Goal: Task Accomplishment & Management: Use online tool/utility

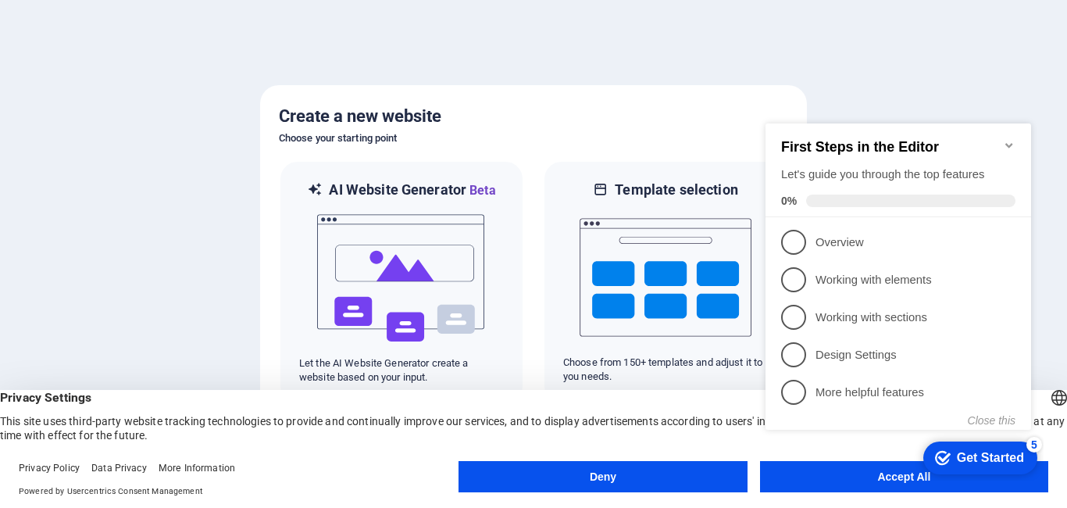
click at [864, 480] on appcues-checklist "Contextual help checklist present on screen" at bounding box center [901, 292] width 284 height 383
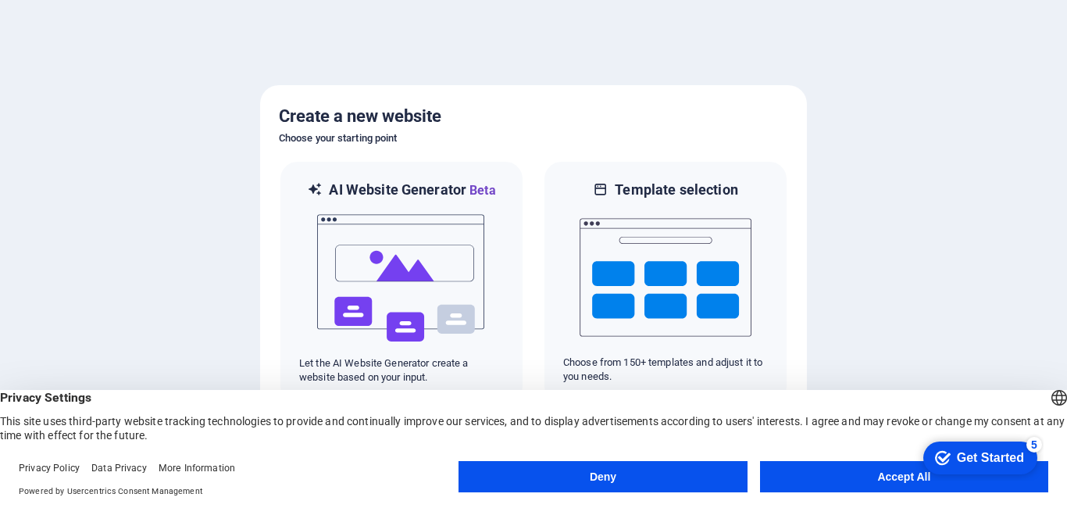
click at [864, 480] on button "Accept All" at bounding box center [904, 476] width 288 height 31
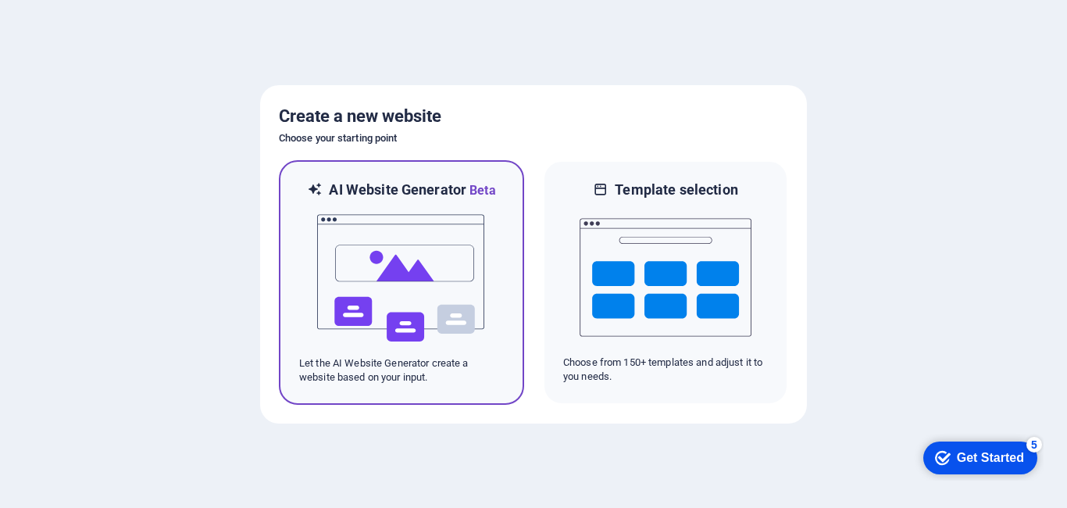
click at [398, 303] on img at bounding box center [401, 278] width 172 height 156
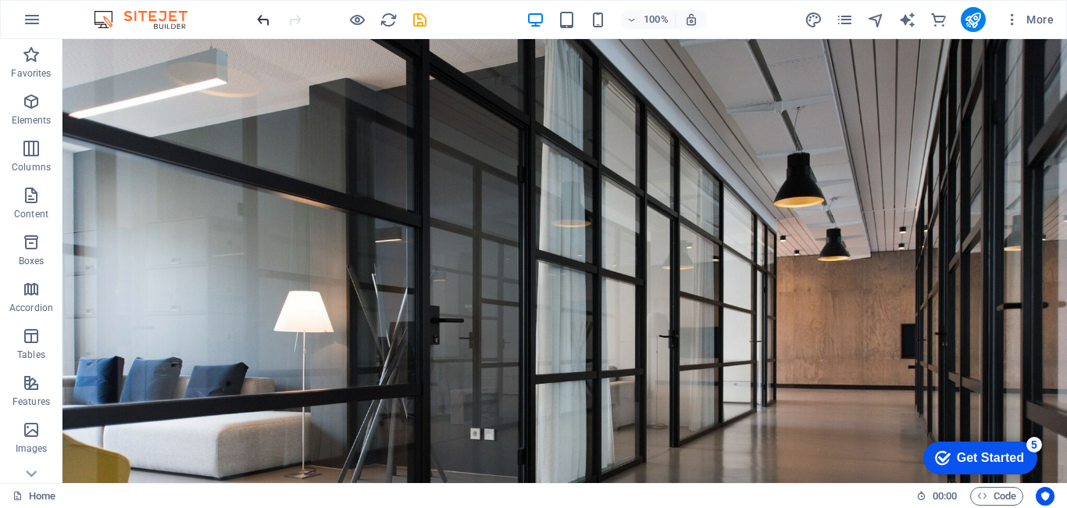
click at [260, 12] on icon "undo" at bounding box center [264, 20] width 18 height 18
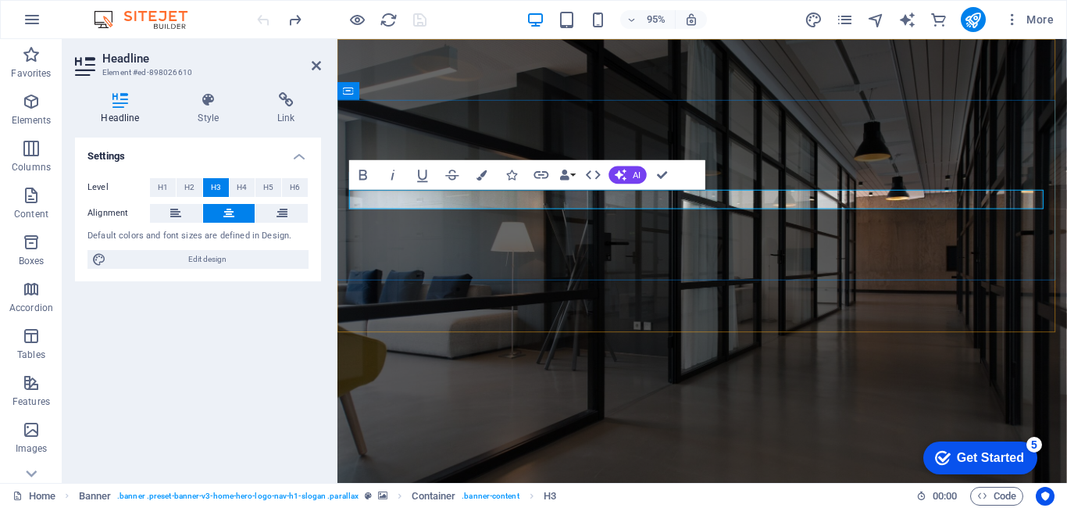
click at [847, 310] on figure at bounding box center [720, 272] width 767 height 467
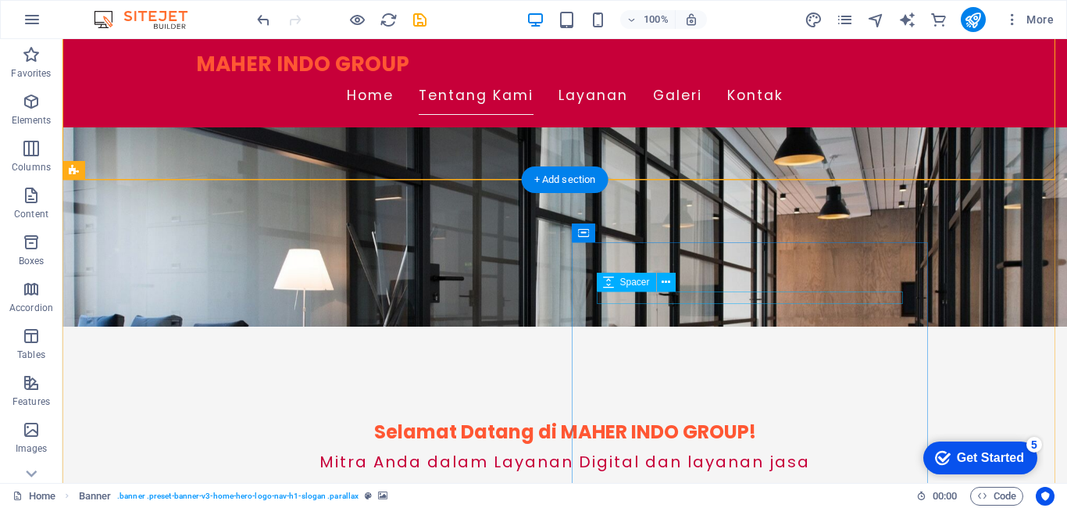
scroll to position [234, 0]
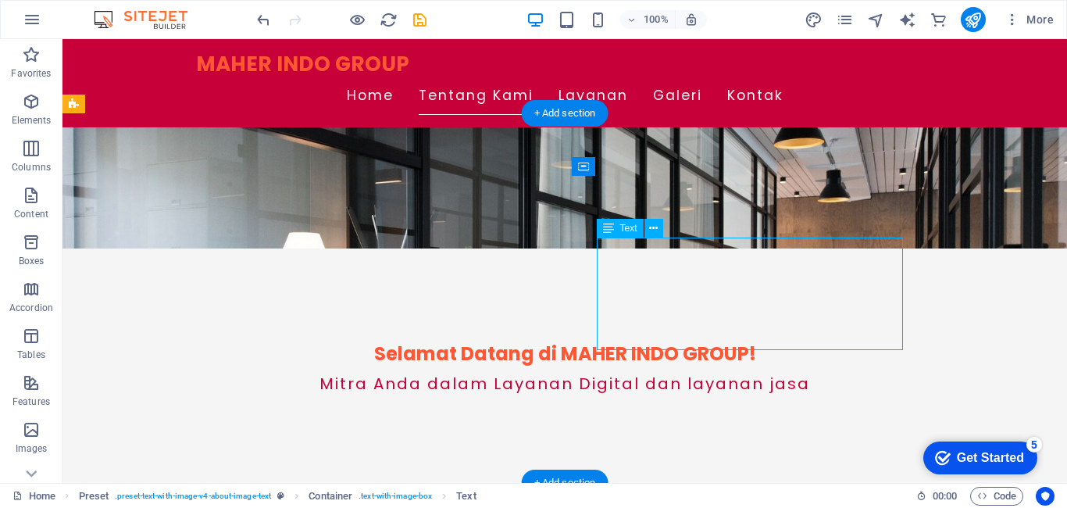
click at [657, 230] on icon at bounding box center [653, 228] width 9 height 16
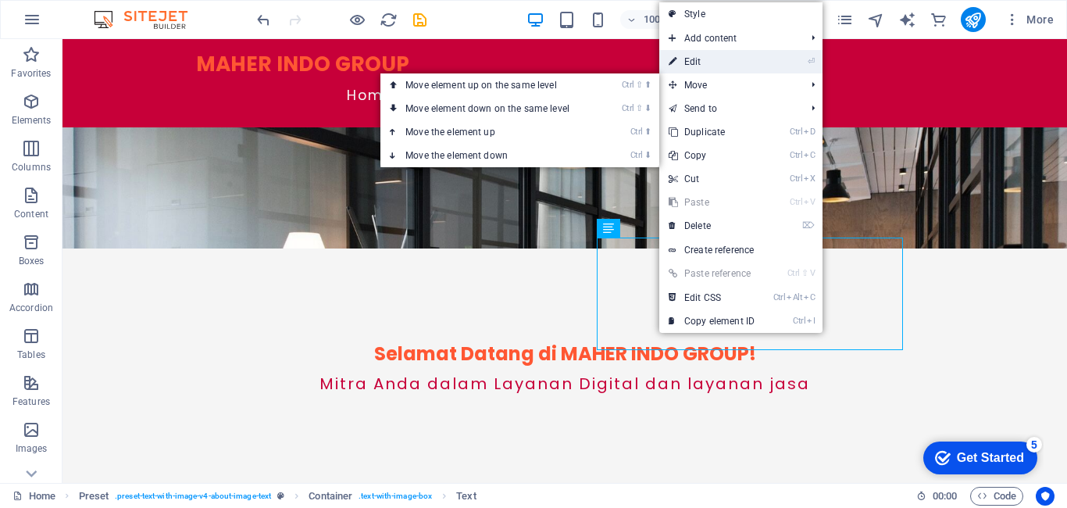
drag, startPoint x: 726, startPoint y: 65, endPoint x: 401, endPoint y: 40, distance: 326.5
click at [726, 65] on link "⏎ Edit" at bounding box center [711, 61] width 105 height 23
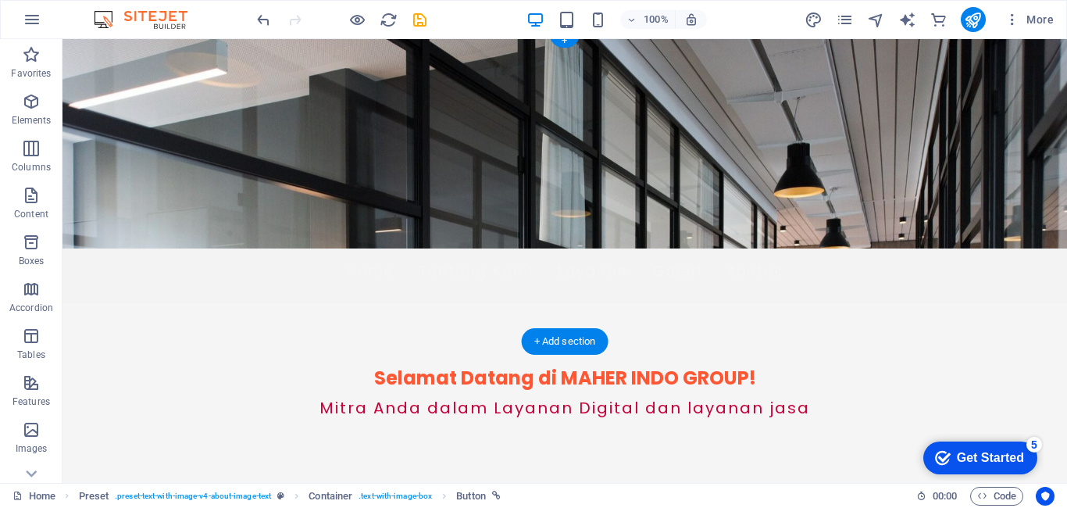
scroll to position [0, 0]
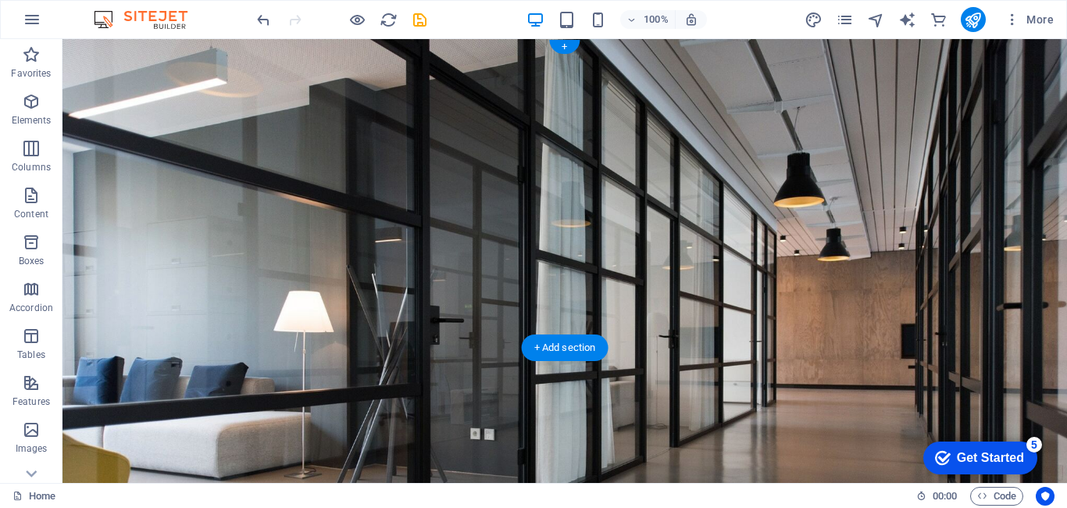
click at [764, 310] on figure at bounding box center [564, 260] width 1004 height 443
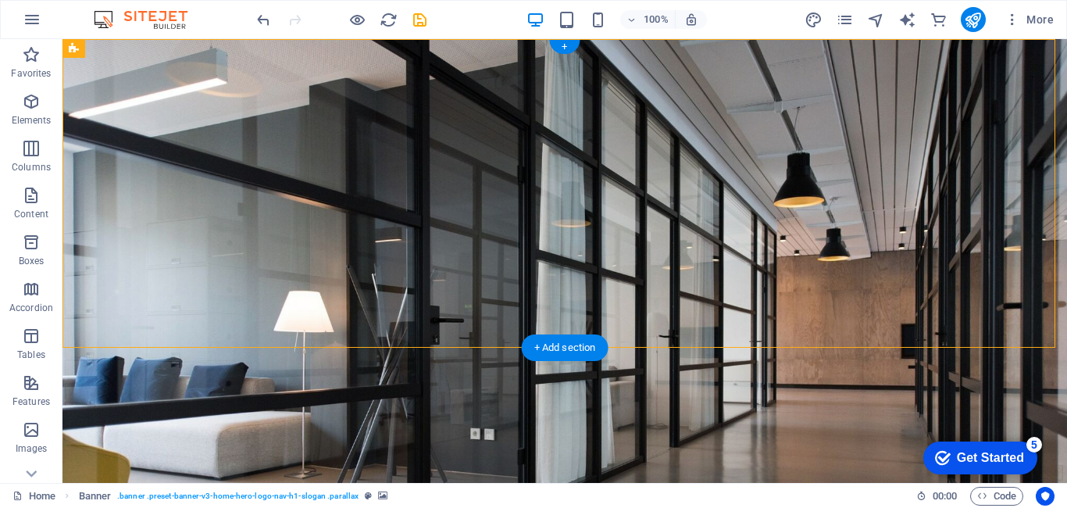
click at [91, 331] on figure at bounding box center [564, 260] width 1004 height 443
click at [592, 344] on div "+ Add section" at bounding box center [565, 347] width 87 height 27
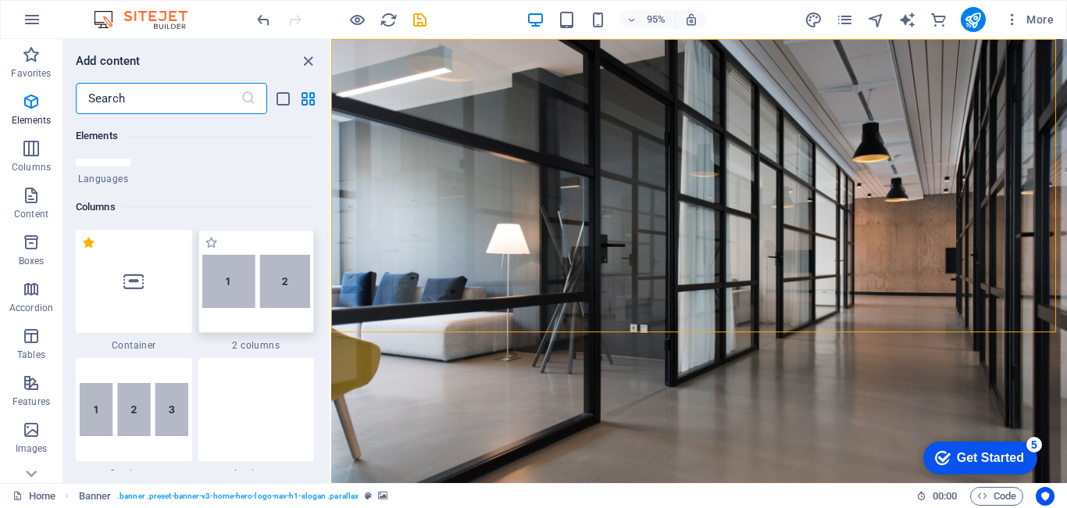
scroll to position [546, 0]
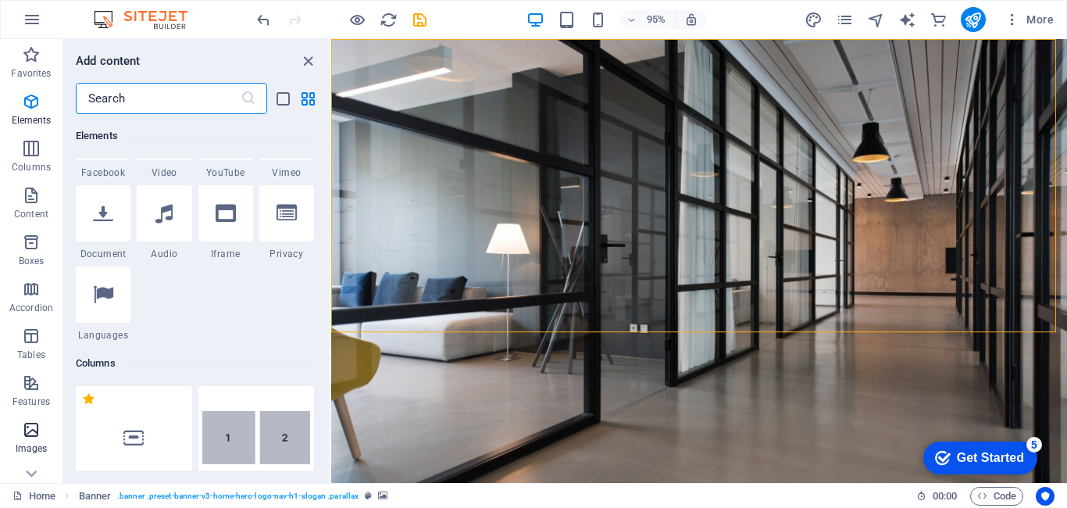
click at [27, 435] on icon "button" at bounding box center [31, 429] width 19 height 19
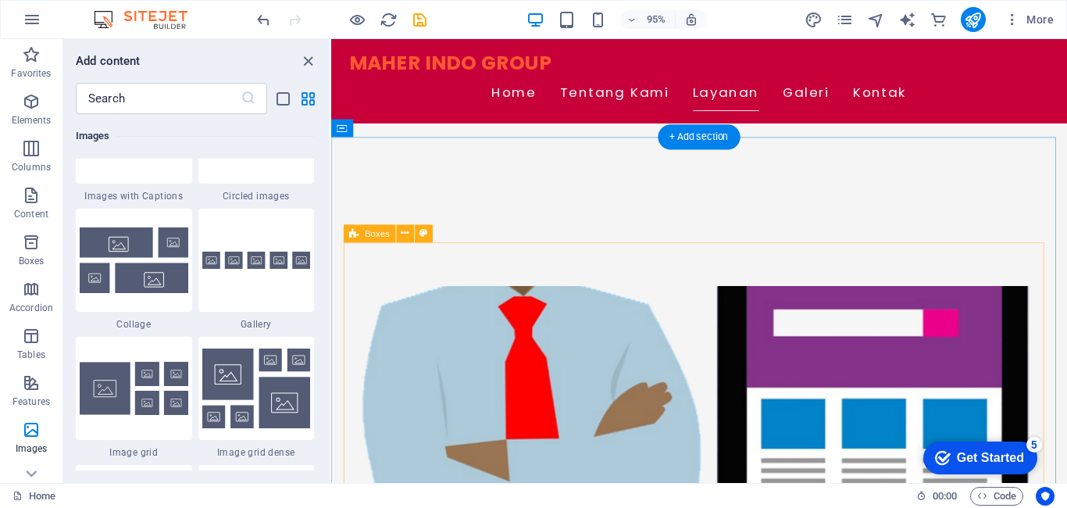
scroll to position [625, 0]
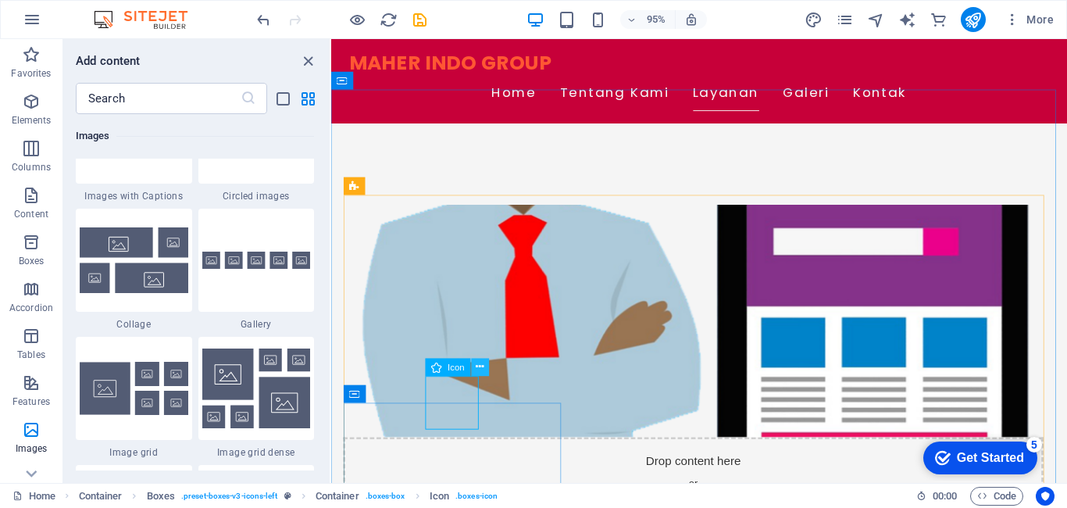
click at [482, 365] on icon at bounding box center [480, 367] width 8 height 16
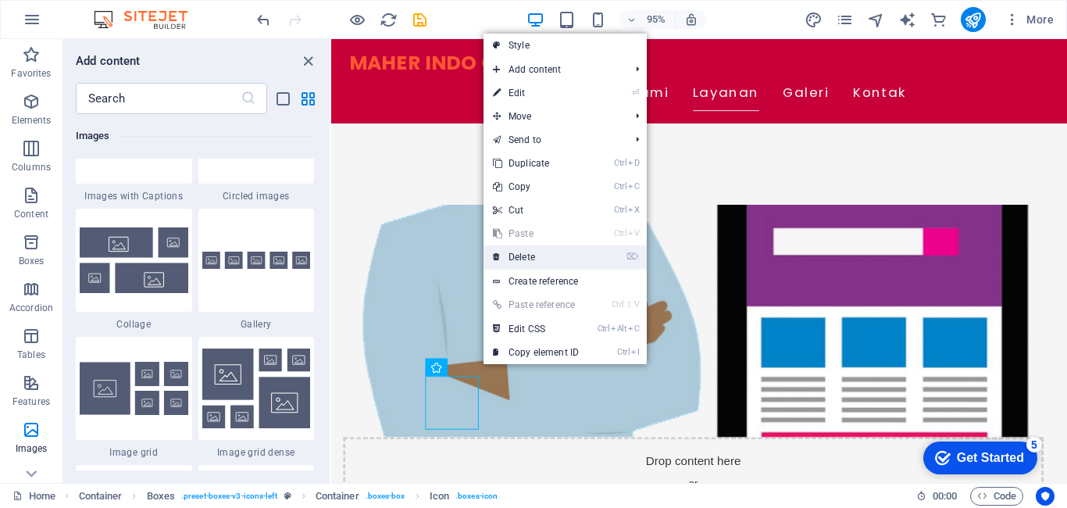
click at [594, 255] on li "⌦ Delete" at bounding box center [564, 257] width 163 height 24
click at [593, 255] on li "⌦ Delete" at bounding box center [564, 257] width 163 height 24
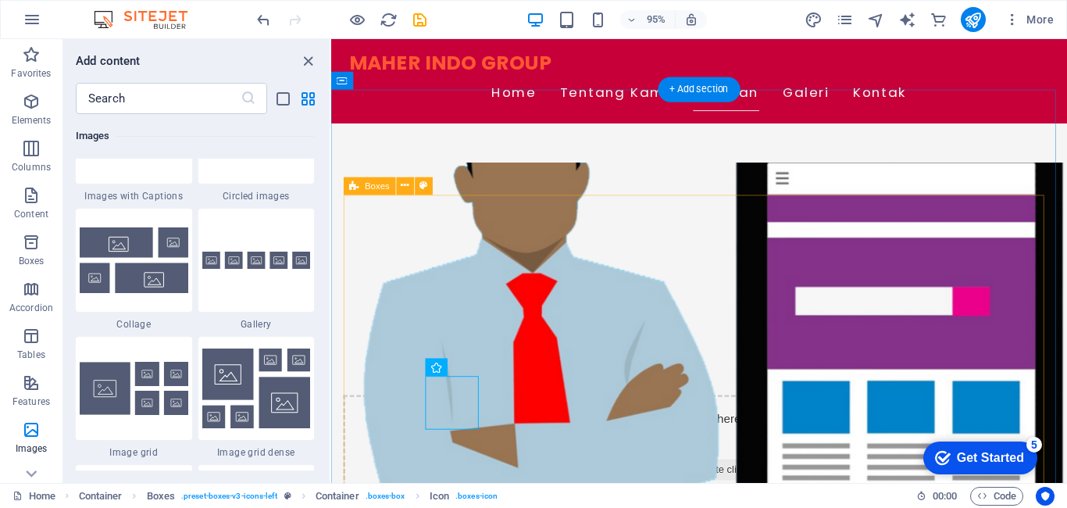
scroll to position [703, 0]
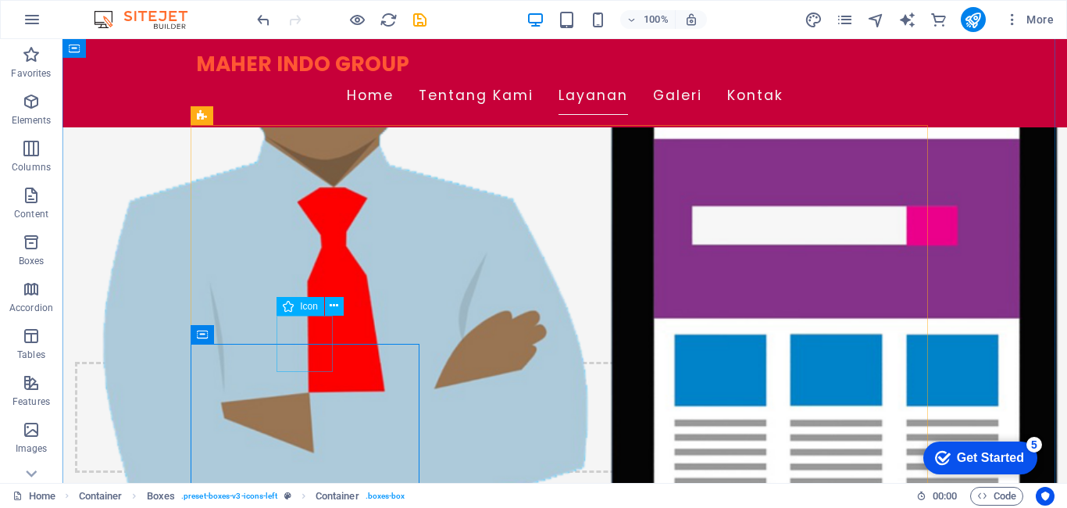
click at [339, 308] on button at bounding box center [334, 306] width 19 height 19
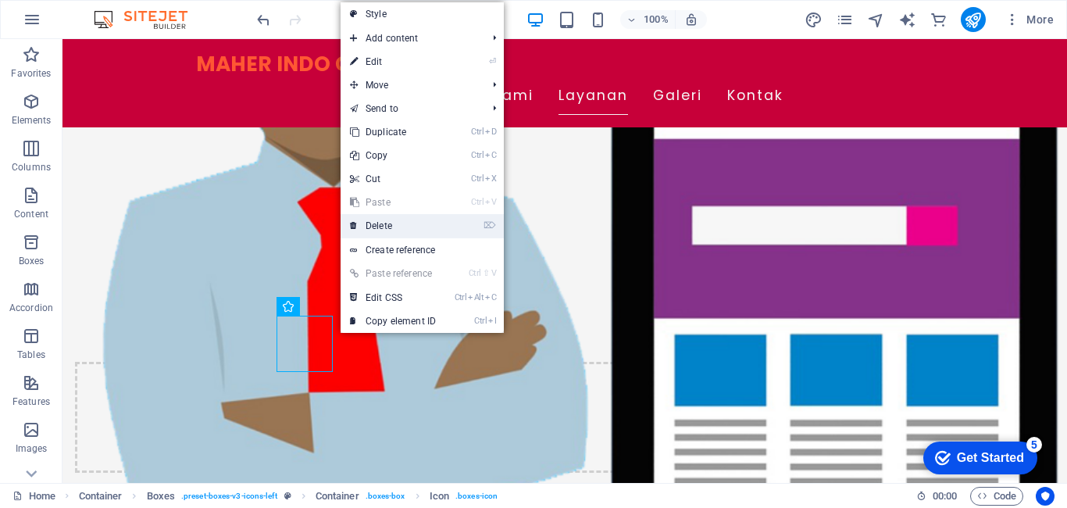
click at [429, 228] on link "⌦ Delete" at bounding box center [392, 225] width 105 height 23
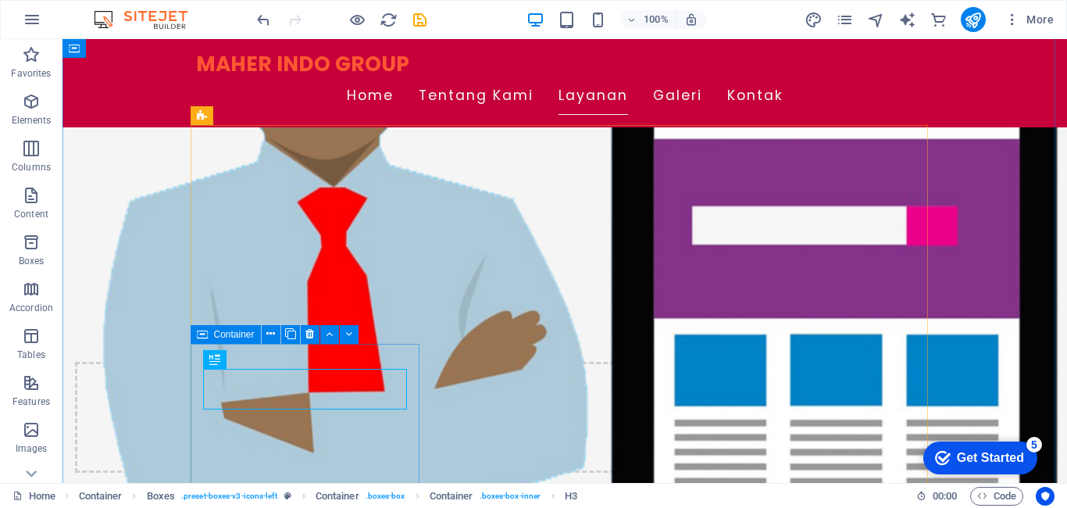
drag, startPoint x: 244, startPoint y: 292, endPoint x: 307, endPoint y: 331, distance: 73.7
click at [307, 331] on icon at bounding box center [309, 334] width 9 height 16
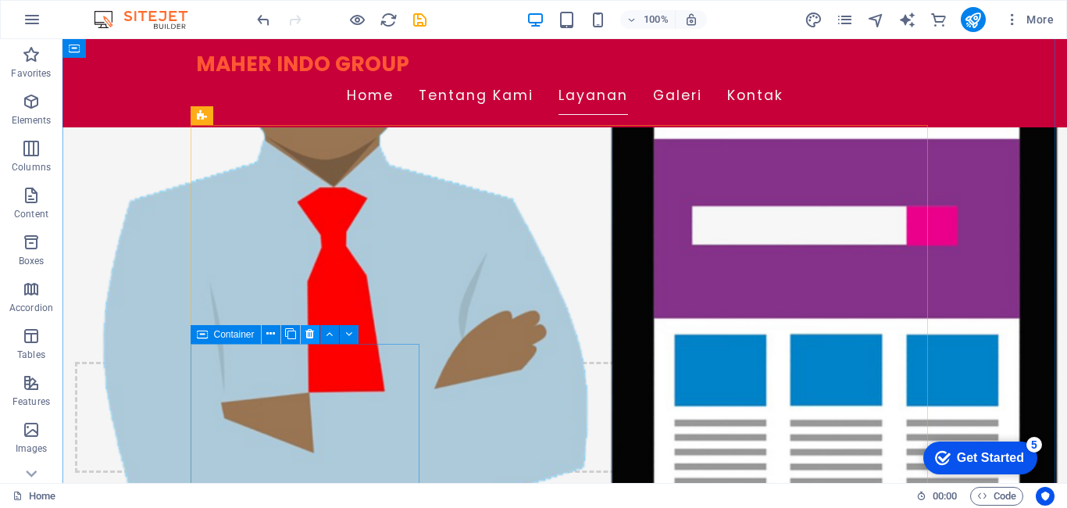
click at [308, 331] on icon at bounding box center [309, 334] width 9 height 16
drag, startPoint x: 312, startPoint y: 332, endPoint x: 251, endPoint y: 293, distance: 73.0
click at [312, 332] on icon at bounding box center [309, 334] width 9 height 16
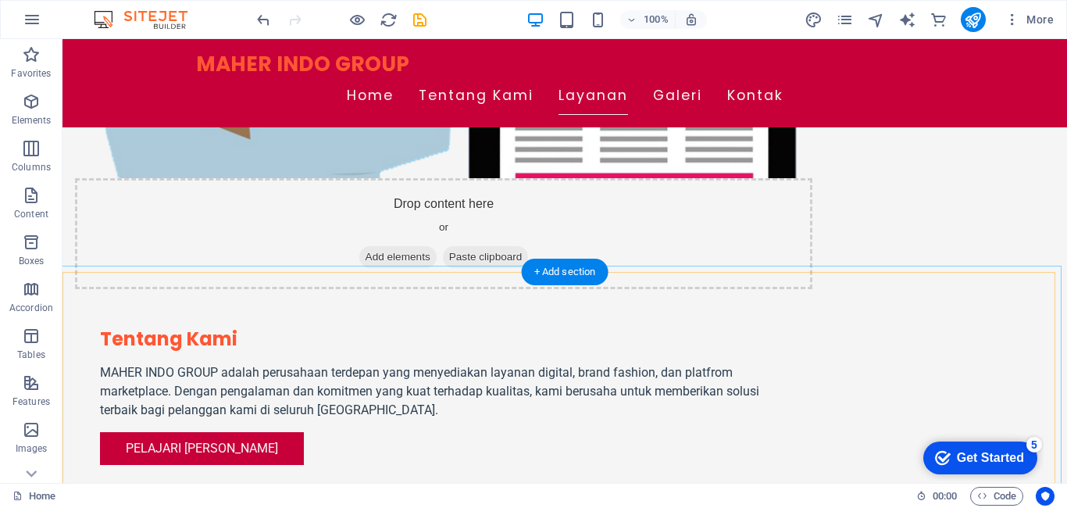
scroll to position [781, 0]
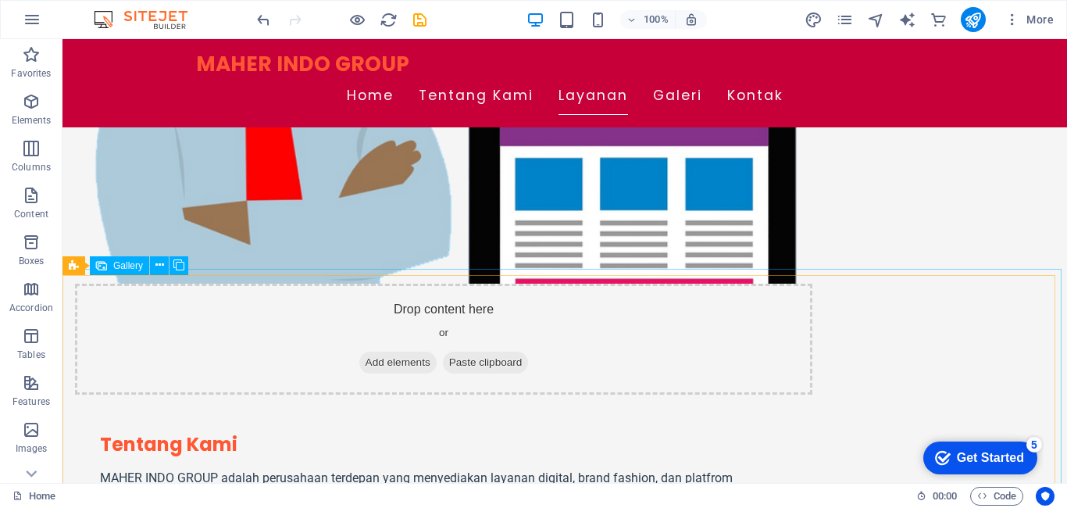
click at [134, 269] on span "Gallery" at bounding box center [128, 265] width 30 height 9
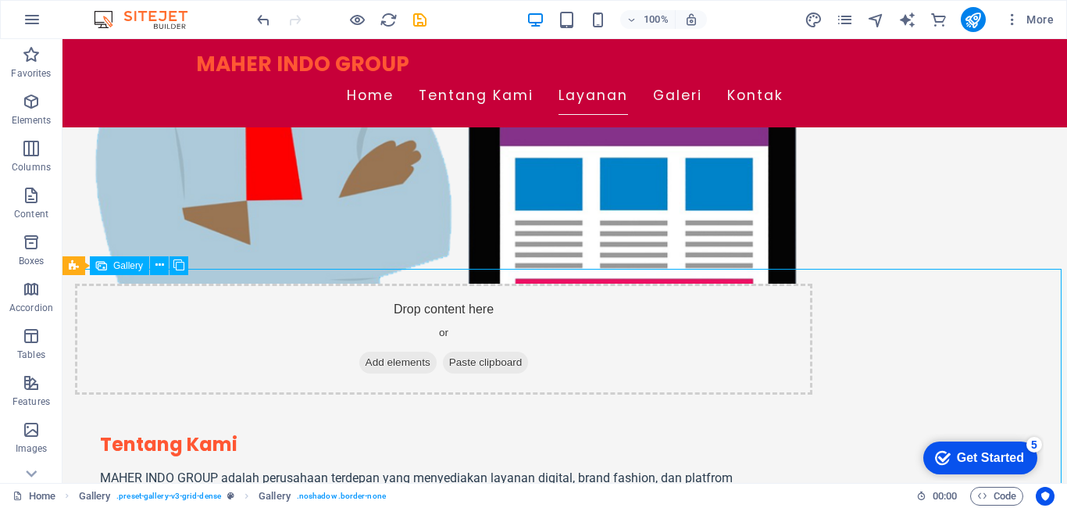
click at [134, 262] on span "Gallery" at bounding box center [128, 265] width 30 height 9
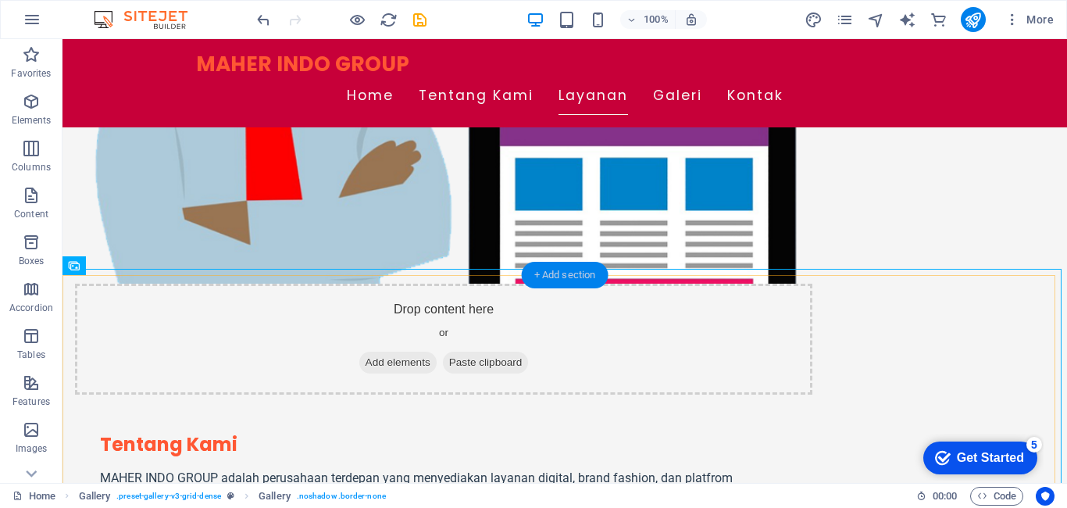
click at [588, 277] on div "+ Add section" at bounding box center [565, 275] width 87 height 27
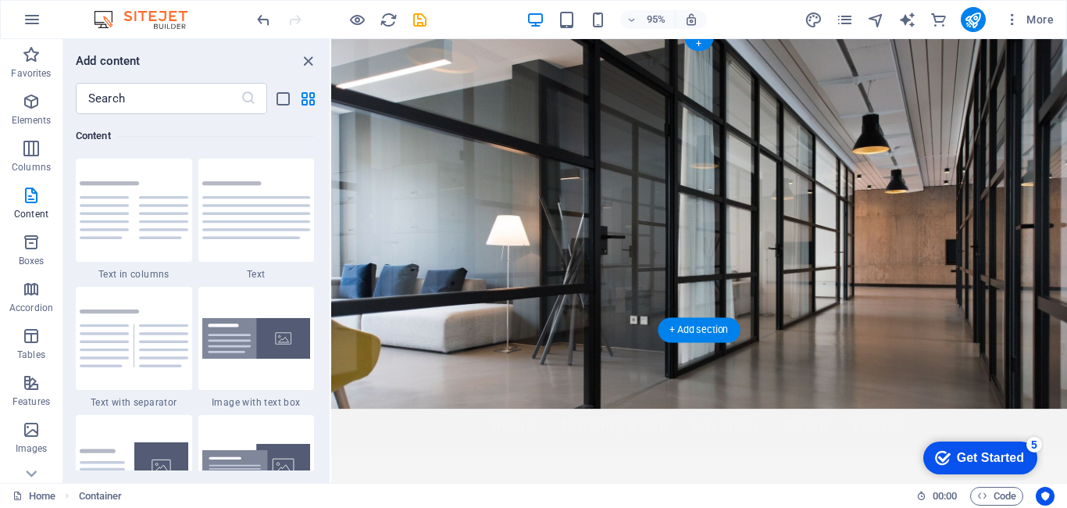
scroll to position [0, 0]
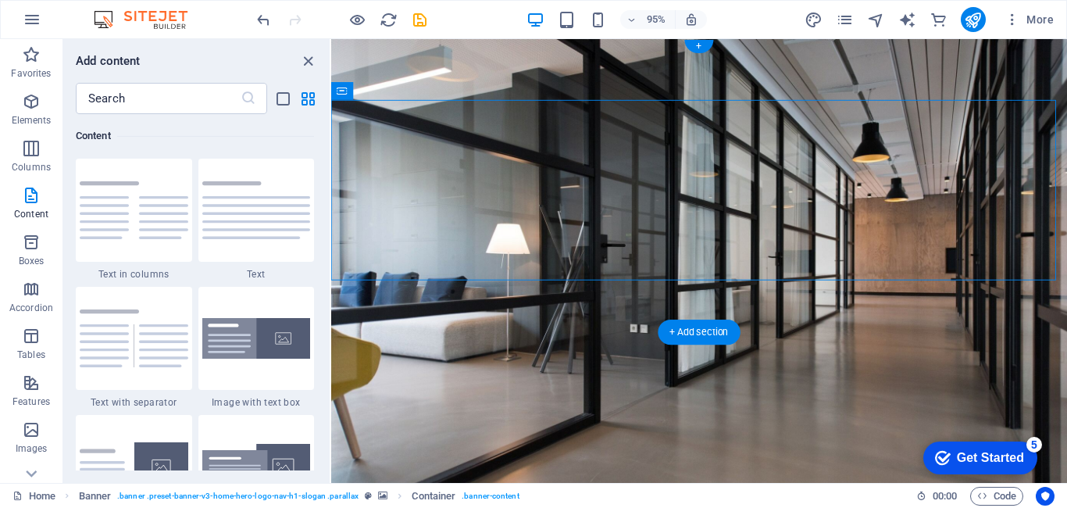
click at [639, 316] on figure at bounding box center [718, 272] width 775 height 467
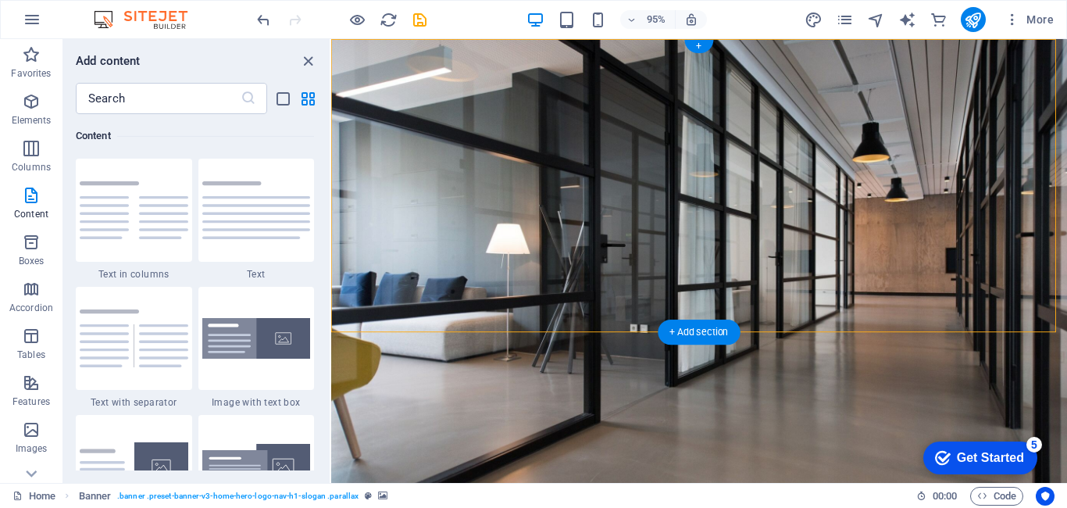
click at [638, 330] on figure at bounding box center [718, 272] width 775 height 467
click at [629, 331] on figure at bounding box center [718, 272] width 775 height 467
click at [689, 337] on div "+ Add section" at bounding box center [698, 331] width 82 height 25
click at [266, 363] on div at bounding box center [256, 338] width 116 height 103
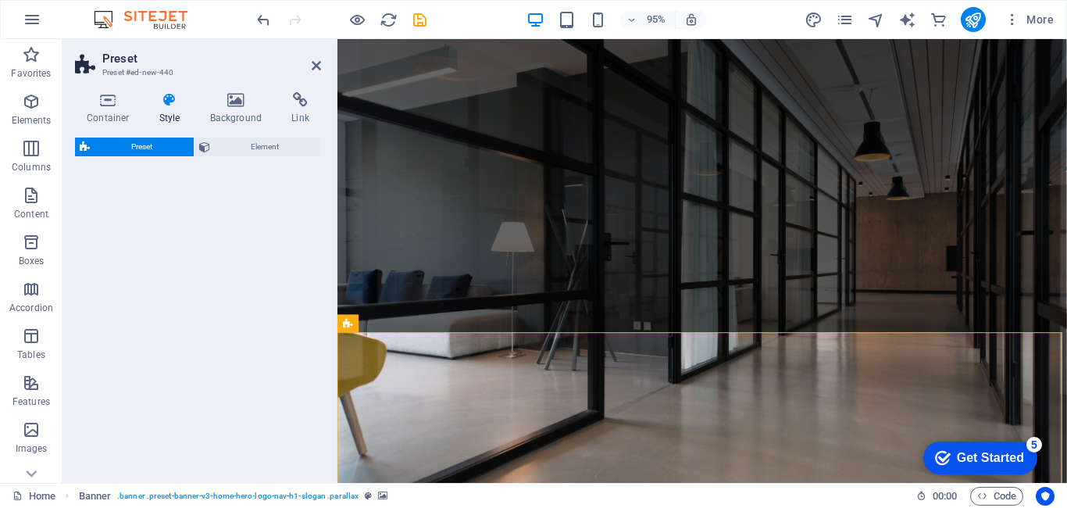
select select "rem"
select select "px"
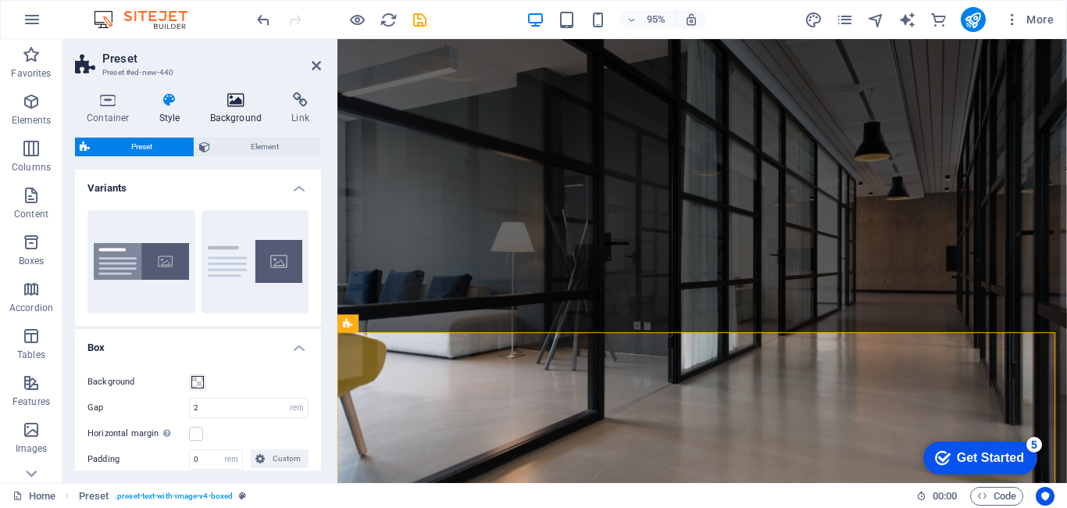
click at [228, 115] on h4 "Background" at bounding box center [239, 108] width 82 height 33
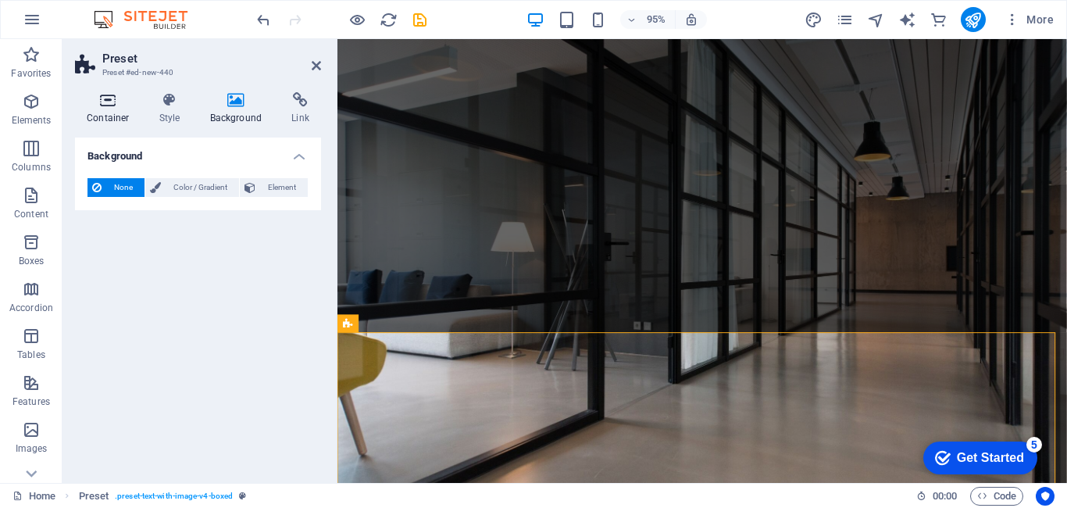
click at [110, 114] on h4 "Container" at bounding box center [111, 108] width 73 height 33
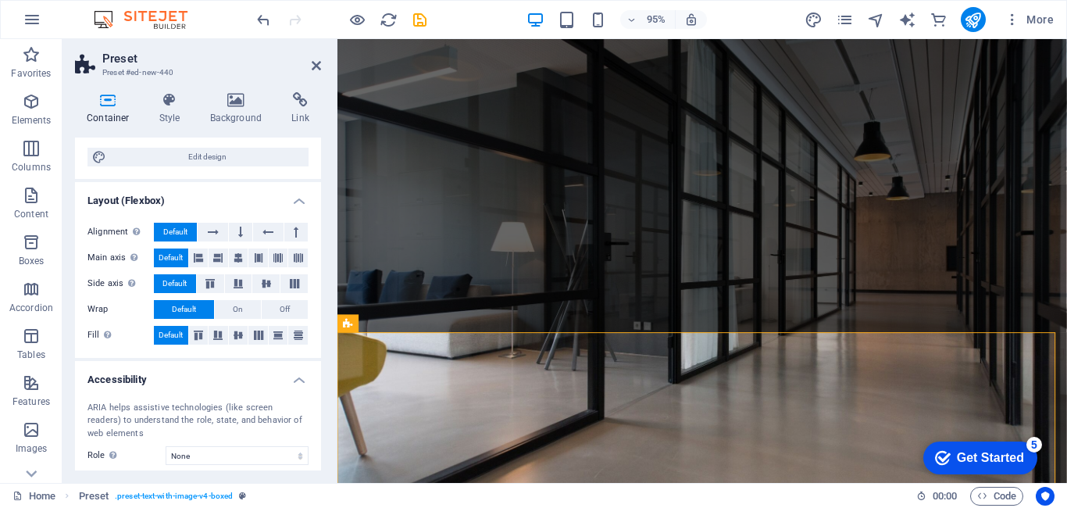
scroll to position [38, 0]
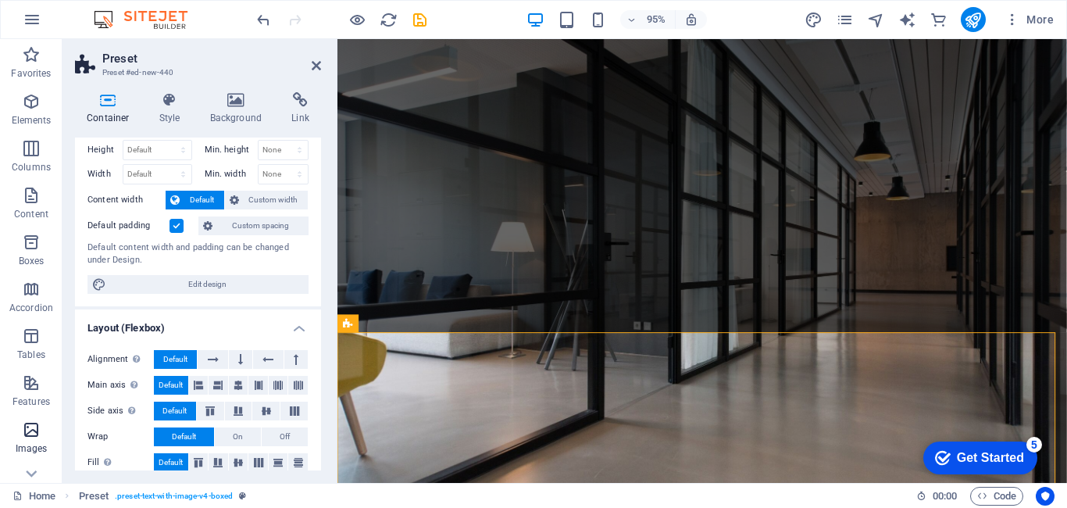
click at [48, 430] on span "Images" at bounding box center [31, 438] width 62 height 37
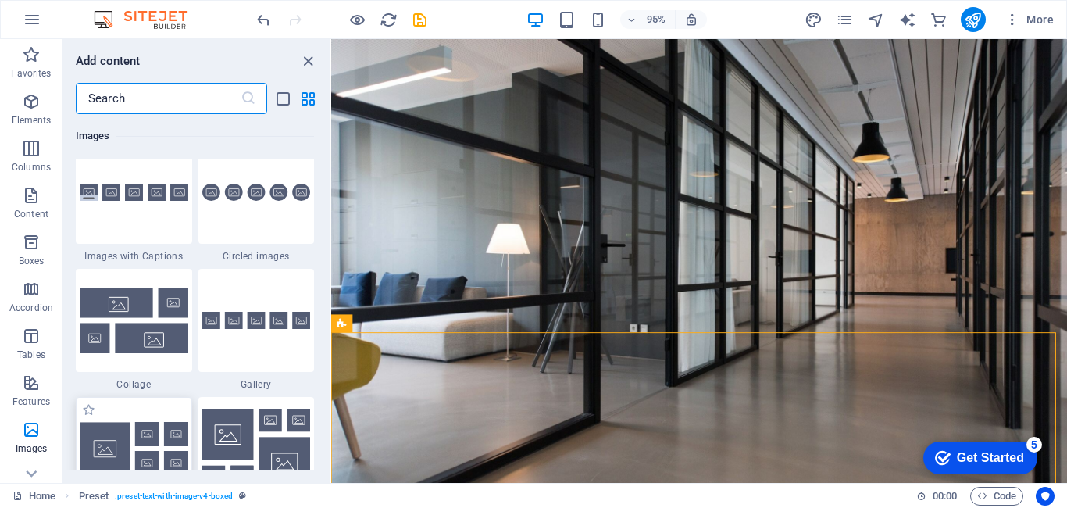
scroll to position [7917, 0]
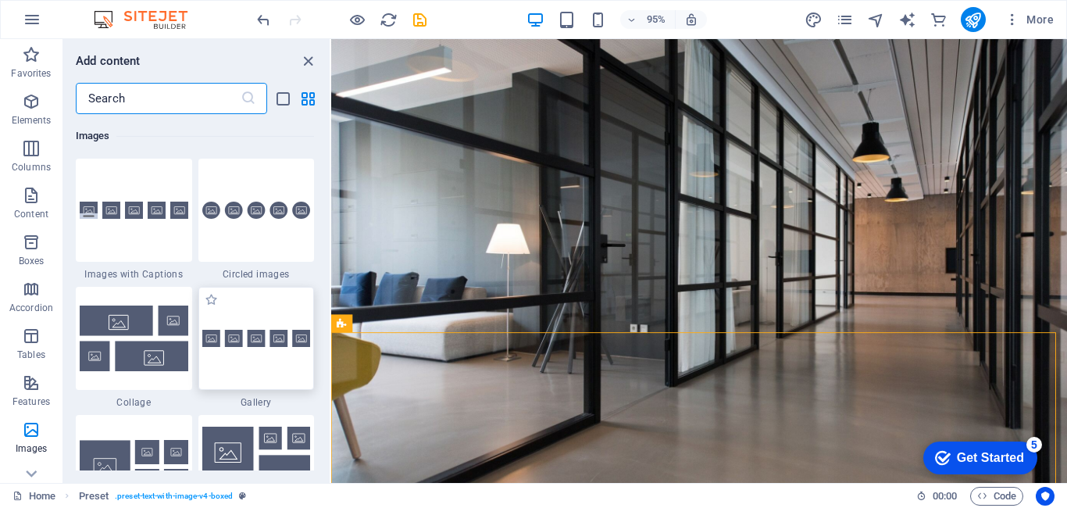
click at [231, 349] on div at bounding box center [256, 338] width 116 height 103
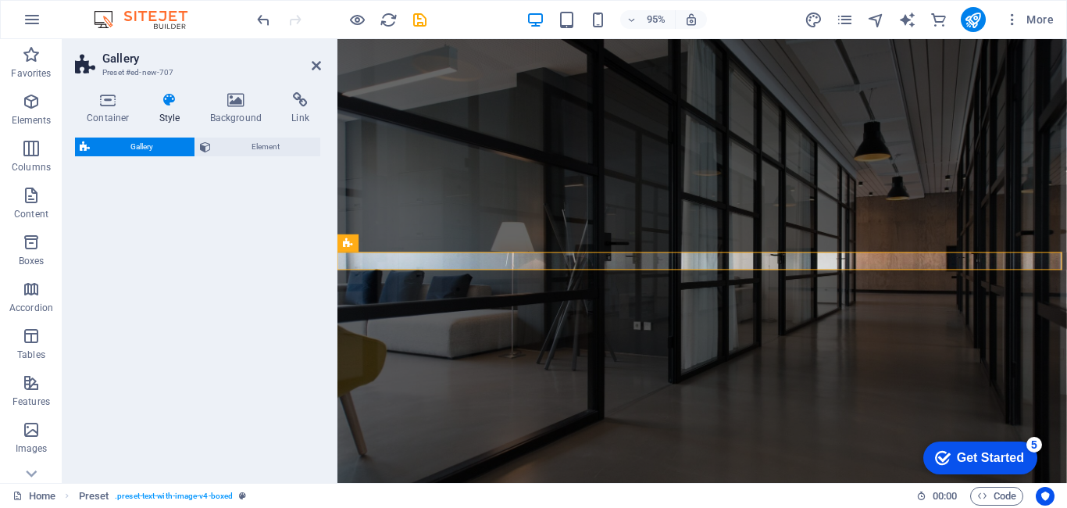
select select "rem"
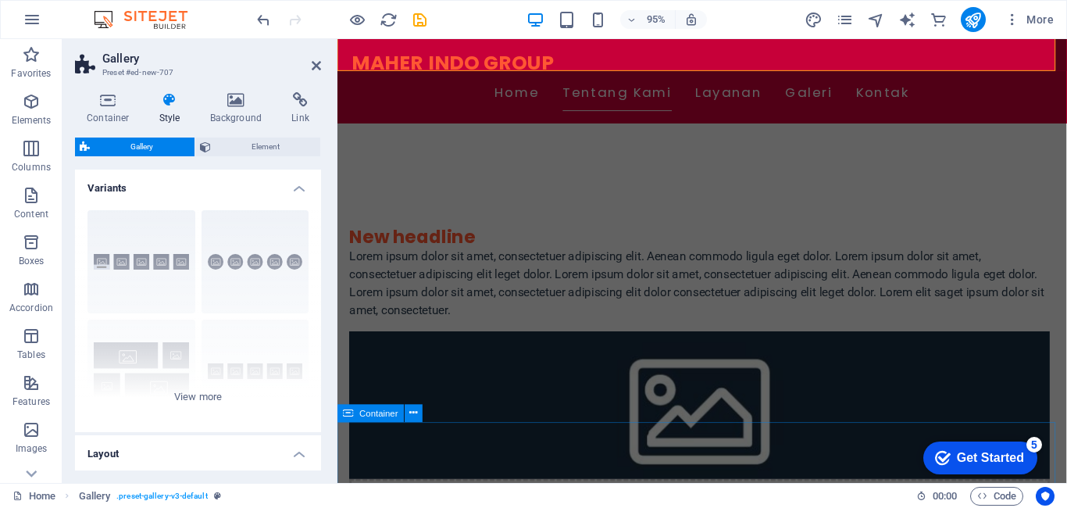
scroll to position [703, 0]
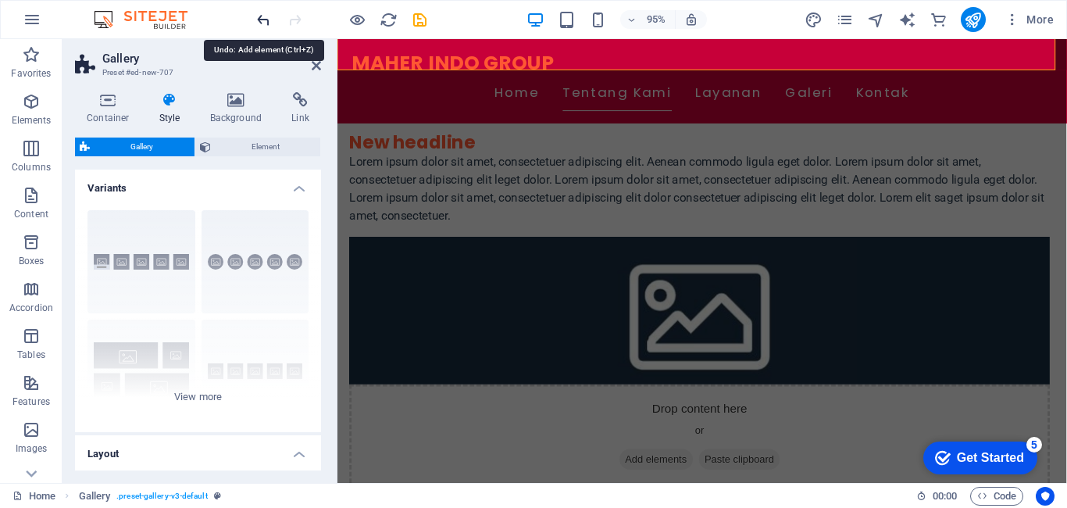
click at [262, 17] on icon "undo" at bounding box center [264, 20] width 18 height 18
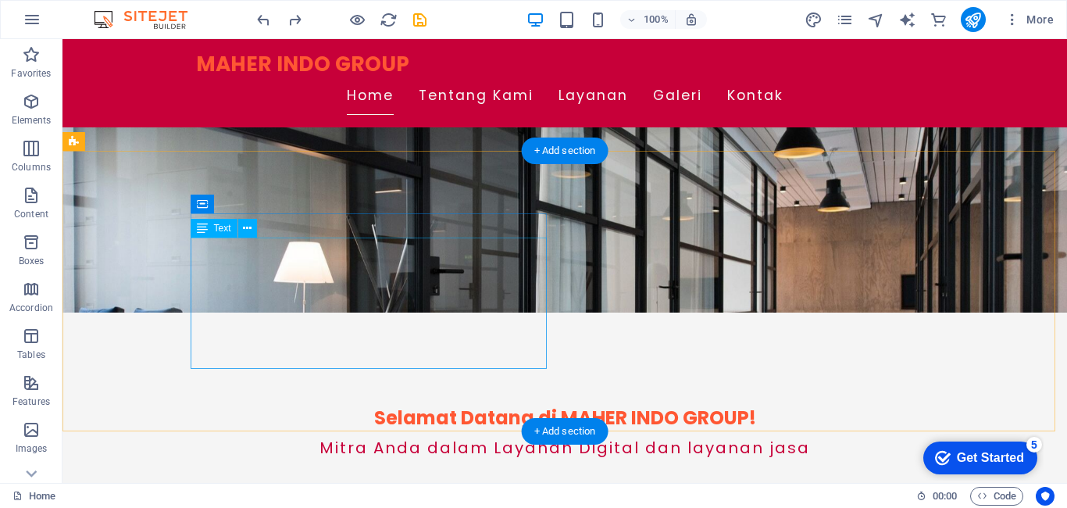
scroll to position [0, 0]
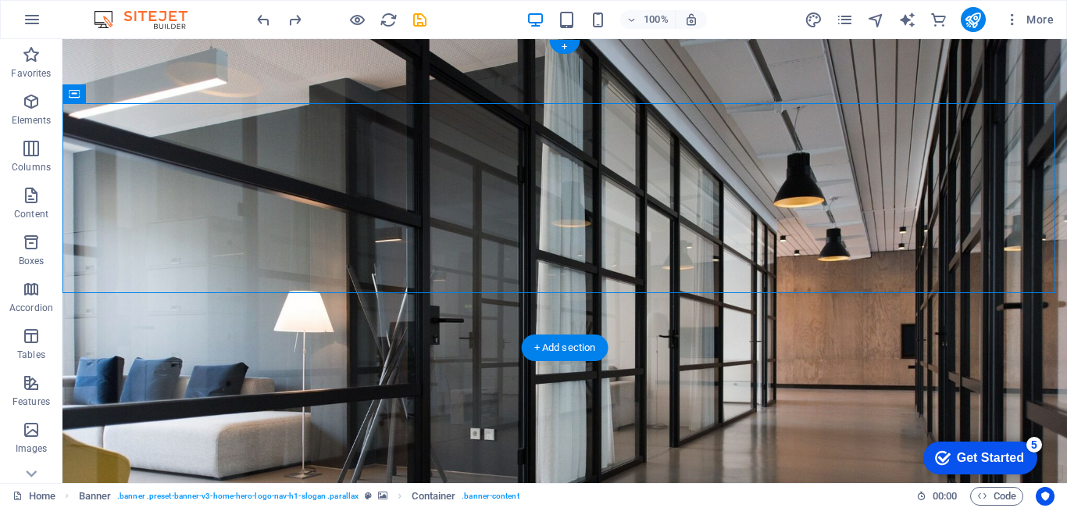
click at [194, 313] on figure at bounding box center [564, 260] width 1004 height 443
click at [119, 449] on div "MAHER INDO GROUP Home Tentang Kami Layanan Galeri Kontak" at bounding box center [564, 493] width 1004 height 88
drag, startPoint x: 317, startPoint y: 181, endPoint x: 316, endPoint y: 219, distance: 37.5
drag, startPoint x: 274, startPoint y: 249, endPoint x: 285, endPoint y: 183, distance: 66.5
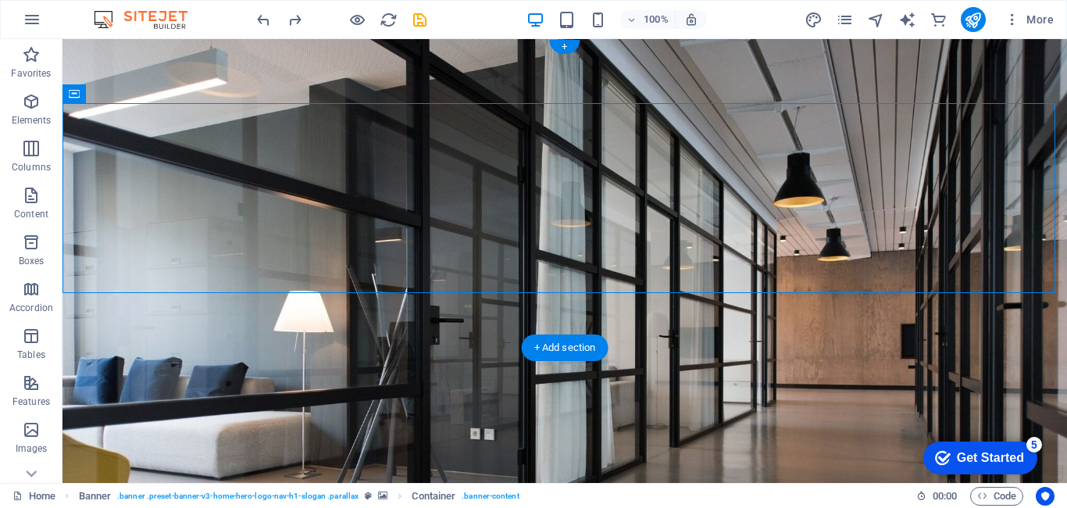
click at [340, 333] on figure at bounding box center [564, 260] width 1004 height 443
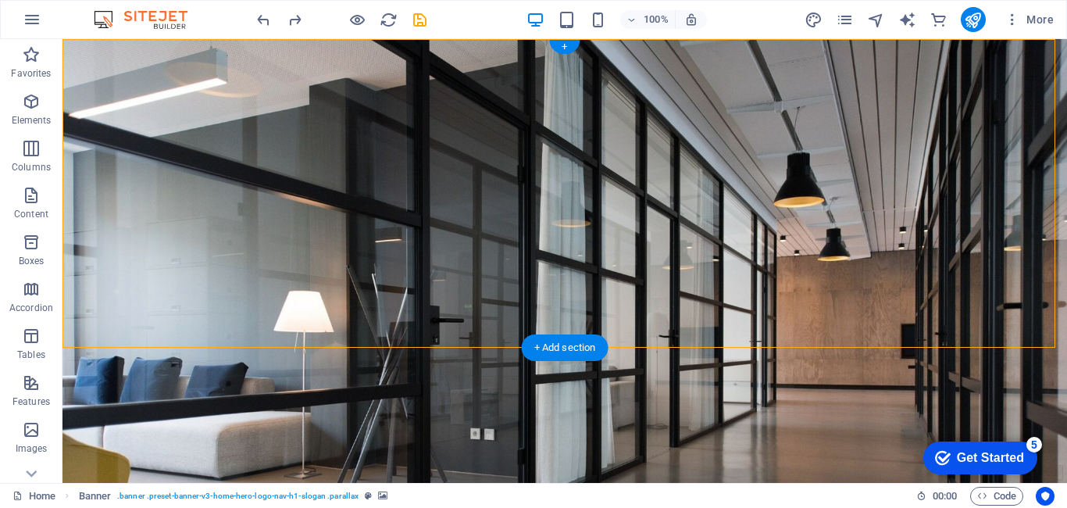
click at [307, 344] on figure at bounding box center [564, 260] width 1004 height 443
click at [137, 330] on figure at bounding box center [564, 260] width 1004 height 443
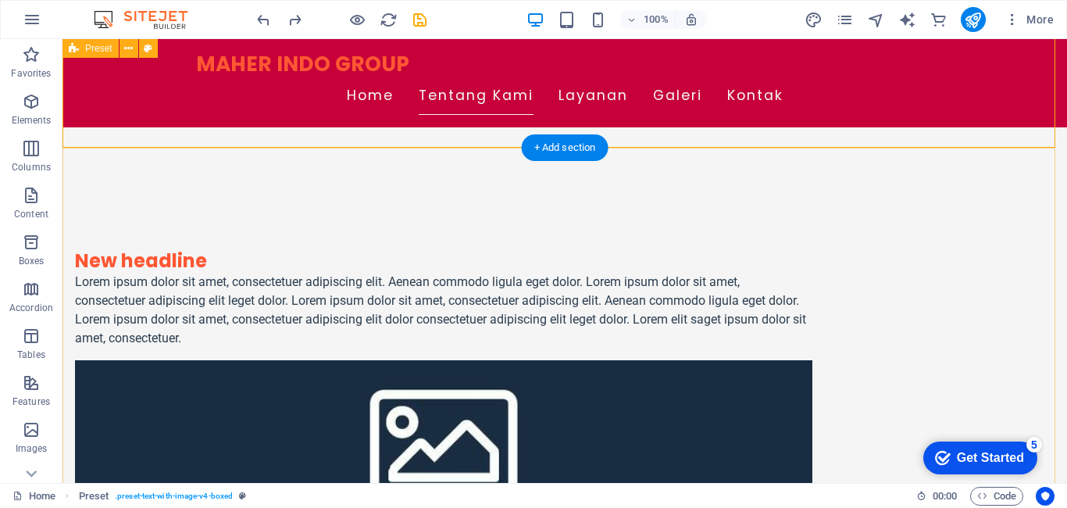
scroll to position [468, 0]
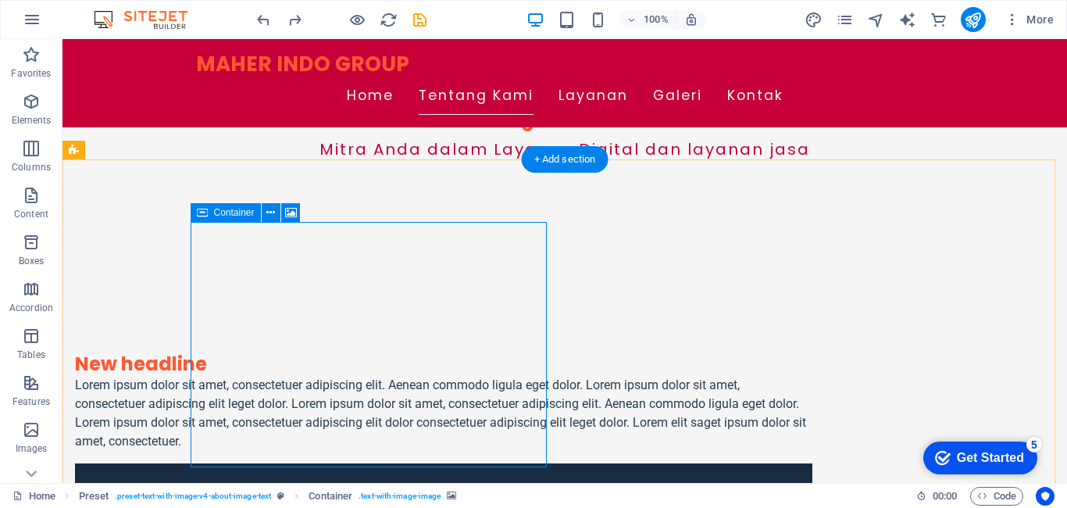
drag, startPoint x: 376, startPoint y: 287, endPoint x: 370, endPoint y: 321, distance: 34.1
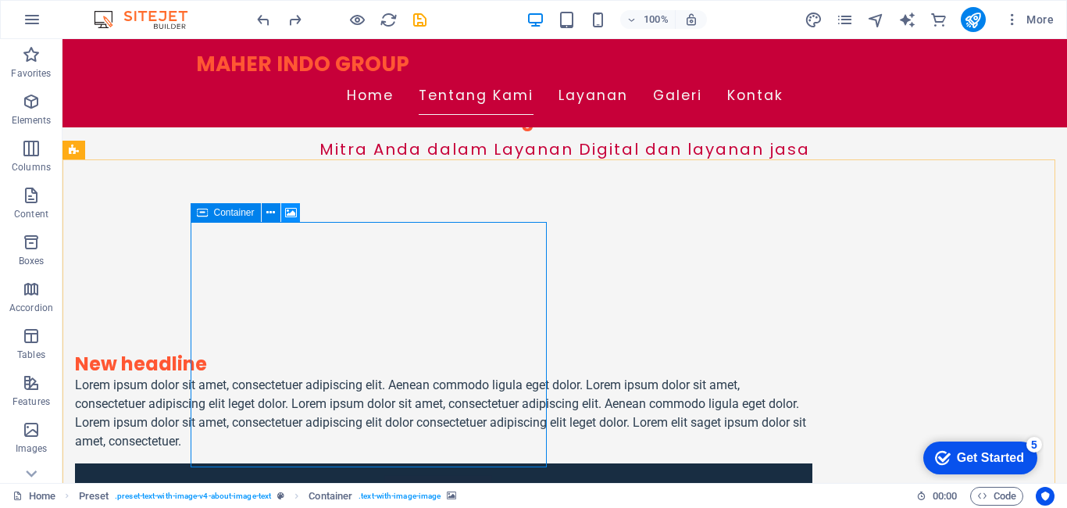
click at [292, 207] on icon at bounding box center [291, 213] width 12 height 16
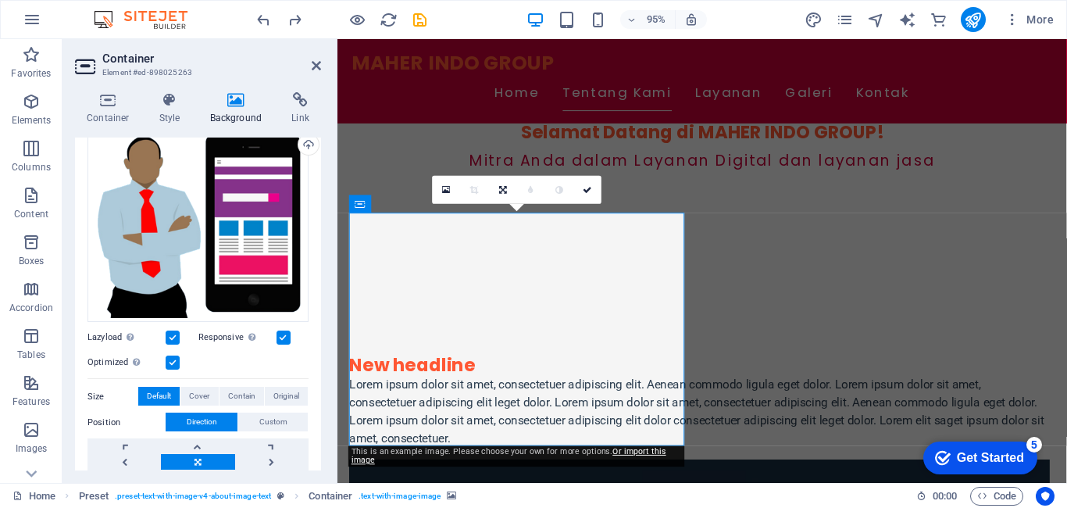
scroll to position [0, 0]
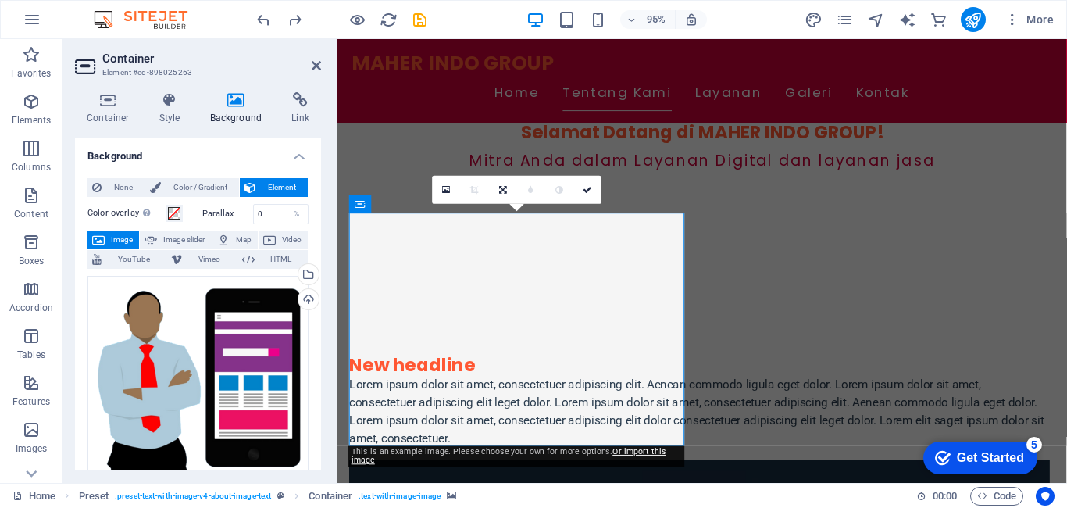
click at [123, 238] on span "Image" at bounding box center [121, 239] width 25 height 19
click at [312, 272] on div "Select files from the file manager, stock photos, or upload file(s)" at bounding box center [306, 275] width 23 height 23
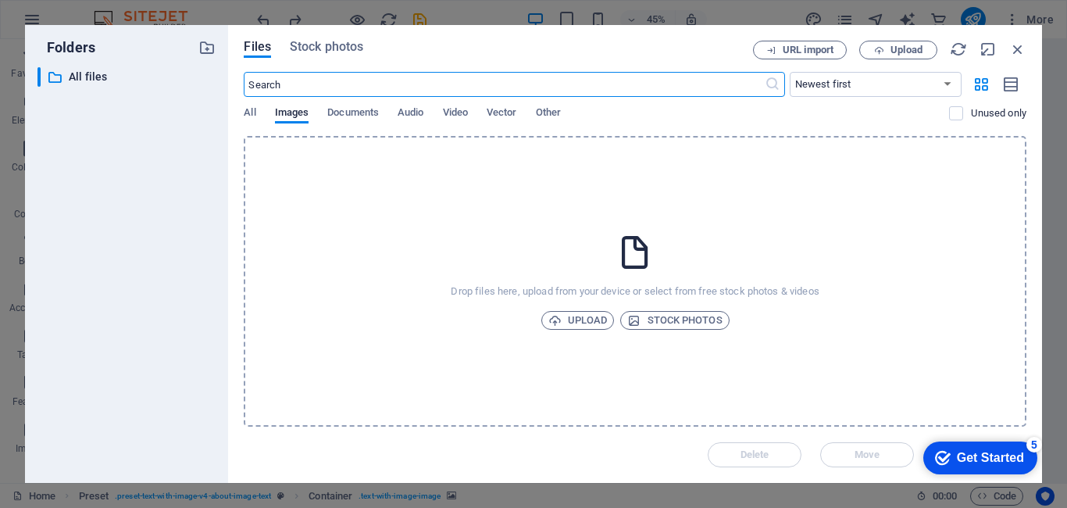
scroll to position [653, 0]
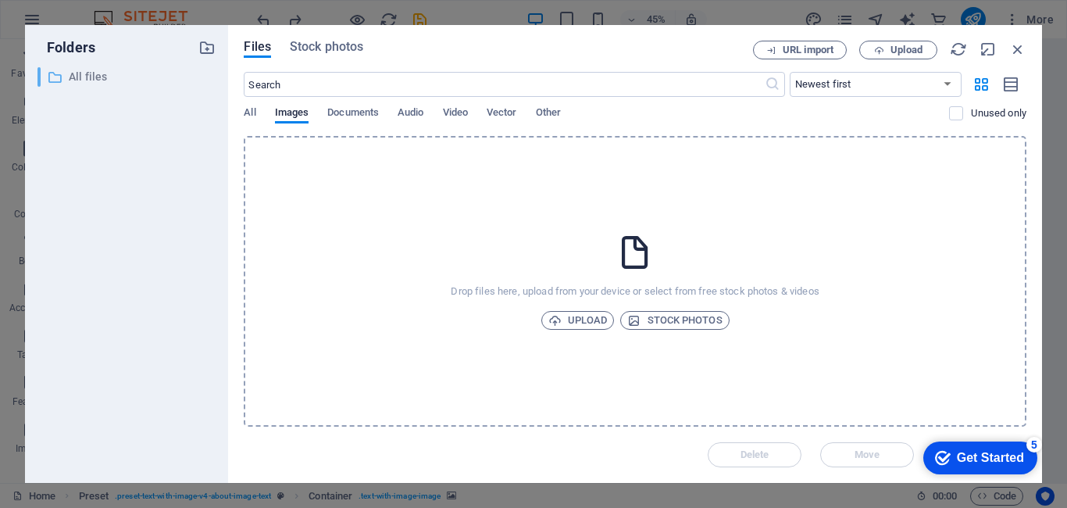
click at [124, 77] on p "All files" at bounding box center [128, 77] width 119 height 18
click at [378, 123] on button "Documents" at bounding box center [353, 114] width 52 height 17
click at [898, 41] on button "Upload" at bounding box center [898, 50] width 78 height 19
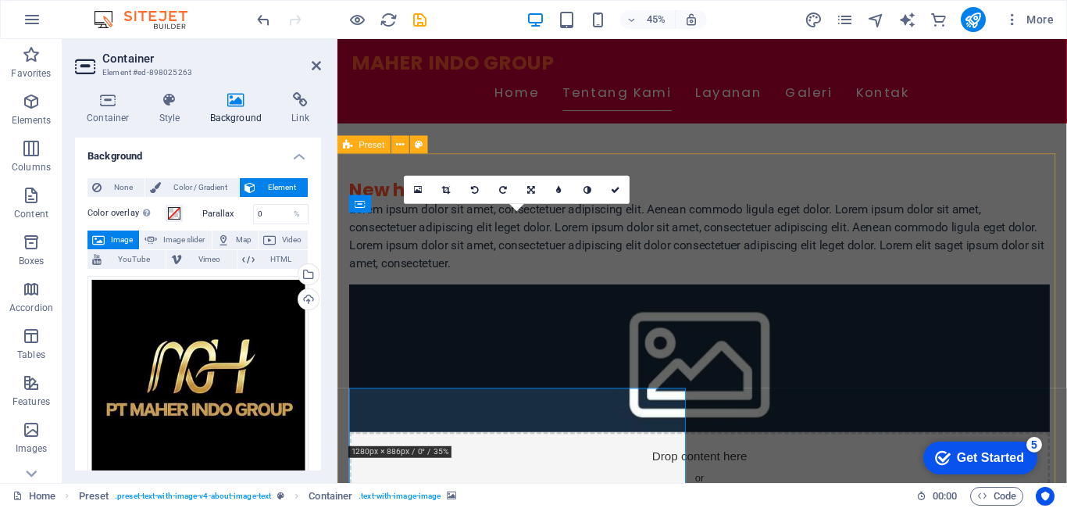
scroll to position [468, 0]
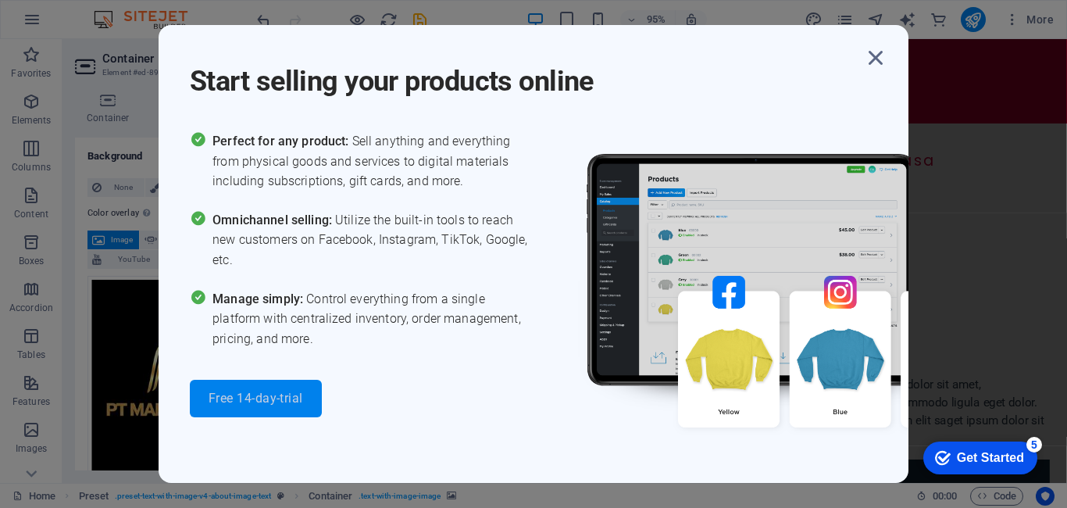
click at [278, 394] on span "Free 14-day-trial" at bounding box center [255, 398] width 94 height 12
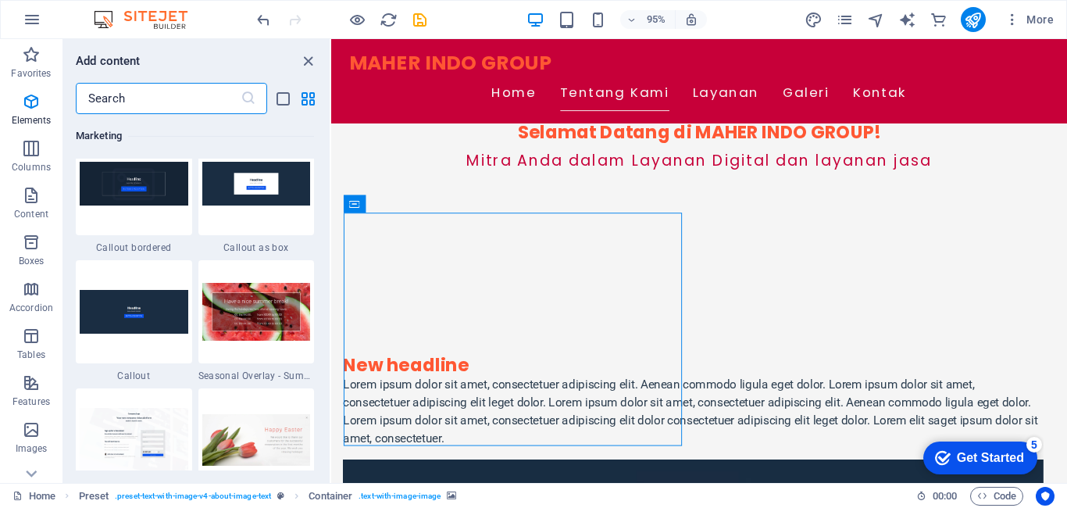
scroll to position [15046, 0]
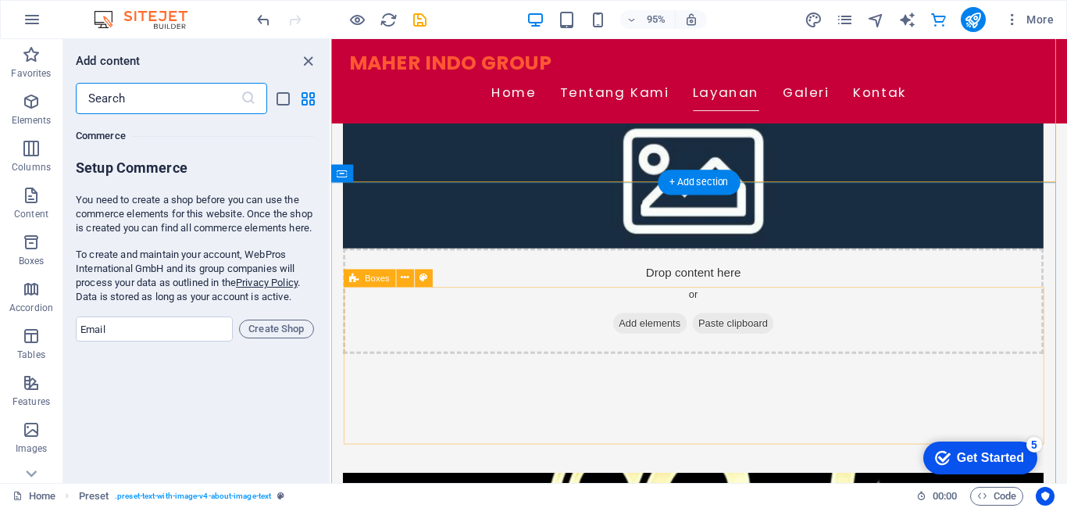
scroll to position [859, 0]
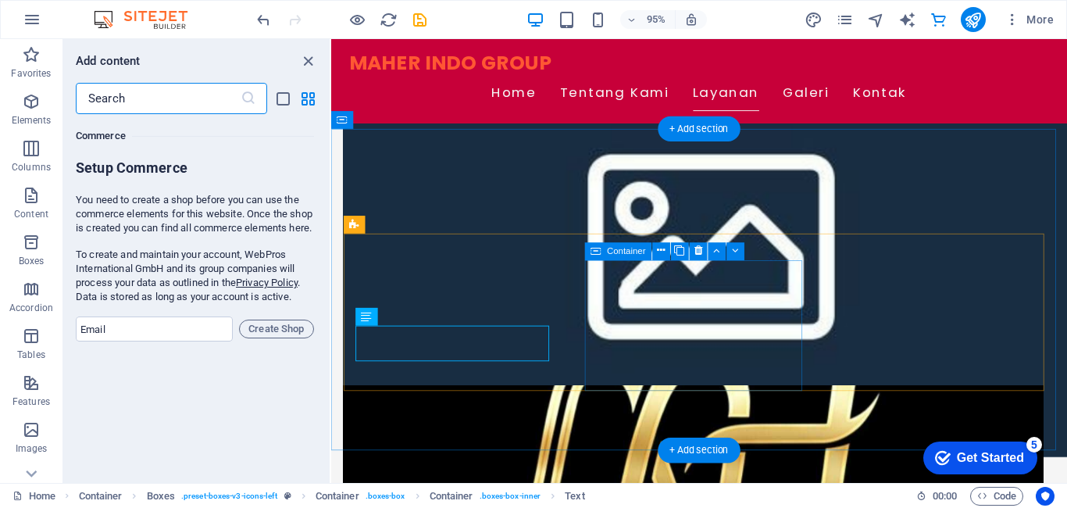
scroll to position [1093, 0]
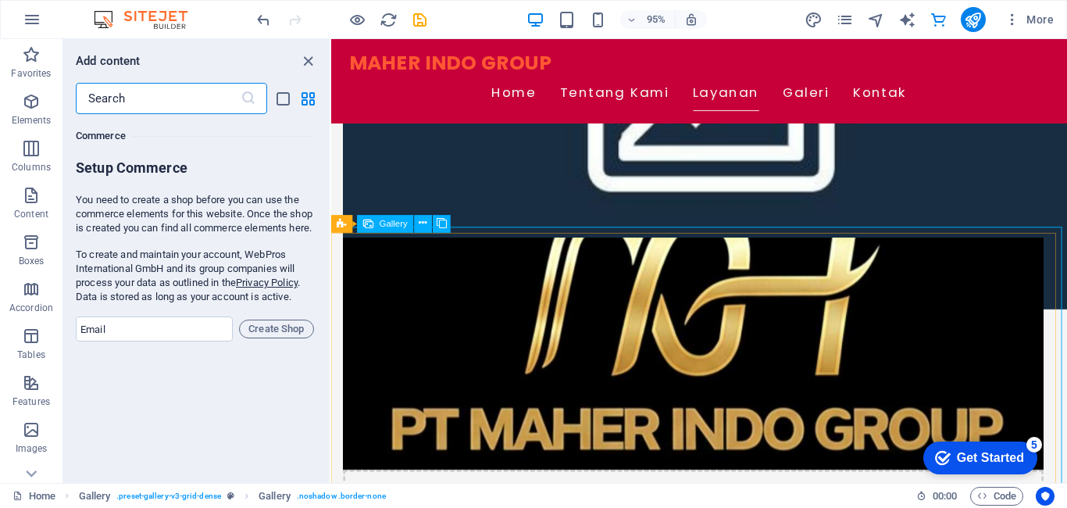
click at [394, 224] on span "Gallery" at bounding box center [393, 223] width 28 height 9
click at [426, 233] on div "Gallery Gallery" at bounding box center [395, 224] width 129 height 19
click at [423, 230] on icon at bounding box center [423, 223] width 8 height 16
drag, startPoint x: 458, startPoint y: 417, endPoint x: 483, endPoint y: 418, distance: 25.8
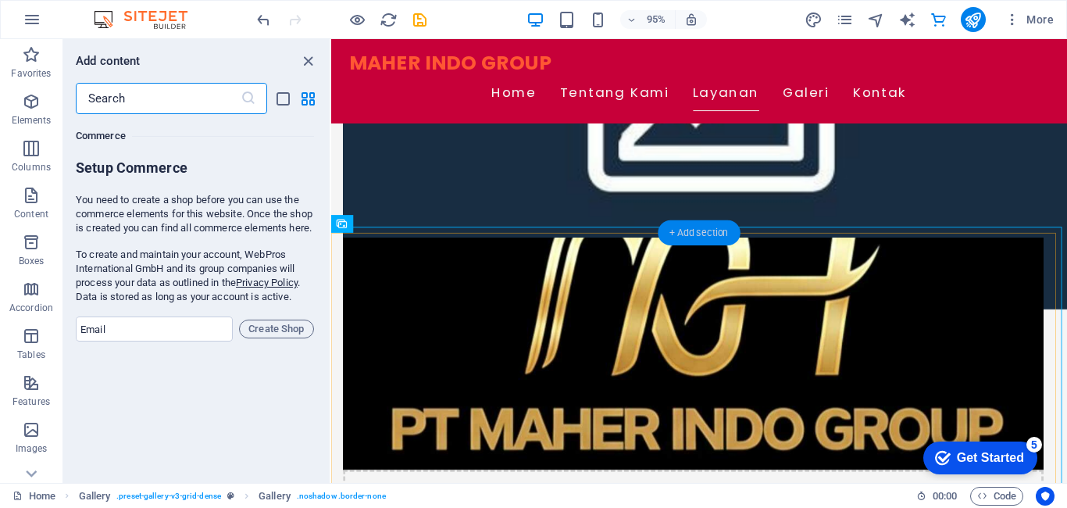
click at [703, 240] on div "+ Add section" at bounding box center [698, 232] width 82 height 25
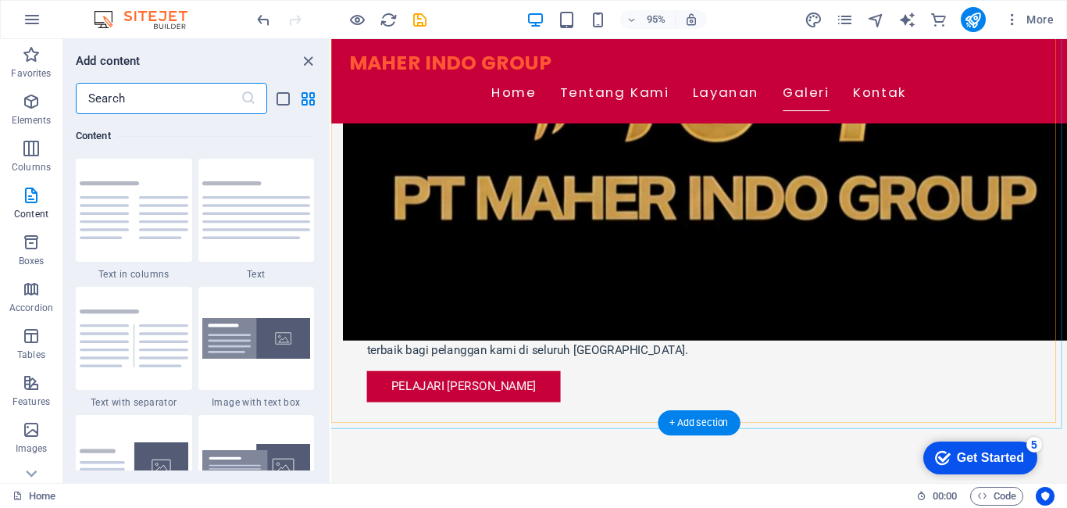
scroll to position [1483, 0]
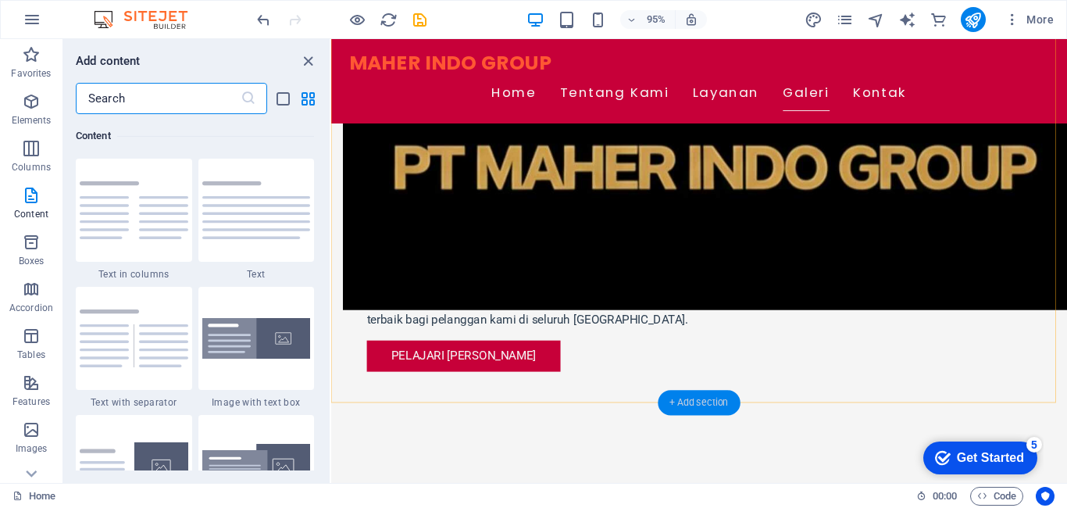
click at [689, 404] on div "+ Add section" at bounding box center [698, 402] width 82 height 25
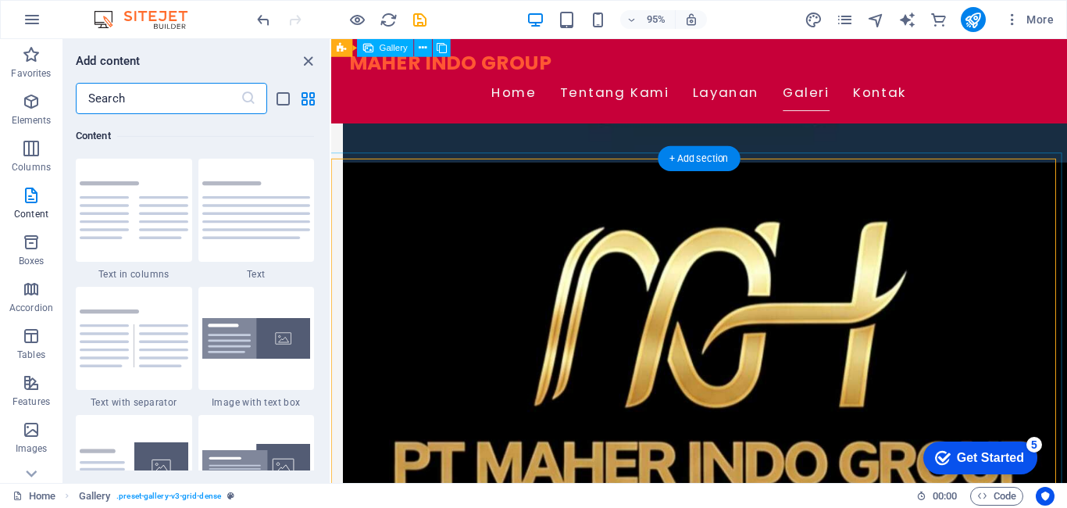
scroll to position [1171, 0]
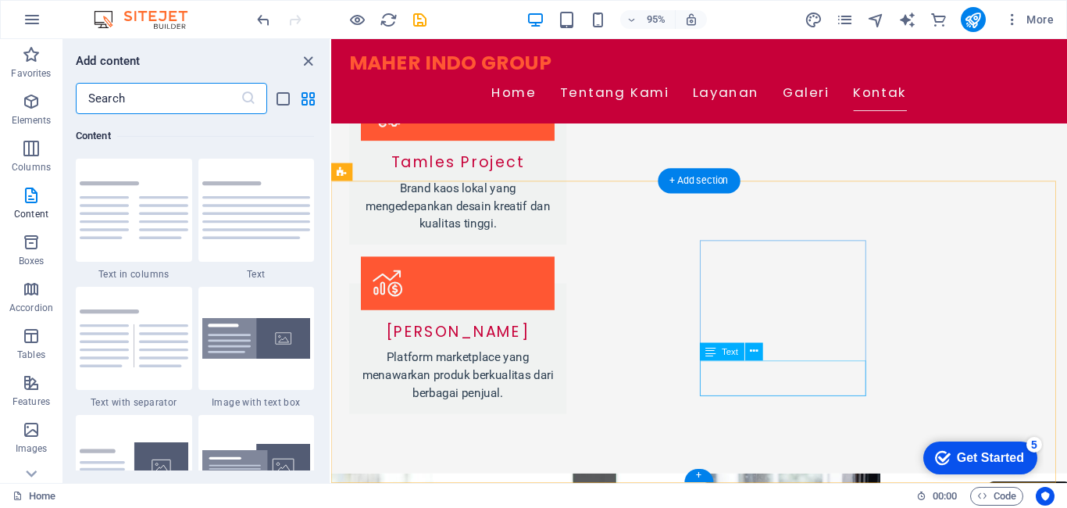
scroll to position [2142, 0]
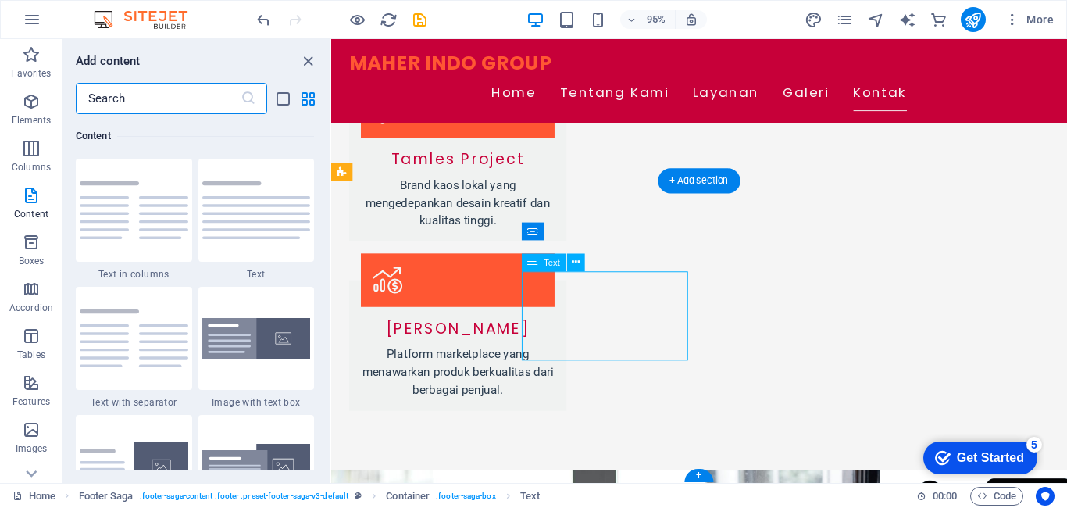
drag, startPoint x: 574, startPoint y: 331, endPoint x: 624, endPoint y: 340, distance: 50.7
click at [553, 262] on span "Text" at bounding box center [551, 262] width 16 height 9
click at [580, 263] on button at bounding box center [576, 262] width 18 height 18
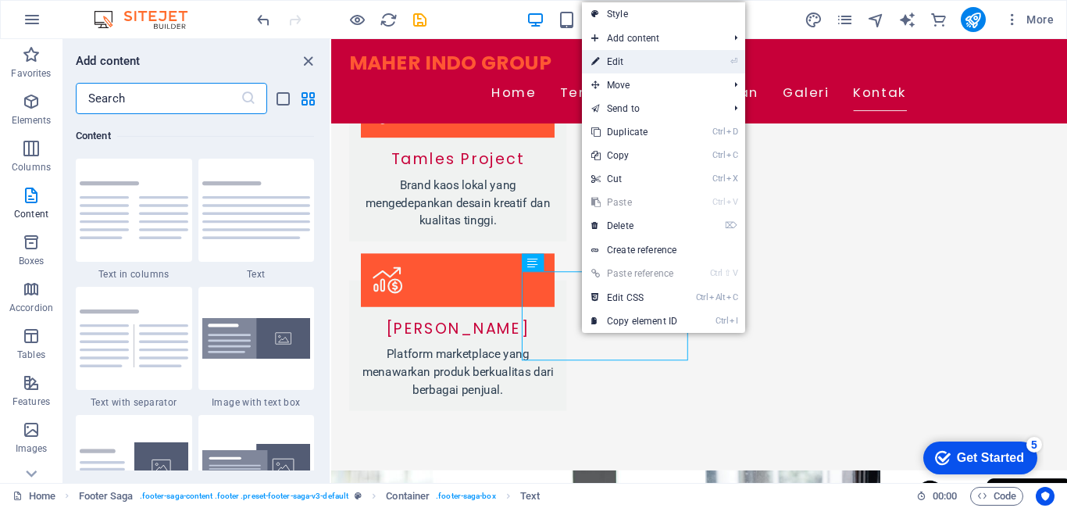
drag, startPoint x: 682, startPoint y: 59, endPoint x: 356, endPoint y: 43, distance: 326.8
click at [682, 59] on link "⏎ Edit" at bounding box center [634, 61] width 105 height 23
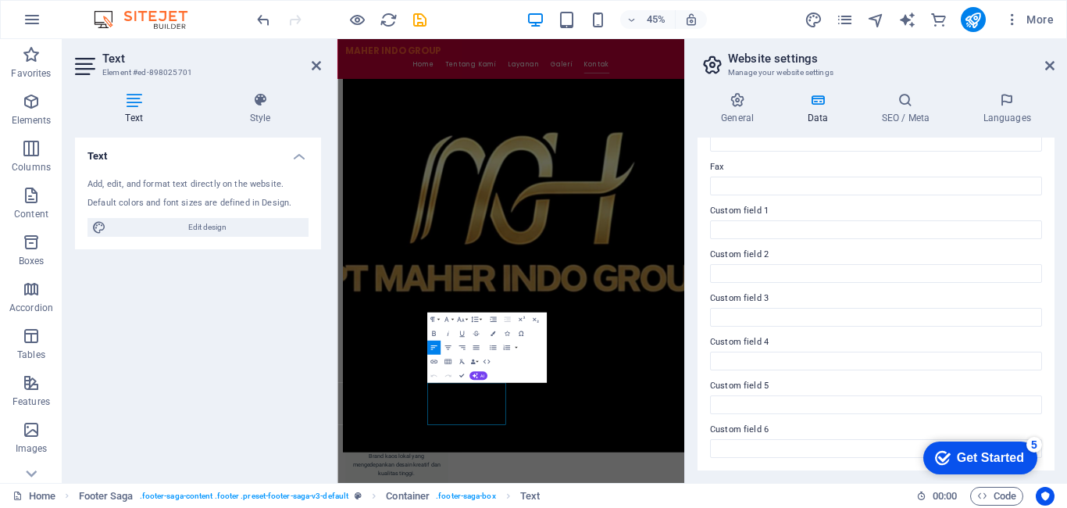
scroll to position [183, 0]
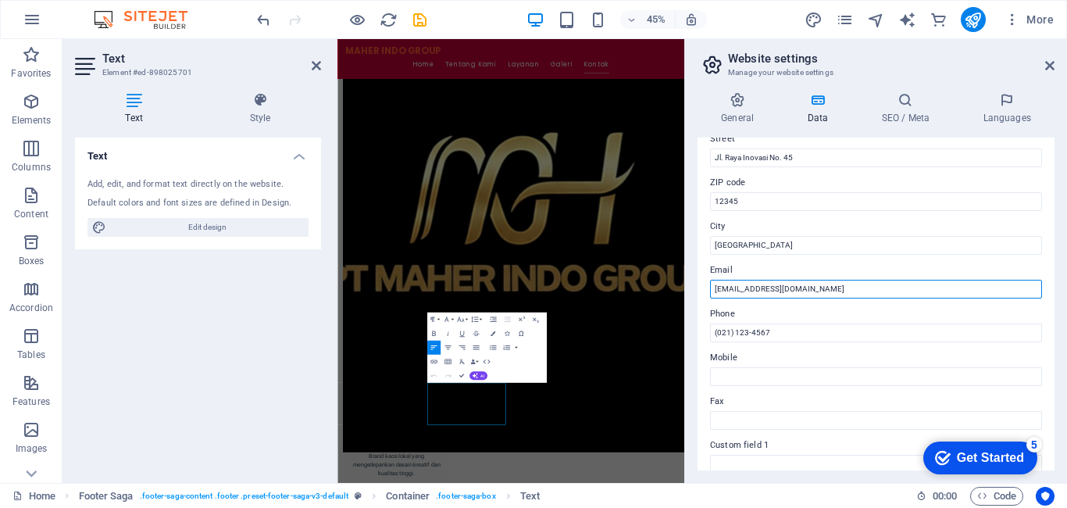
click at [771, 294] on input "info@maherindo.com" at bounding box center [876, 289] width 332 height 19
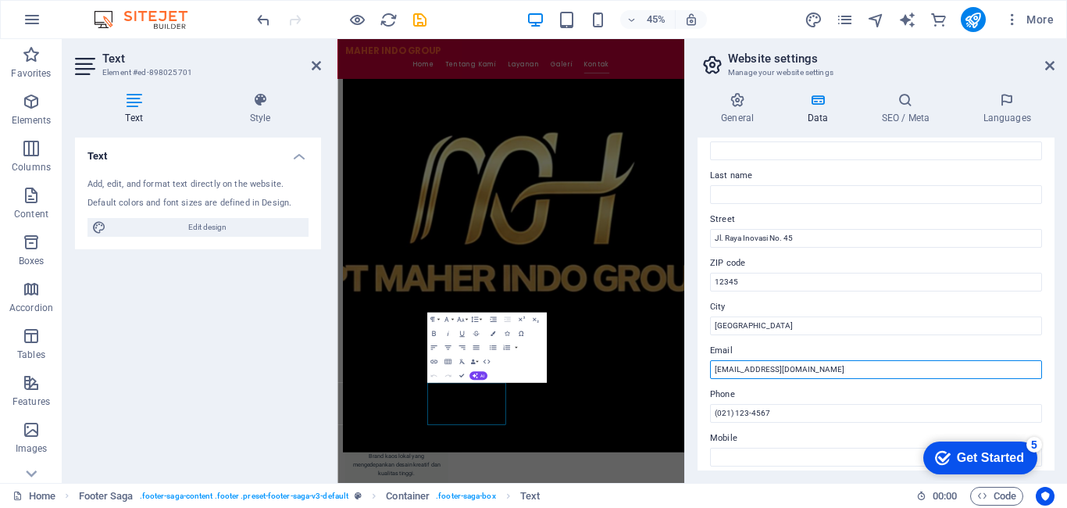
scroll to position [78, 0]
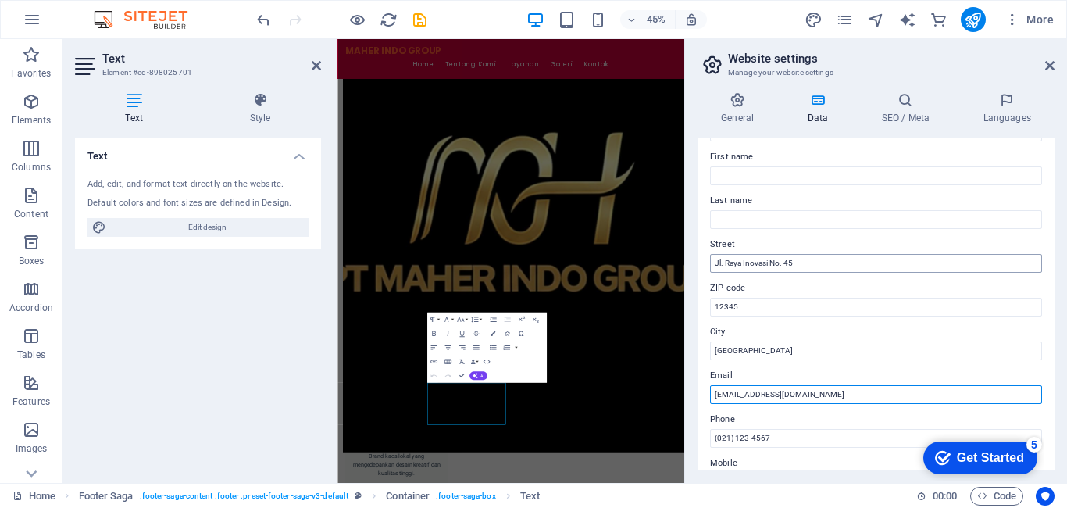
type input "[EMAIL_ADDRESS][DOMAIN_NAME]"
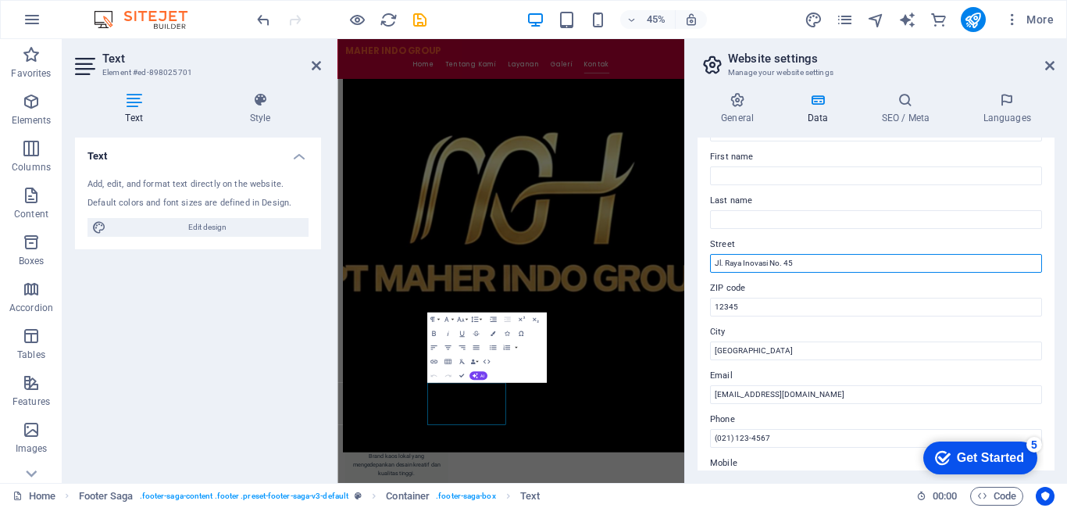
click at [731, 265] on input "Jl. Raya Inovasi No. 45" at bounding box center [876, 263] width 332 height 19
drag, startPoint x: 716, startPoint y: 264, endPoint x: 810, endPoint y: 270, distance: 93.9
click at [810, 270] on input "Jl. Raya Inovasi No. 45" at bounding box center [876, 263] width 332 height 19
type input "S"
type input "Wonosegoro, Boyolali"
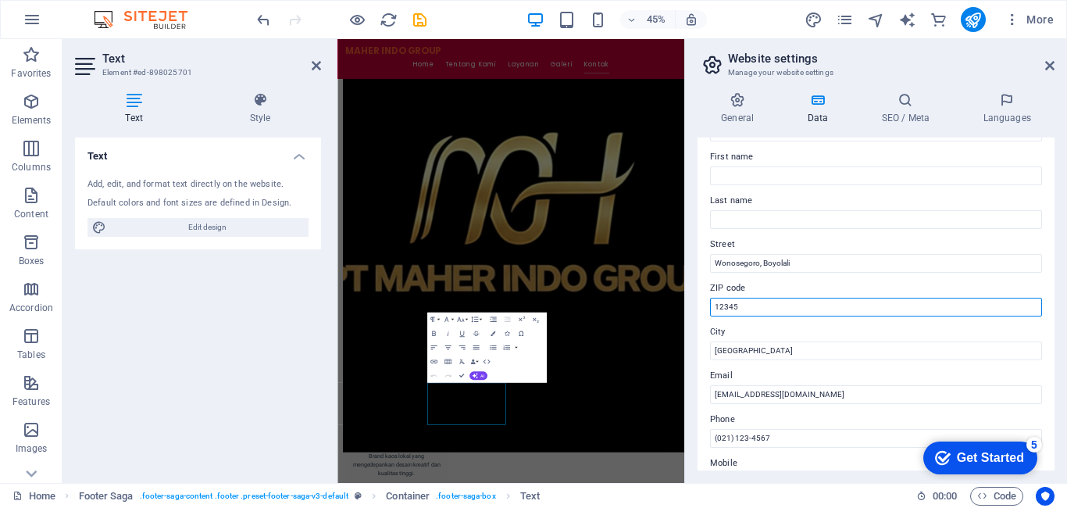
click at [759, 306] on input "12345" at bounding box center [876, 306] width 332 height 19
type input "1"
type input "57382"
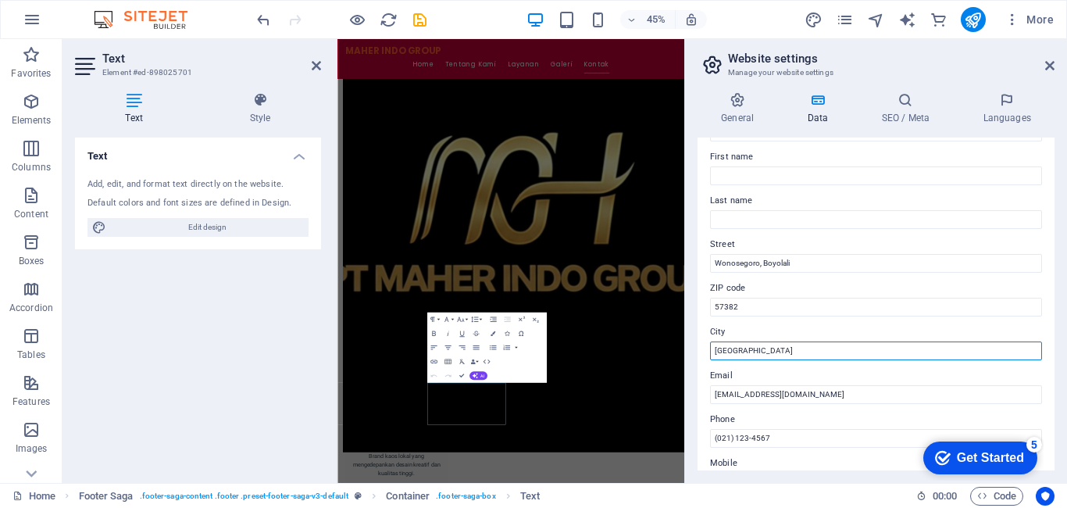
click at [770, 360] on div "Contact data for this website. This can be used everywhere on the website and w…" at bounding box center [875, 303] width 357 height 333
type input "J"
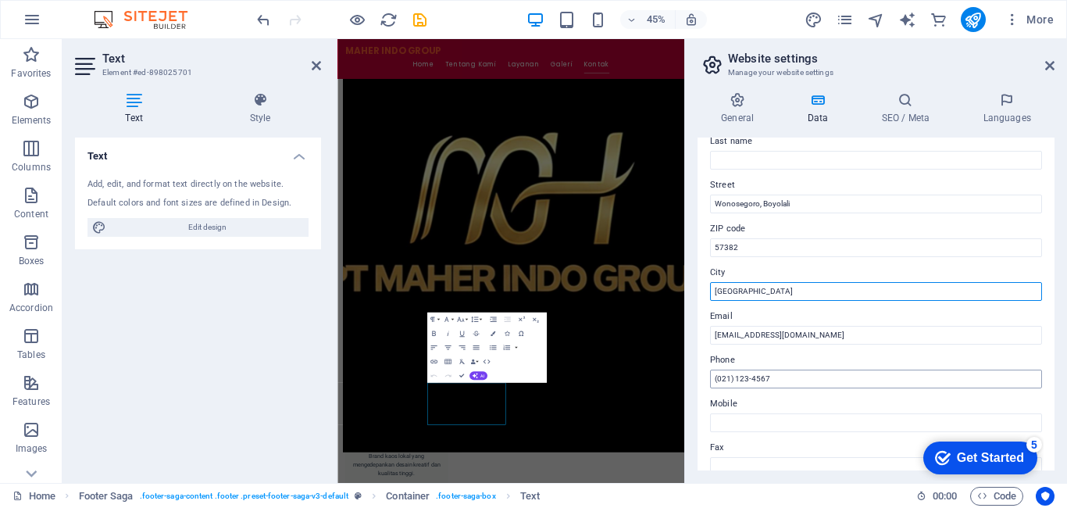
scroll to position [156, 0]
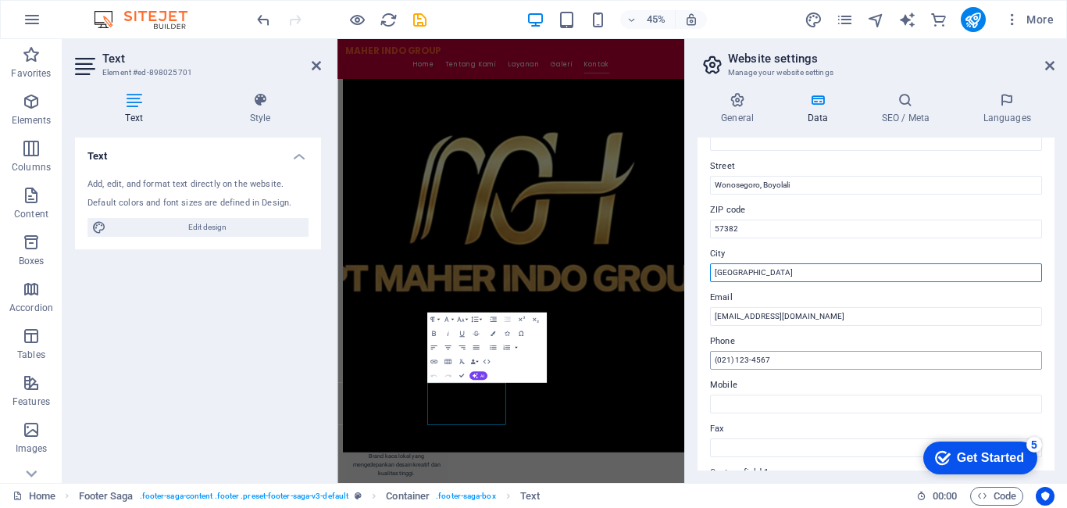
type input "[GEOGRAPHIC_DATA]"
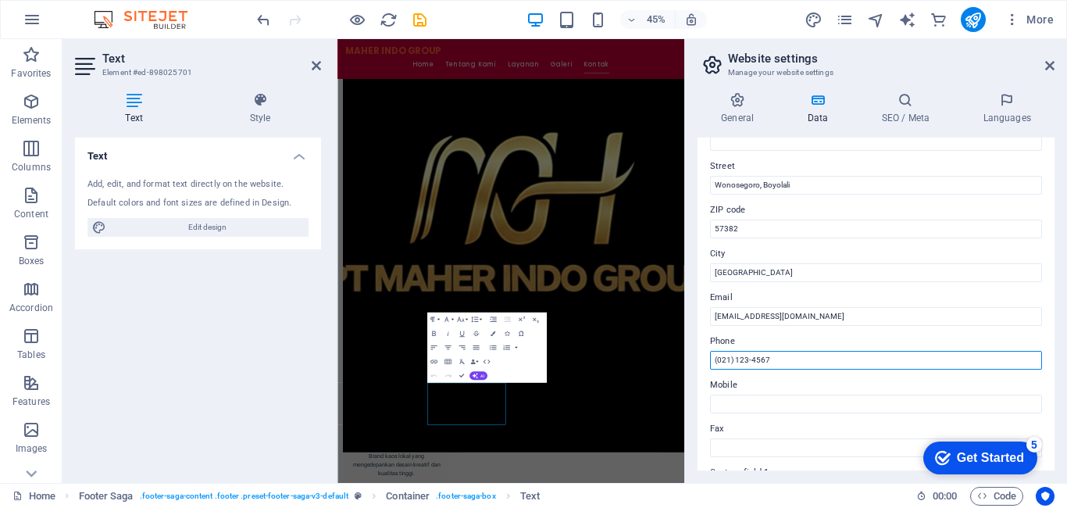
click at [737, 360] on input "(021) 123-4567" at bounding box center [876, 360] width 332 height 19
drag, startPoint x: 718, startPoint y: 360, endPoint x: 729, endPoint y: 360, distance: 11.7
click at [729, 360] on input "(021) 123-4567" at bounding box center [876, 360] width 332 height 19
click at [721, 362] on input "(021) 123-4567" at bounding box center [876, 360] width 332 height 19
drag, startPoint x: 714, startPoint y: 361, endPoint x: 771, endPoint y: 359, distance: 57.0
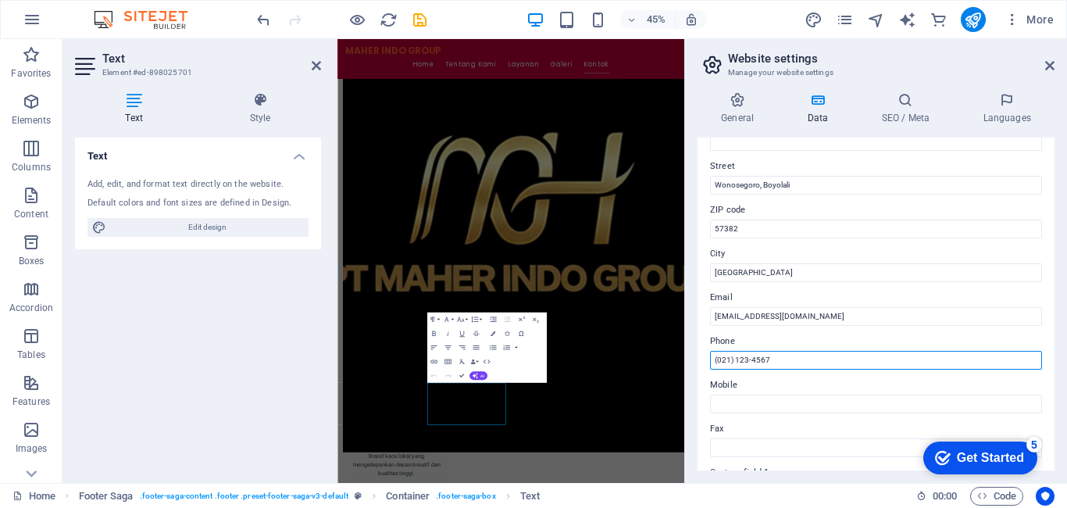
click at [775, 360] on input "(021) 123-4567" at bounding box center [876, 360] width 332 height 19
type input "0"
type input "+"
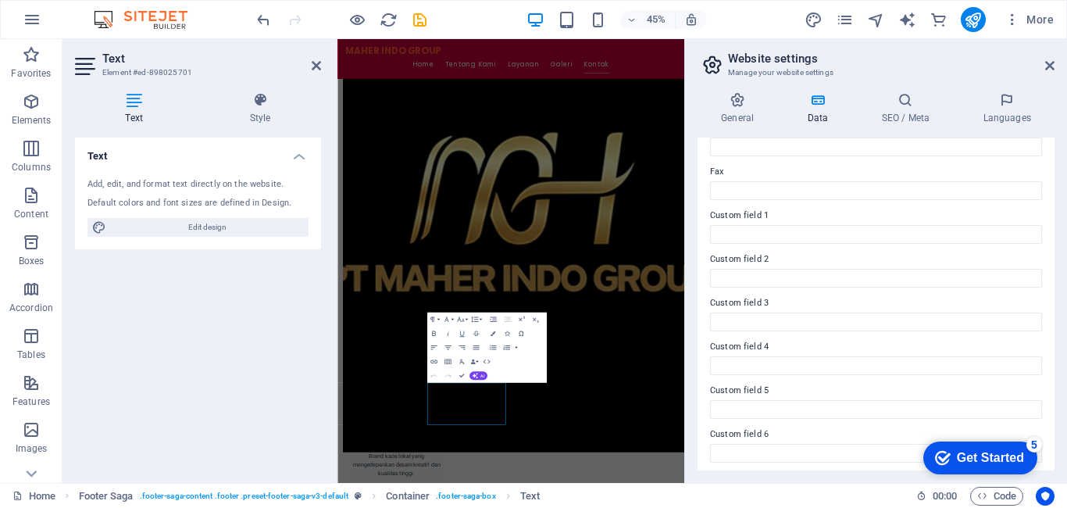
scroll to position [418, 0]
type input "0 856 91 0000 2"
click at [748, 112] on h4 "General" at bounding box center [740, 108] width 86 height 33
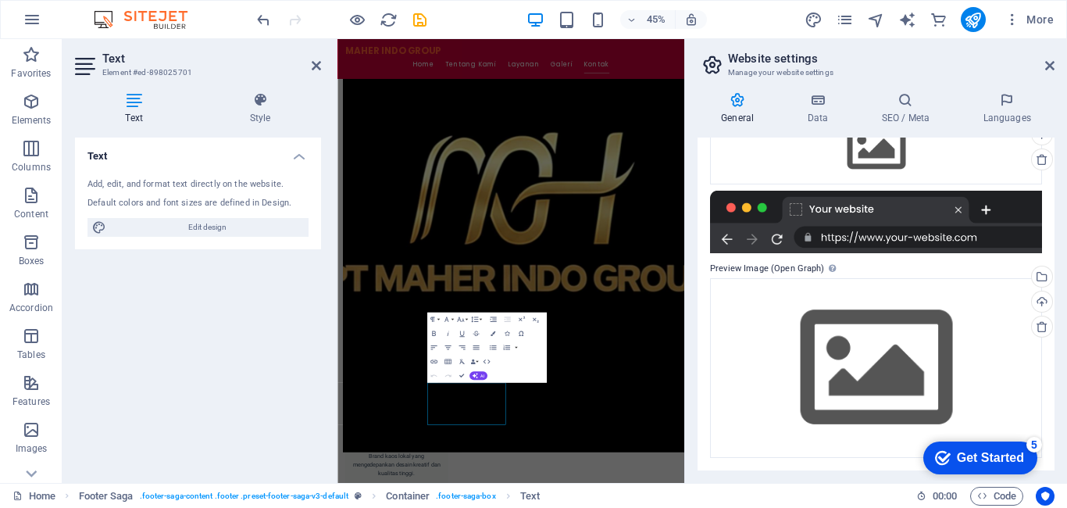
scroll to position [0, 0]
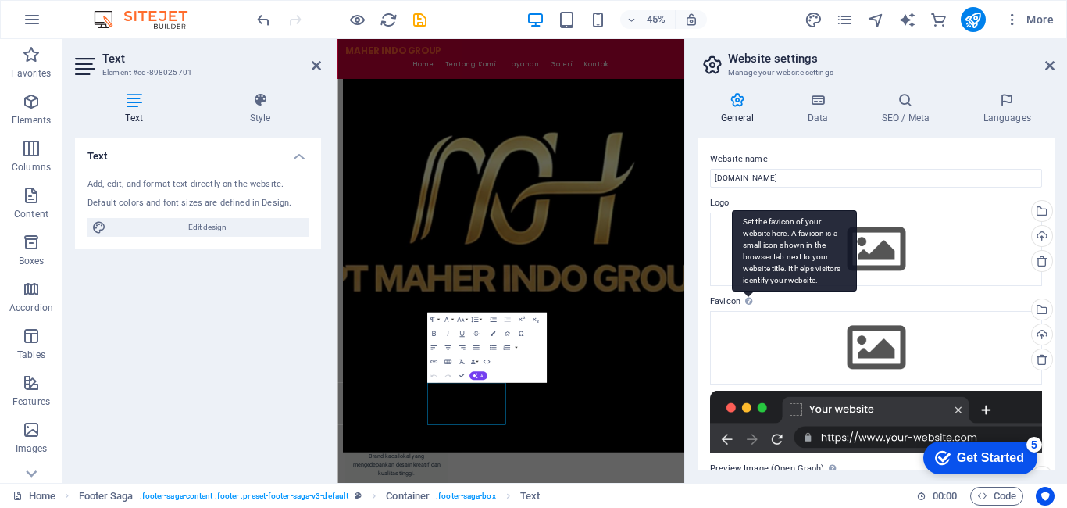
click at [746, 292] on div "Set the favicon of your website here. A favicon is a small icon shown in the br…" at bounding box center [794, 251] width 125 height 82
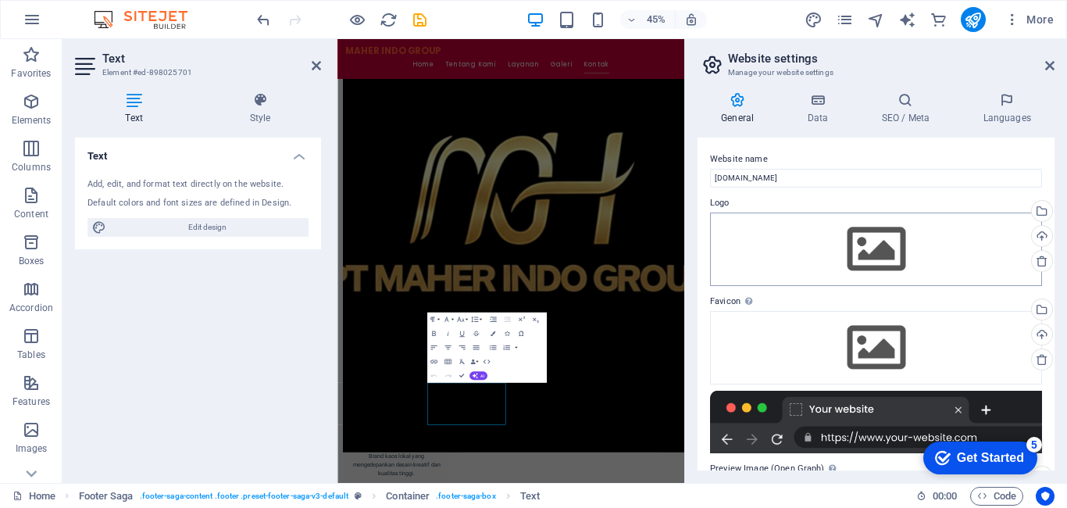
scroll to position [200, 0]
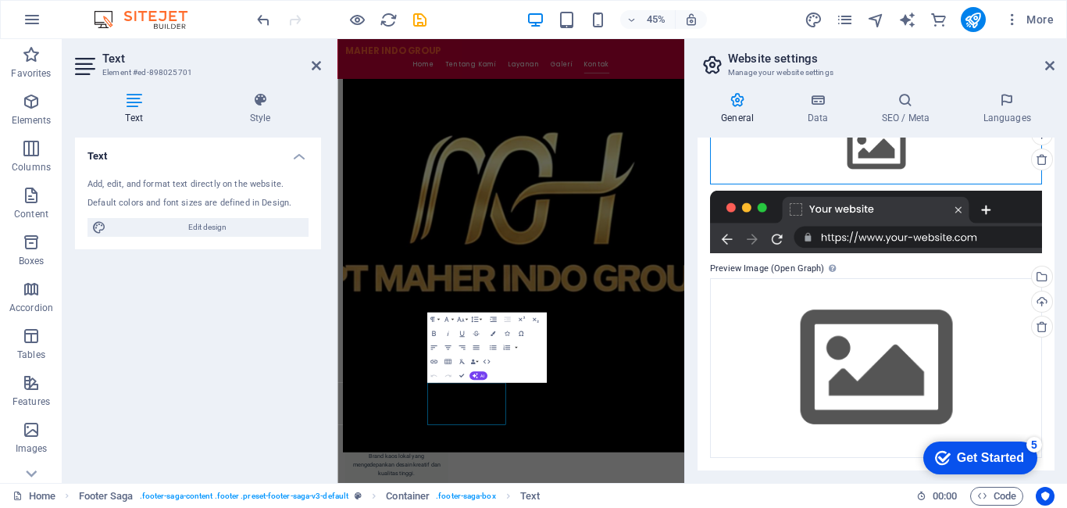
click at [775, 162] on div "Drag files here, click to choose files or select files from Files or our free s…" at bounding box center [876, 147] width 332 height 73
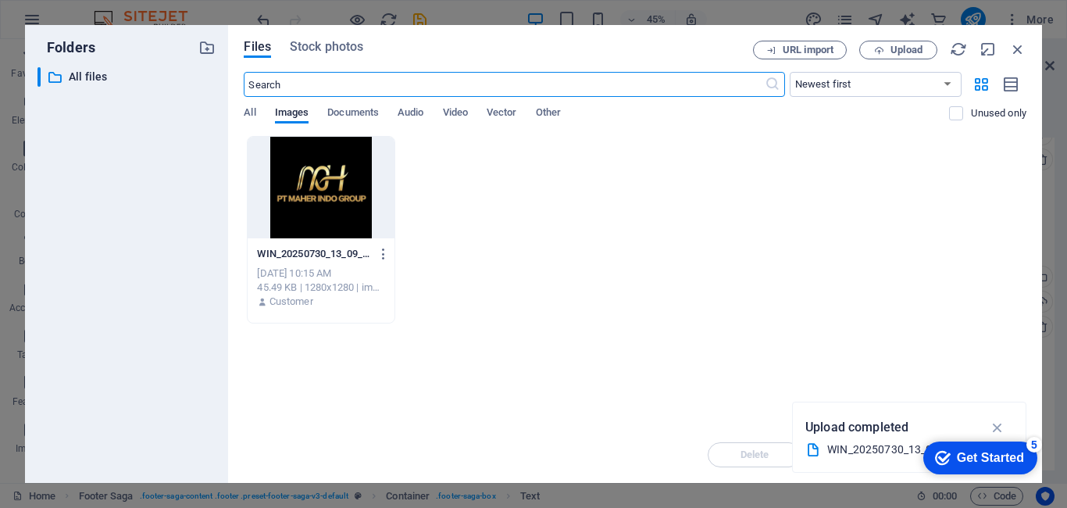
scroll to position [5874, 0]
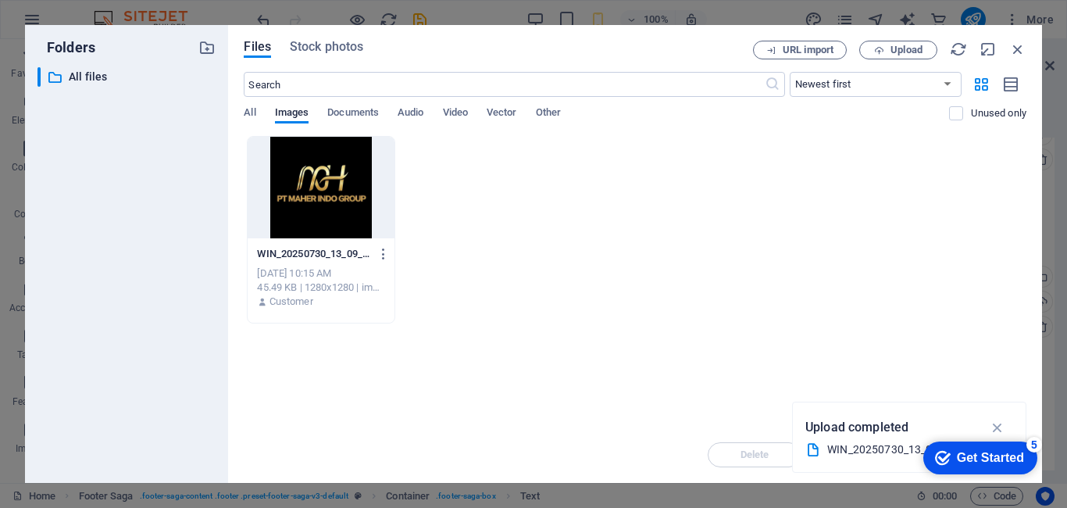
click at [337, 215] on div at bounding box center [321, 188] width 146 height 102
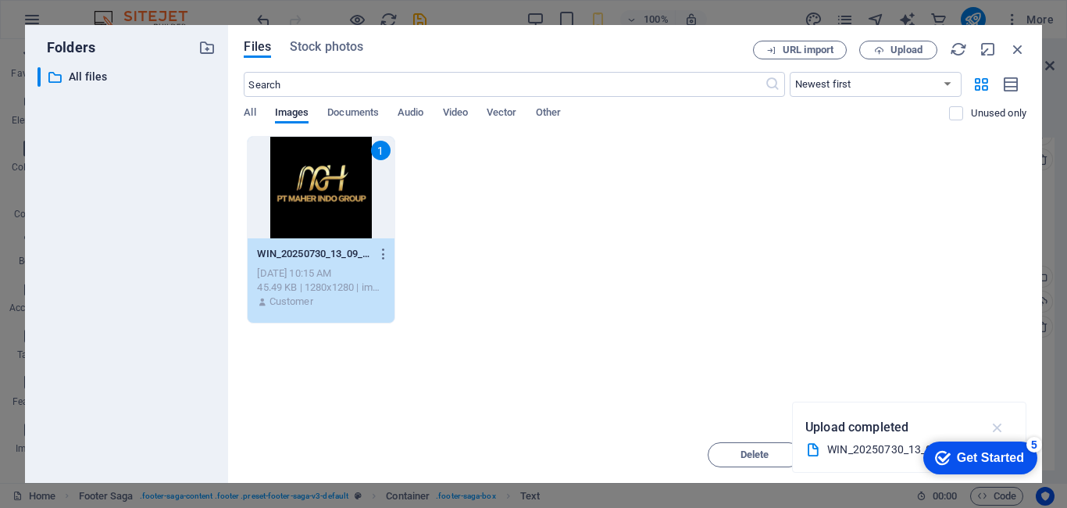
click at [996, 427] on icon "button" at bounding box center [997, 426] width 18 height 17
click at [862, 447] on button "Move" at bounding box center [867, 454] width 94 height 25
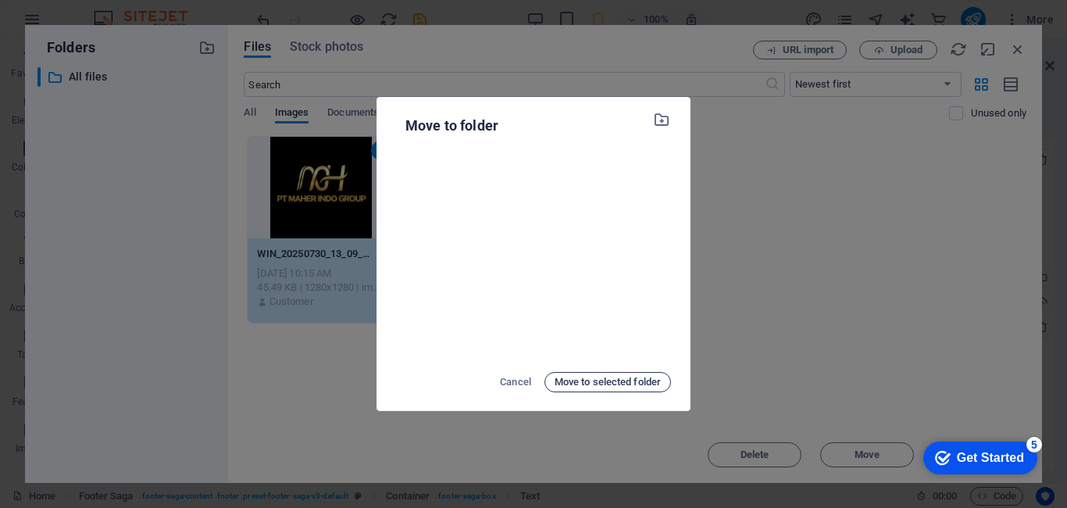
click at [639, 379] on span "Move to selected folder" at bounding box center [607, 381] width 106 height 19
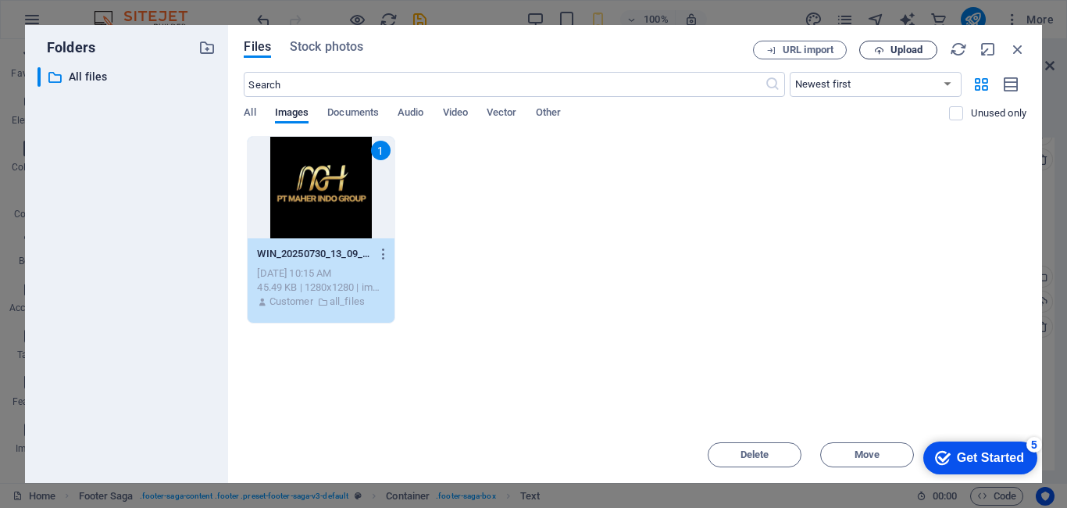
click at [906, 53] on span "Upload" at bounding box center [906, 49] width 32 height 9
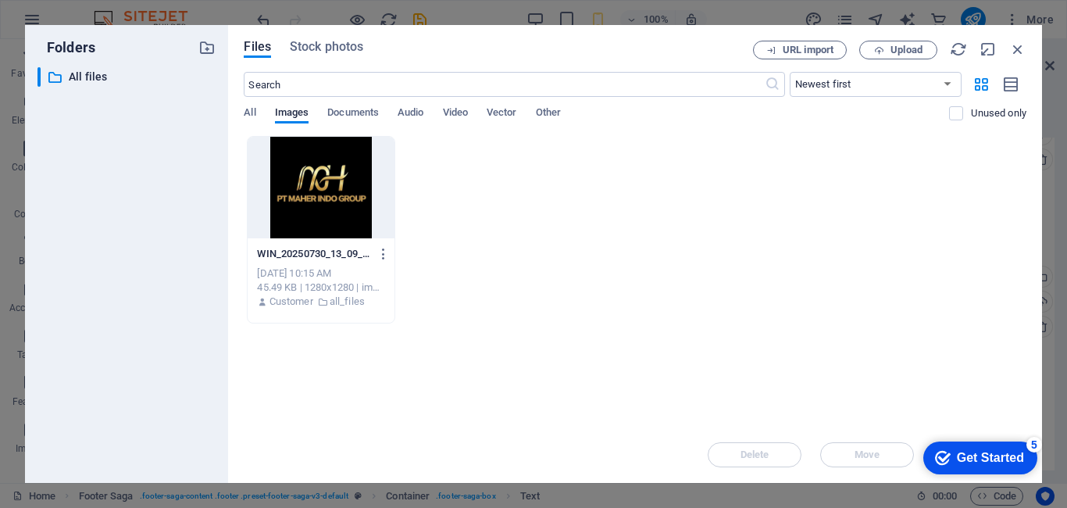
click at [361, 205] on div at bounding box center [321, 188] width 146 height 102
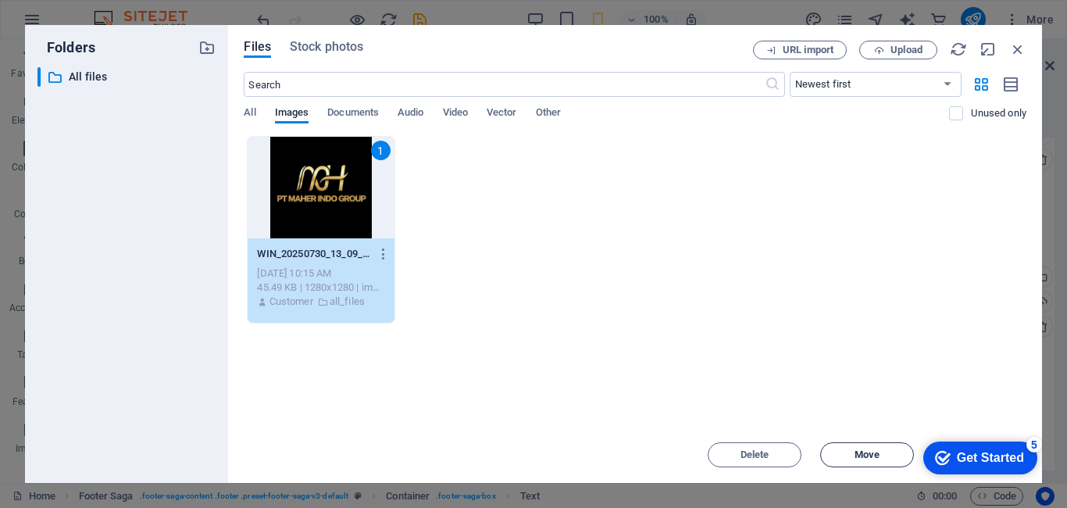
click at [862, 453] on span "Move" at bounding box center [866, 454] width 25 height 9
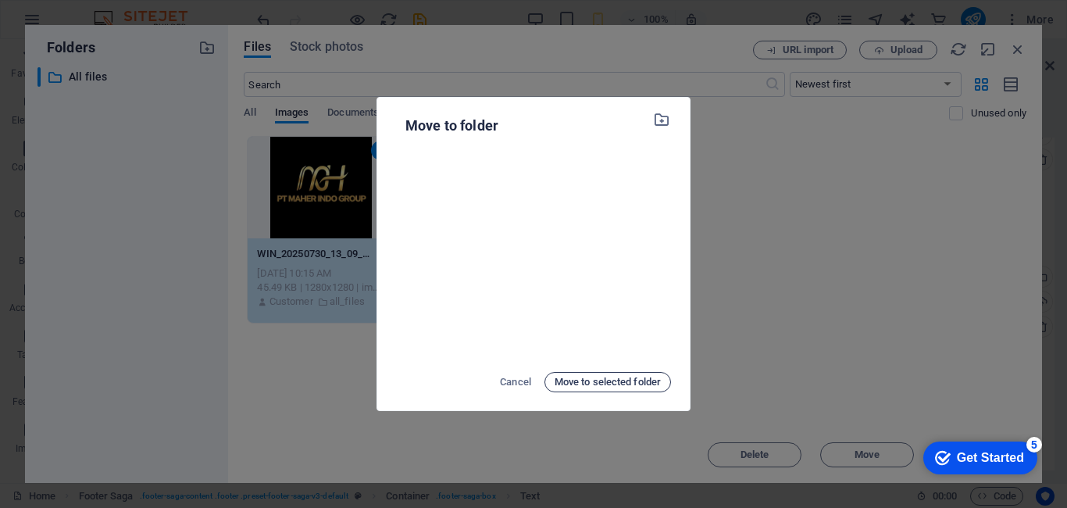
click at [617, 377] on span "Move to selected folder" at bounding box center [607, 381] width 106 height 19
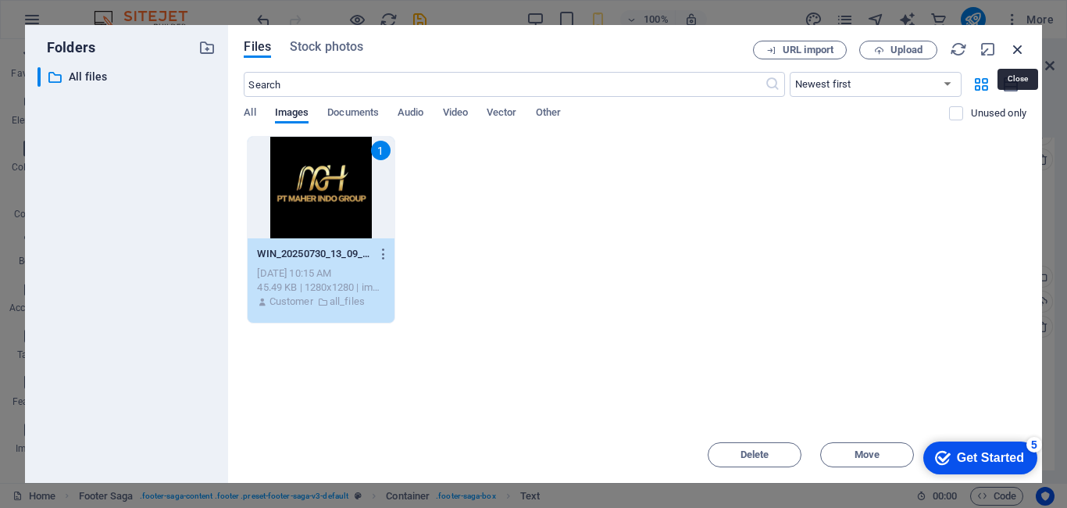
click at [1014, 53] on icon "button" at bounding box center [1017, 49] width 17 height 17
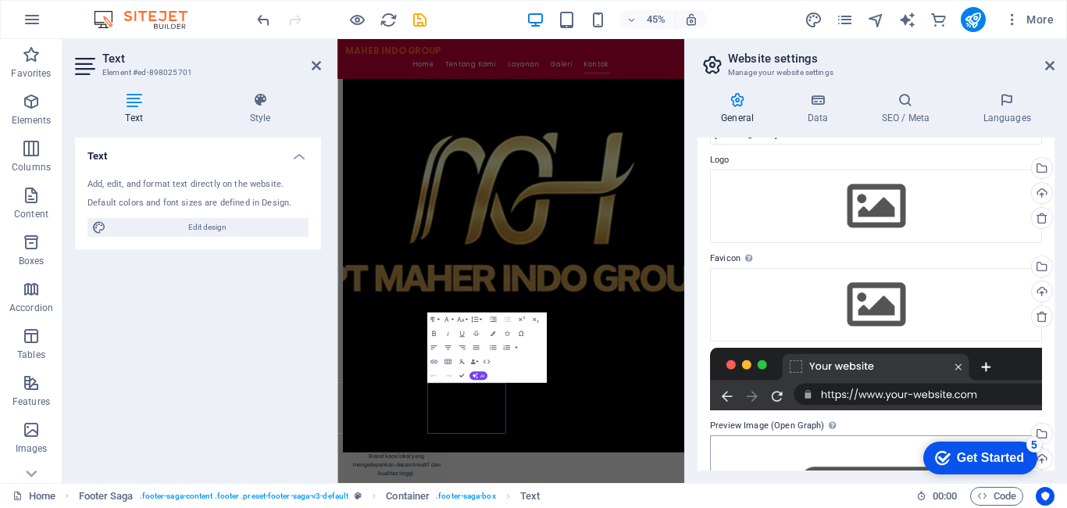
scroll to position [0, 0]
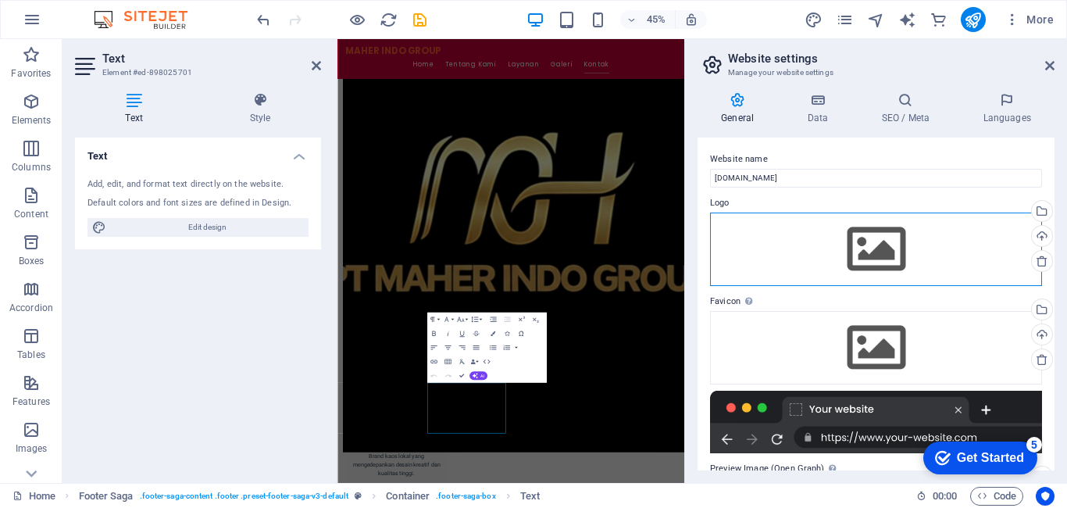
click at [838, 253] on div "Drag files here, click to choose files or select files from Files or our free s…" at bounding box center [876, 248] width 332 height 73
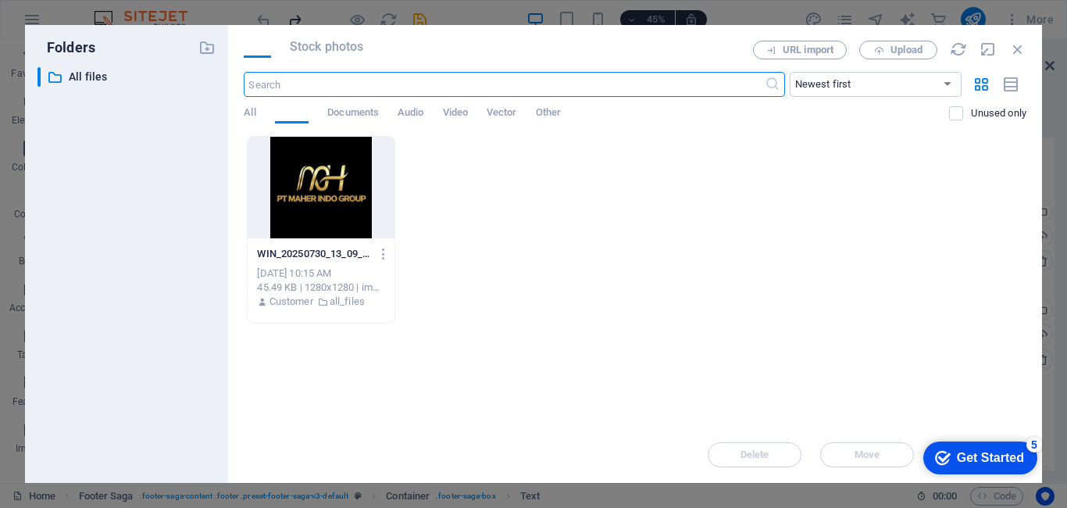
scroll to position [5874, 0]
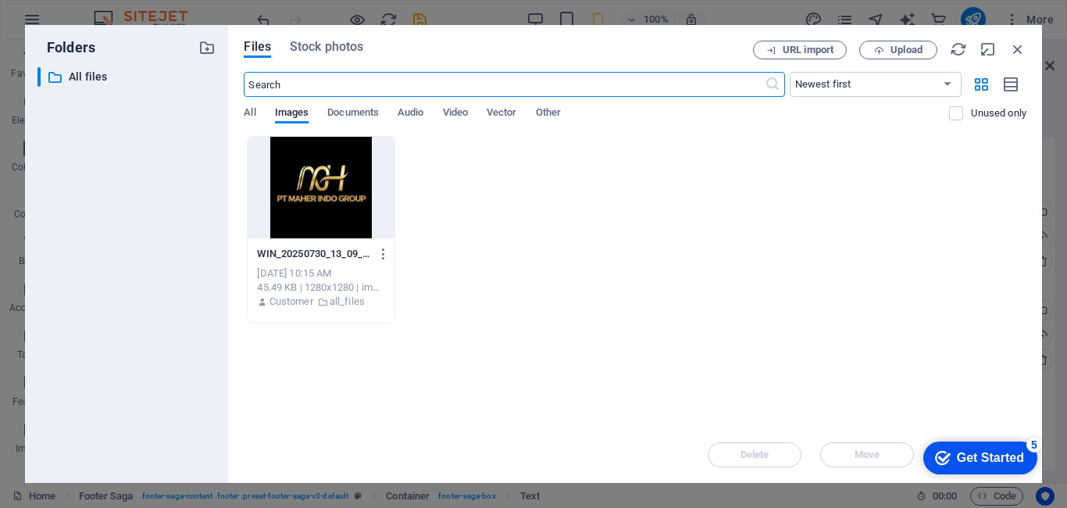
click at [248, 188] on div at bounding box center [321, 188] width 146 height 102
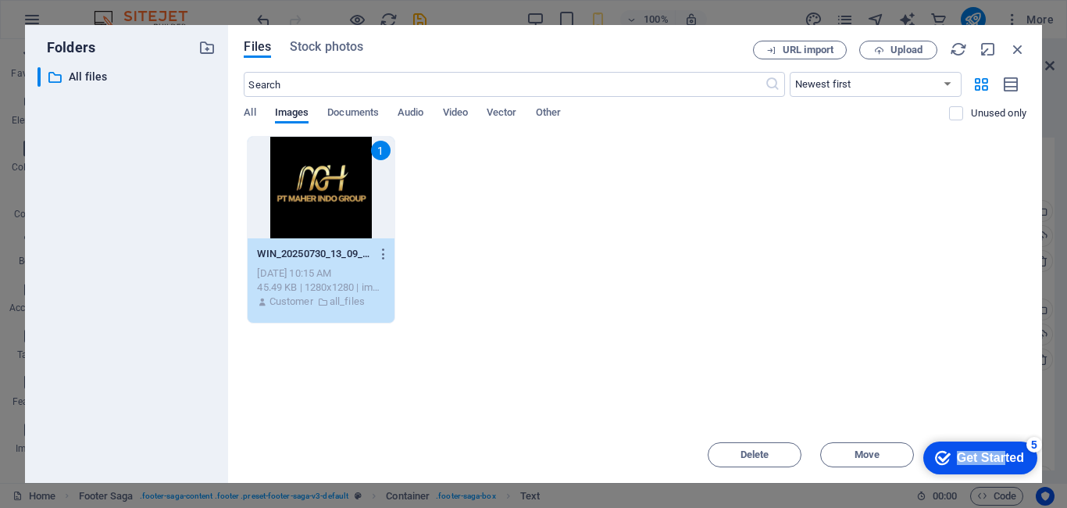
drag, startPoint x: 1000, startPoint y: 461, endPoint x: 997, endPoint y: 387, distance: 74.2
click html "checkmark Get Started 5 First Steps in the Editor Let's guide you through the t…"
click at [867, 458] on span "Move" at bounding box center [866, 454] width 25 height 9
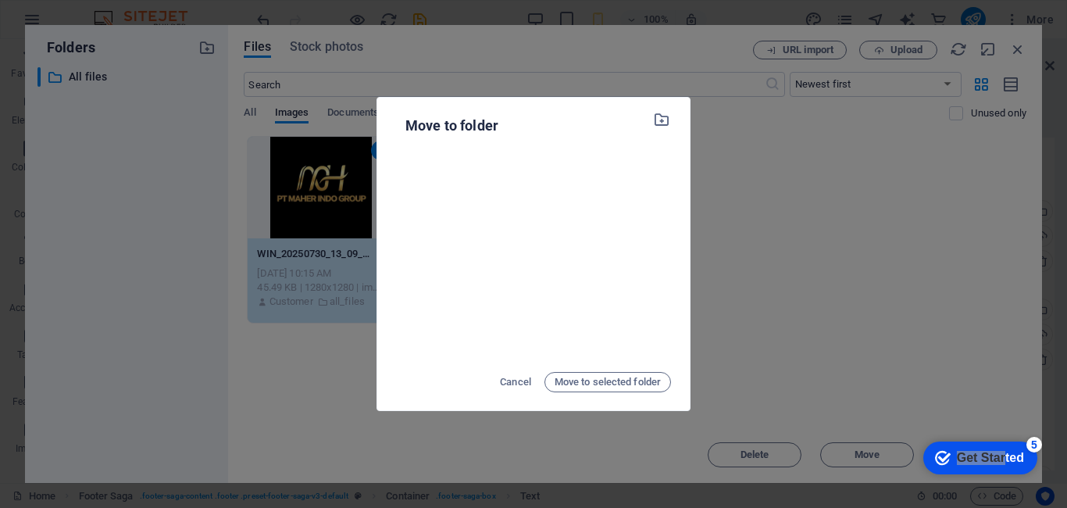
click at [551, 291] on div at bounding box center [533, 254] width 275 height 212
click at [529, 271] on div at bounding box center [533, 254] width 275 height 212
drag, startPoint x: 480, startPoint y: 250, endPoint x: 460, endPoint y: 229, distance: 29.3
click at [475, 249] on div at bounding box center [533, 254] width 275 height 212
click at [653, 118] on icon "button" at bounding box center [662, 119] width 18 height 17
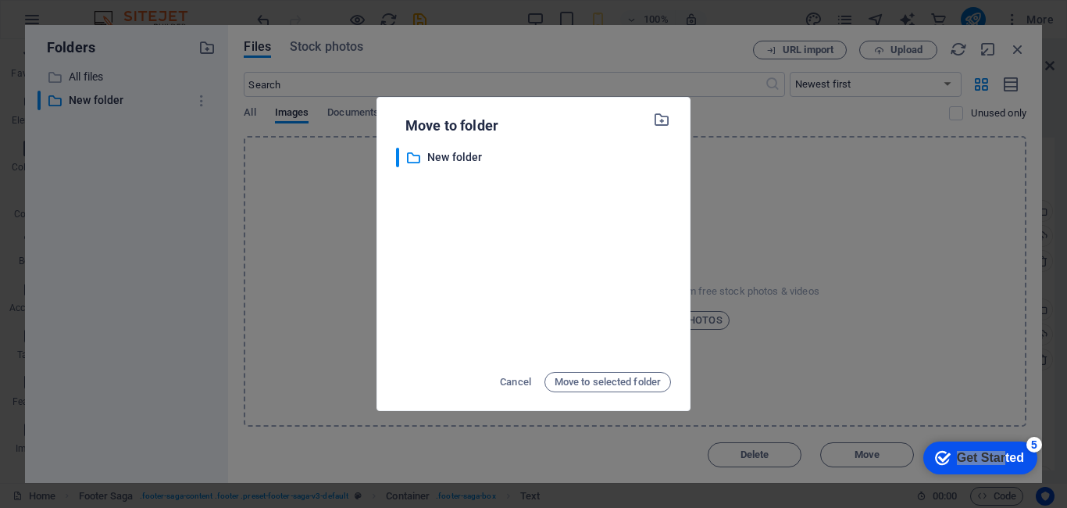
click at [886, 199] on div "Move to folder ​ New folder New folder Cancel Move to selected folder" at bounding box center [533, 254] width 1067 height 508
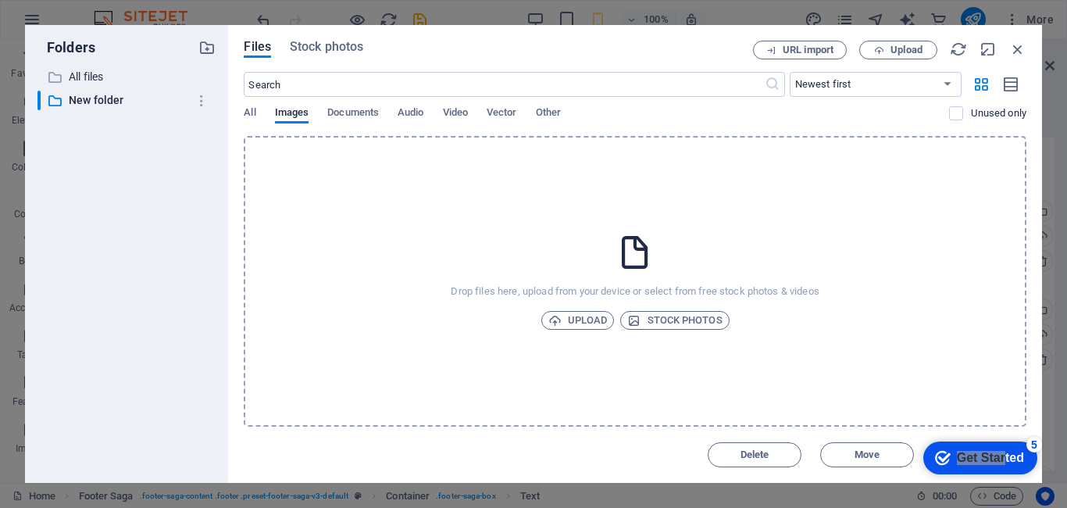
click at [1027, 55] on div "Files Stock photos URL import Upload ​ Newest first Oldest first Name (A-Z) Nam…" at bounding box center [635, 254] width 814 height 458
click at [1017, 52] on icon "button" at bounding box center [1017, 49] width 17 height 17
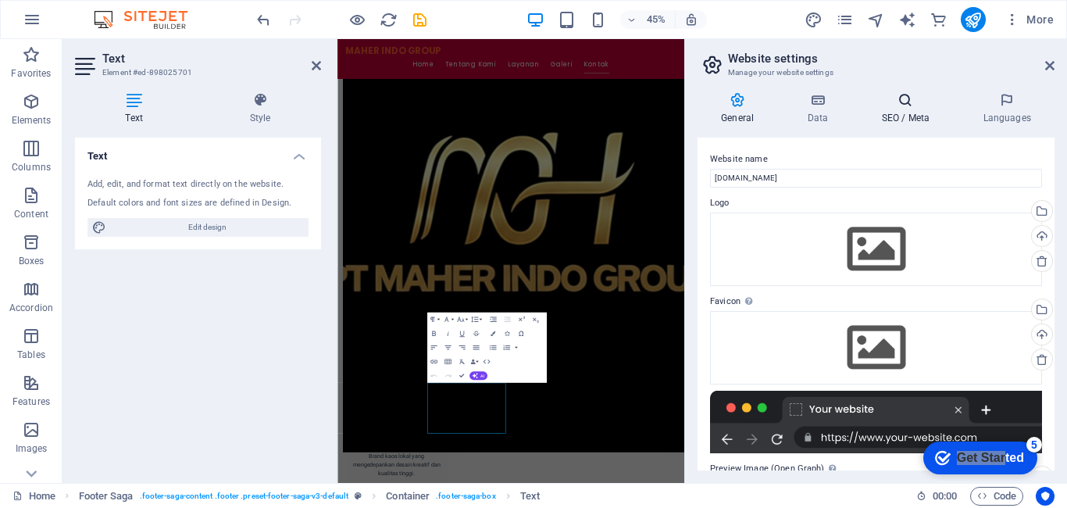
click at [899, 106] on icon at bounding box center [904, 100] width 95 height 16
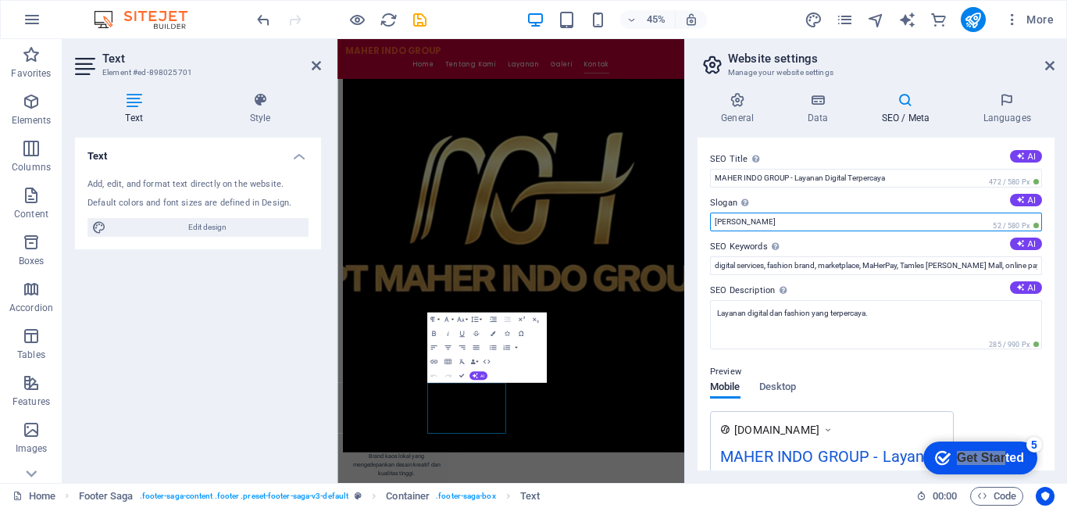
click at [866, 222] on input "[PERSON_NAME]" at bounding box center [876, 221] width 332 height 19
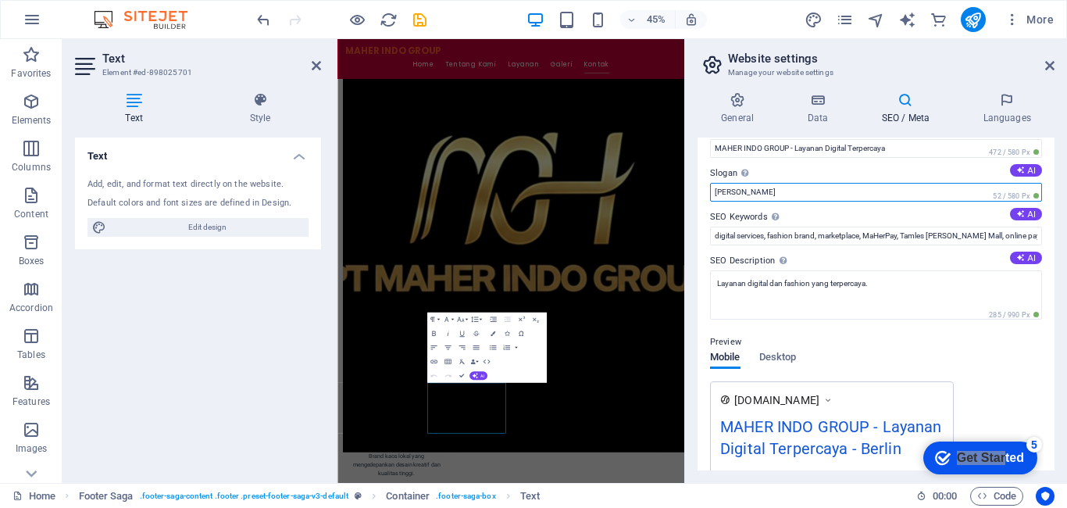
scroll to position [0, 0]
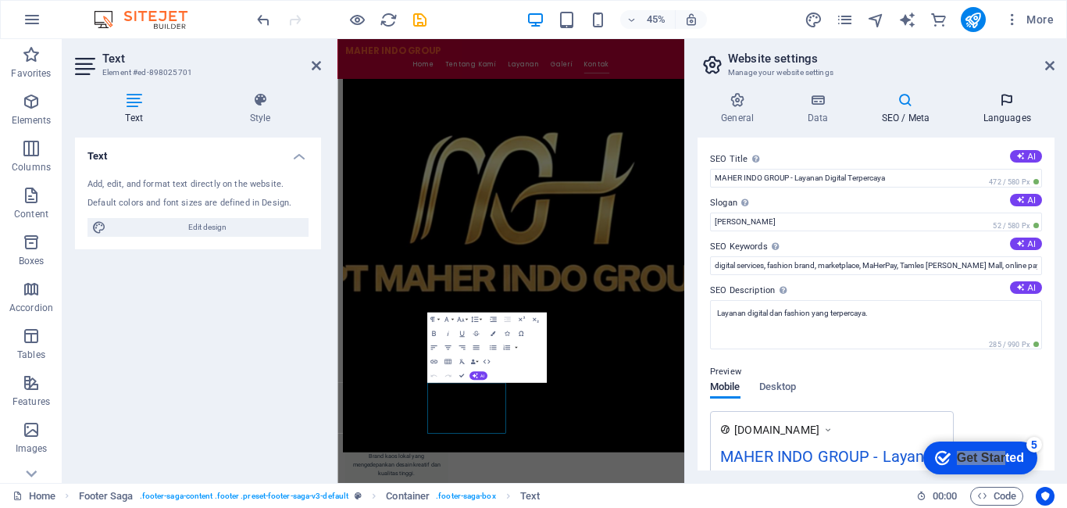
click at [1011, 105] on icon at bounding box center [1006, 100] width 95 height 16
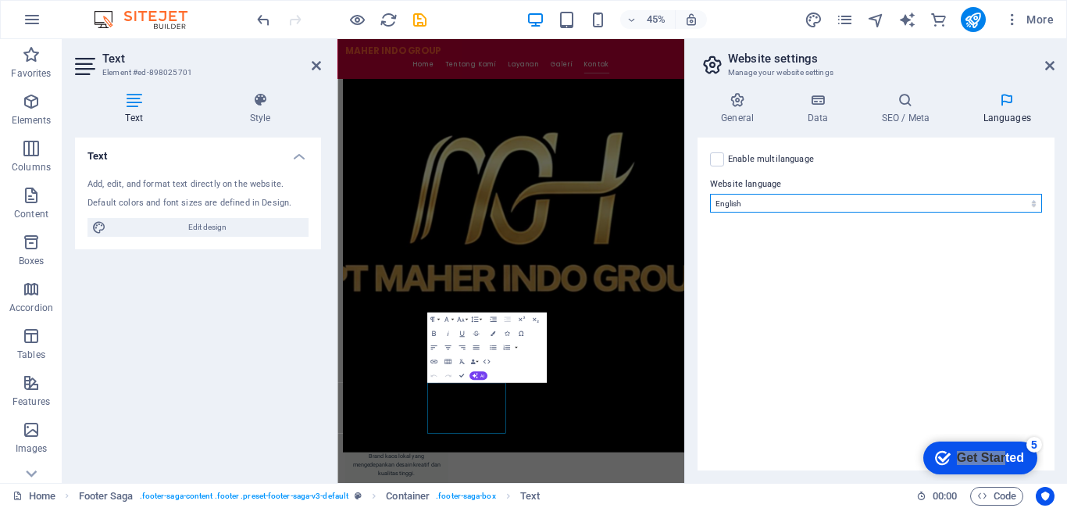
click at [897, 198] on select "Abkhazian Afar Afrikaans Akan Albanian Amharic Arabic Aragonese Armenian Assame…" at bounding box center [876, 203] width 332 height 19
select select "70"
click at [710, 194] on select "Abkhazian Afar Afrikaans Akan Albanian Amharic Arabic Aragonese Armenian Assame…" at bounding box center [876, 203] width 332 height 19
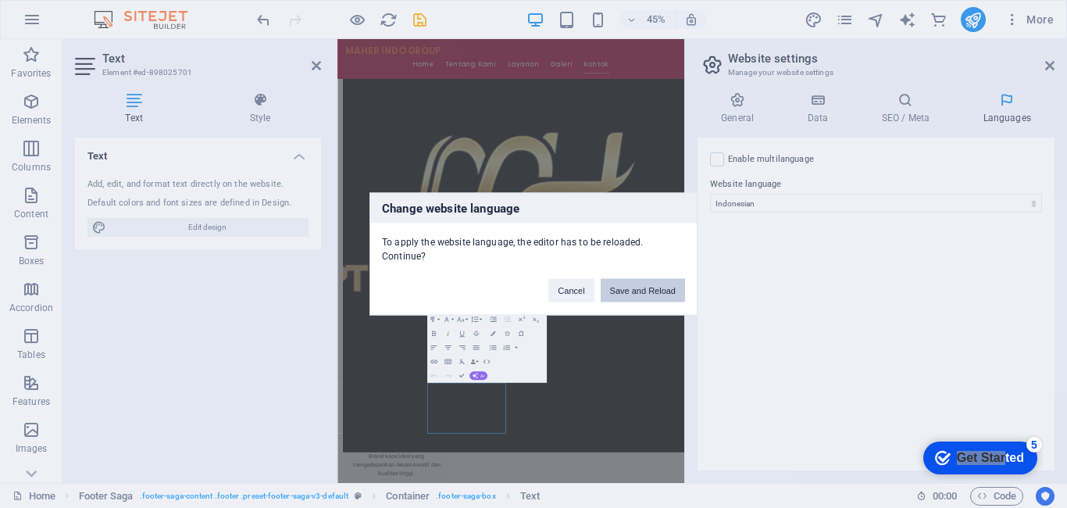
click at [618, 286] on button "Save and Reload" at bounding box center [642, 290] width 84 height 23
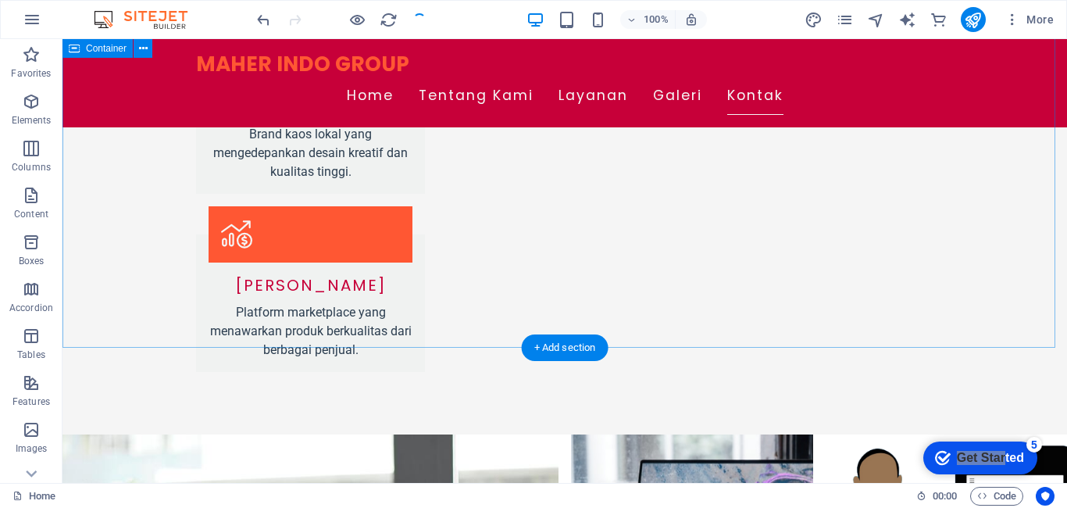
scroll to position [2149, 0]
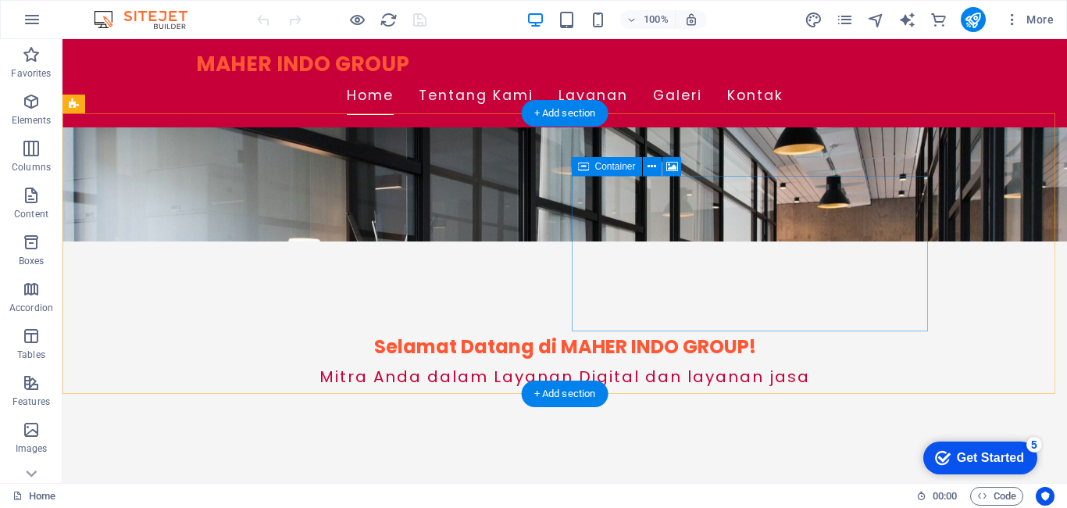
scroll to position [234, 0]
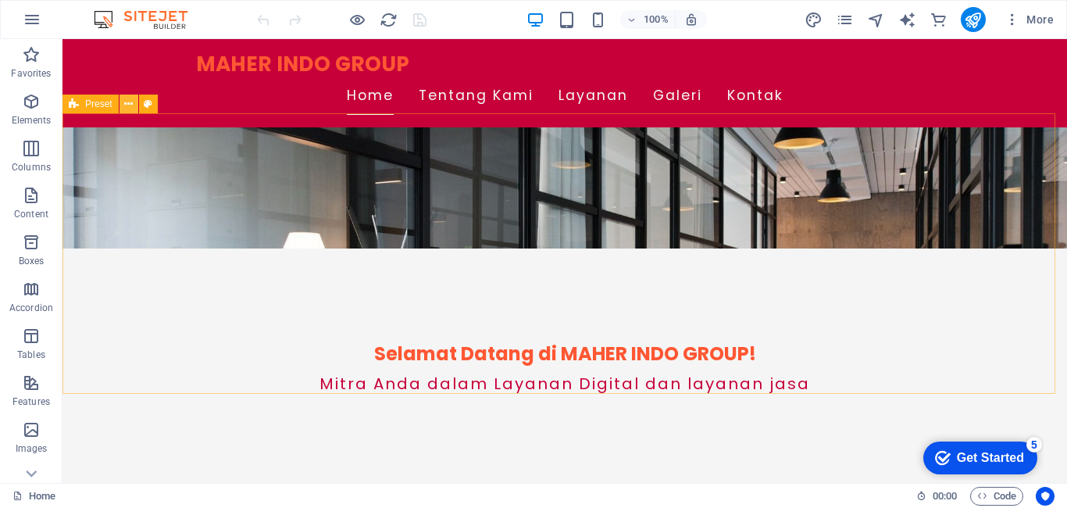
click at [126, 112] on icon at bounding box center [128, 104] width 9 height 16
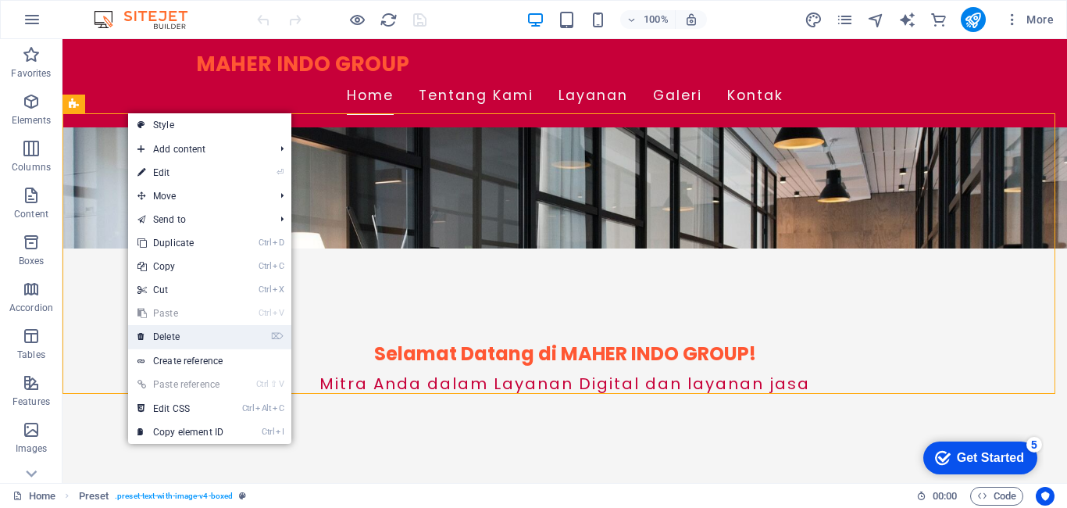
click at [194, 334] on link "⌦ Delete" at bounding box center [180, 336] width 105 height 23
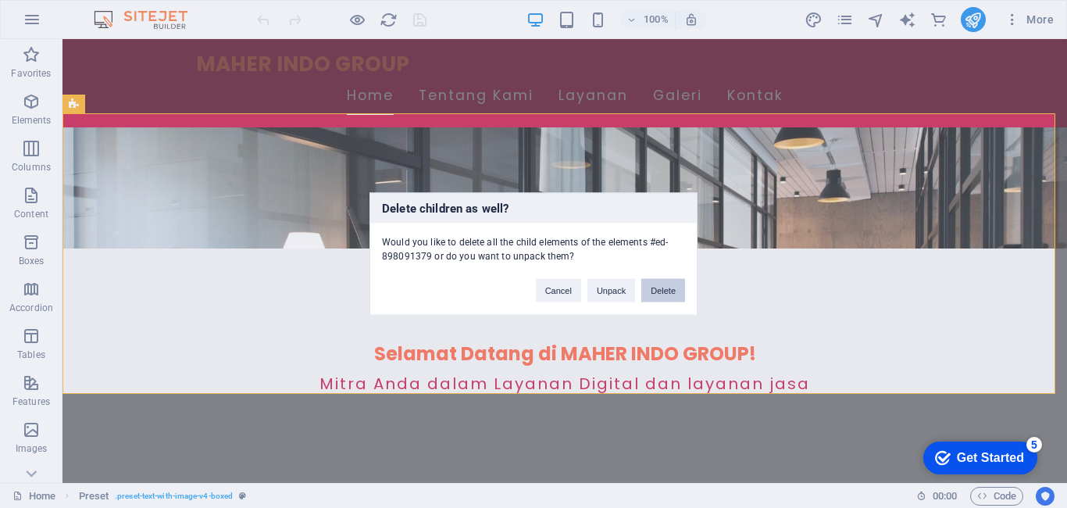
click at [665, 289] on button "Delete" at bounding box center [663, 290] width 44 height 23
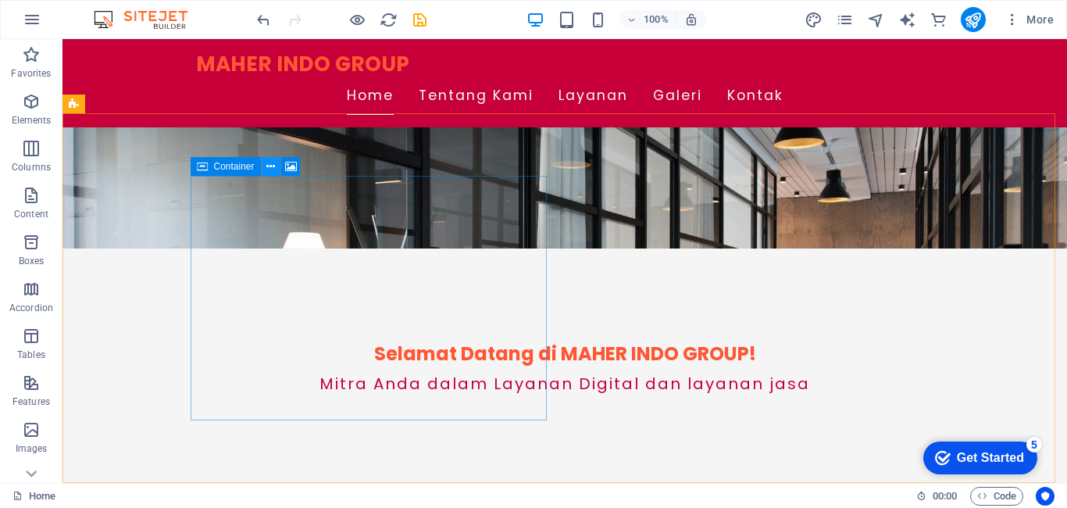
click at [271, 164] on icon at bounding box center [270, 166] width 9 height 16
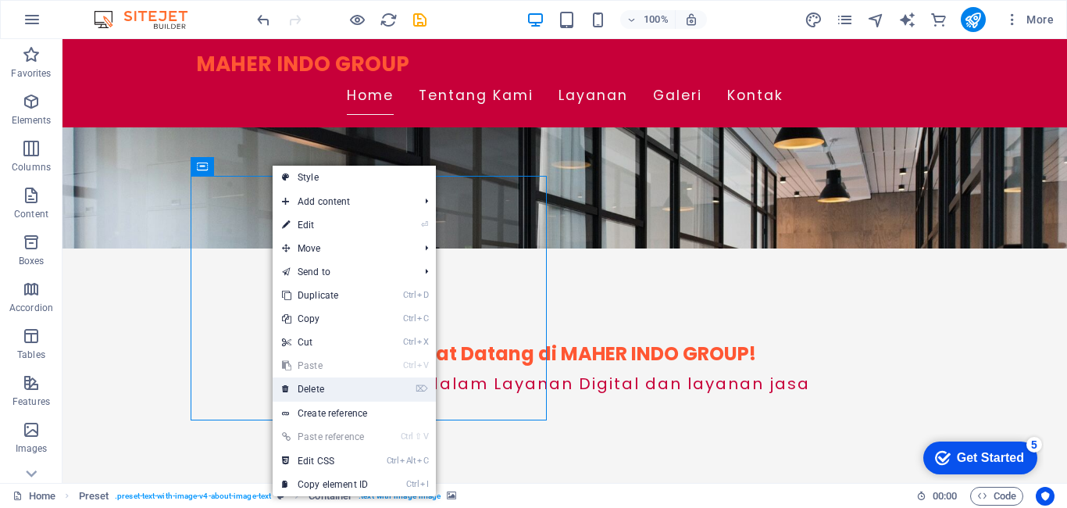
drag, startPoint x: 327, startPoint y: 383, endPoint x: 265, endPoint y: 341, distance: 75.4
click at [327, 383] on link "⌦ Delete" at bounding box center [324, 388] width 105 height 23
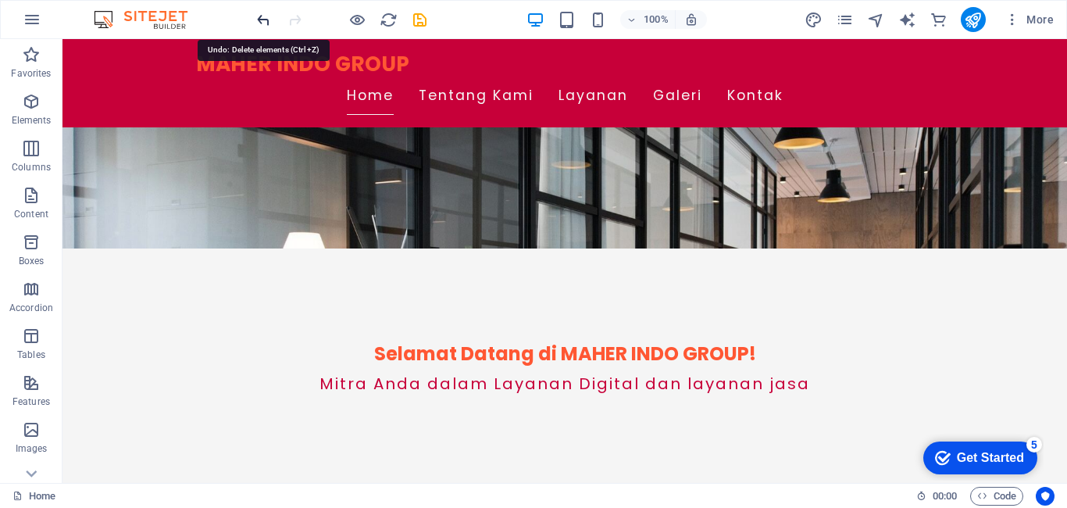
click at [260, 12] on icon "undo" at bounding box center [264, 20] width 18 height 18
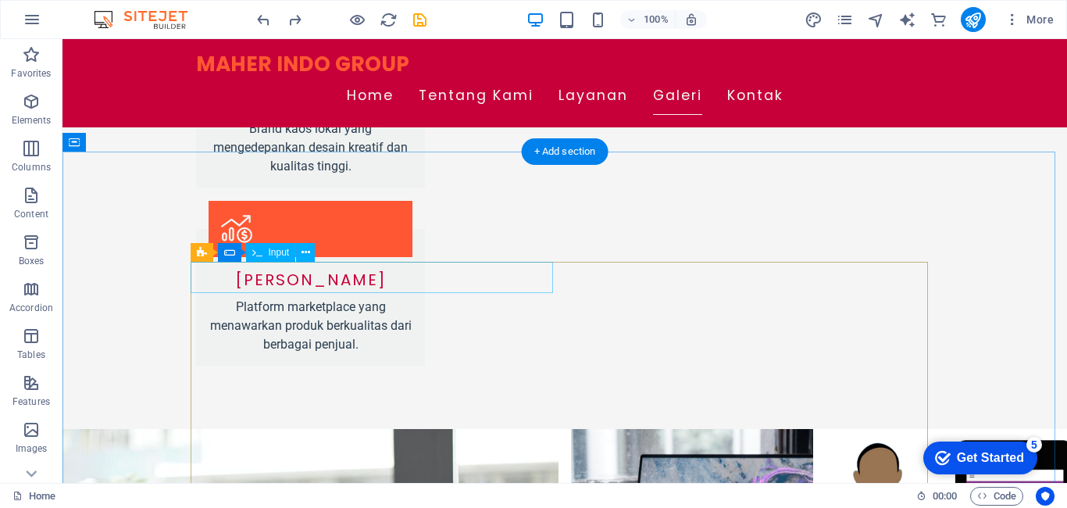
scroll to position [1718, 0]
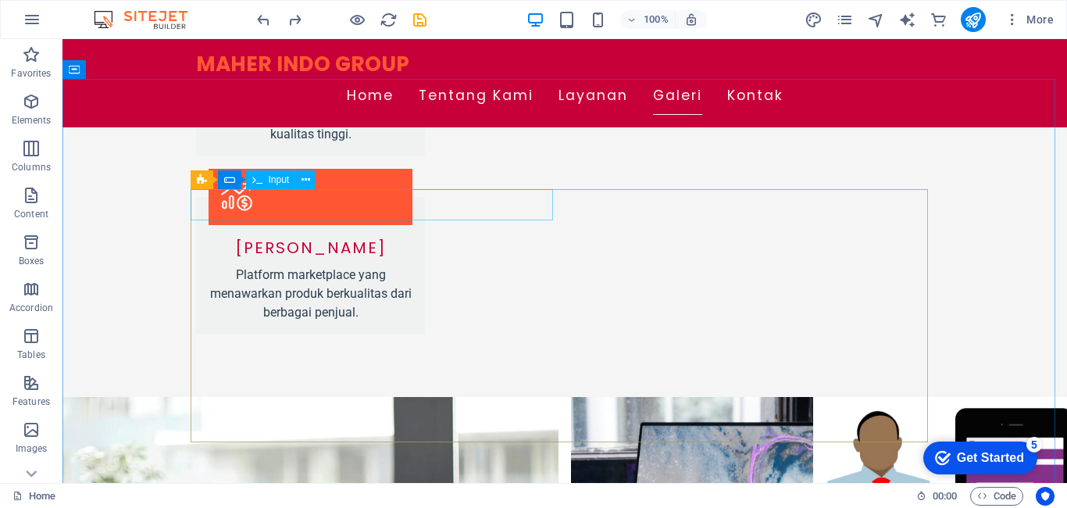
click at [270, 181] on span "Input" at bounding box center [279, 179] width 21 height 9
click at [301, 182] on icon at bounding box center [305, 180] width 9 height 16
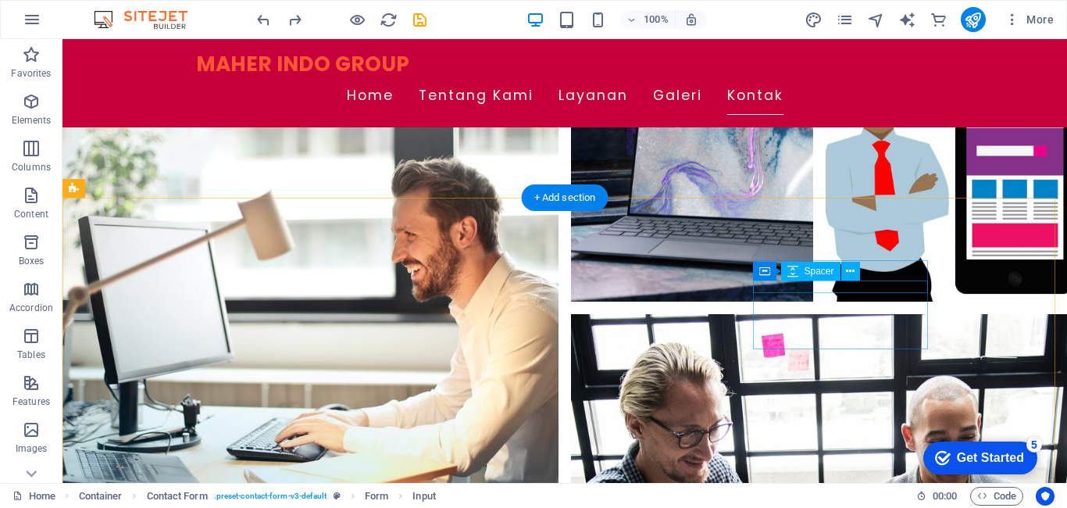
scroll to position [2057, 0]
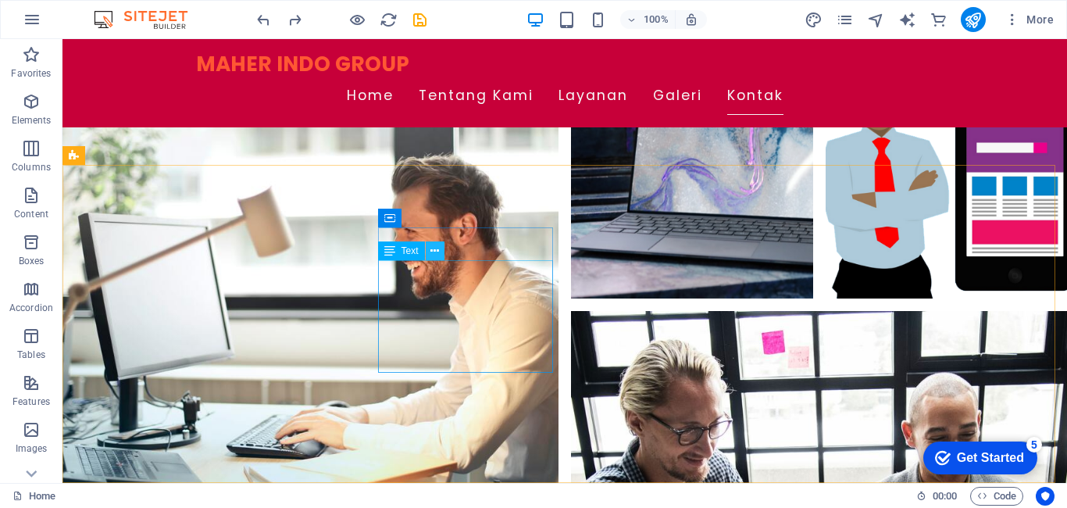
click at [431, 254] on icon at bounding box center [434, 251] width 9 height 16
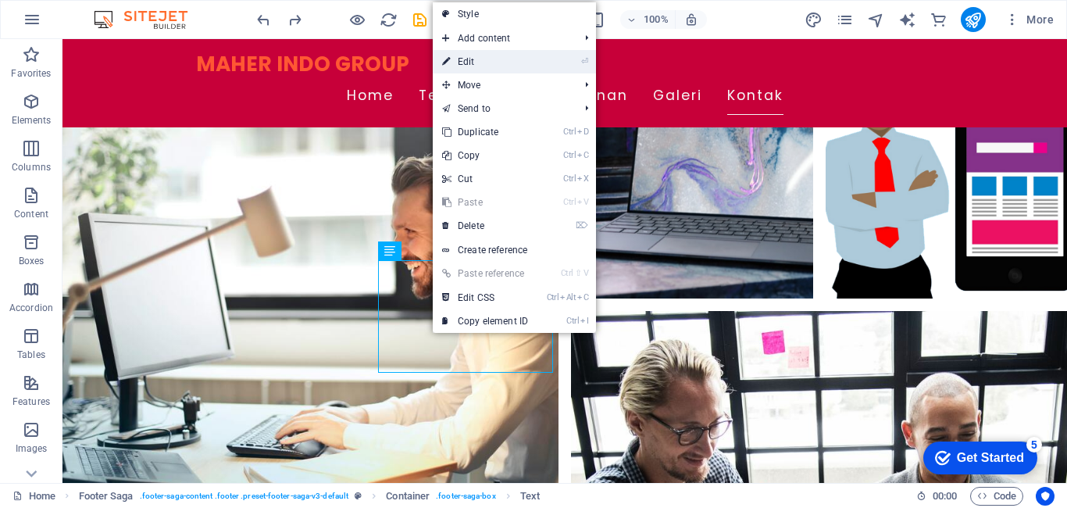
click at [489, 69] on link "⏎ Edit" at bounding box center [485, 61] width 105 height 23
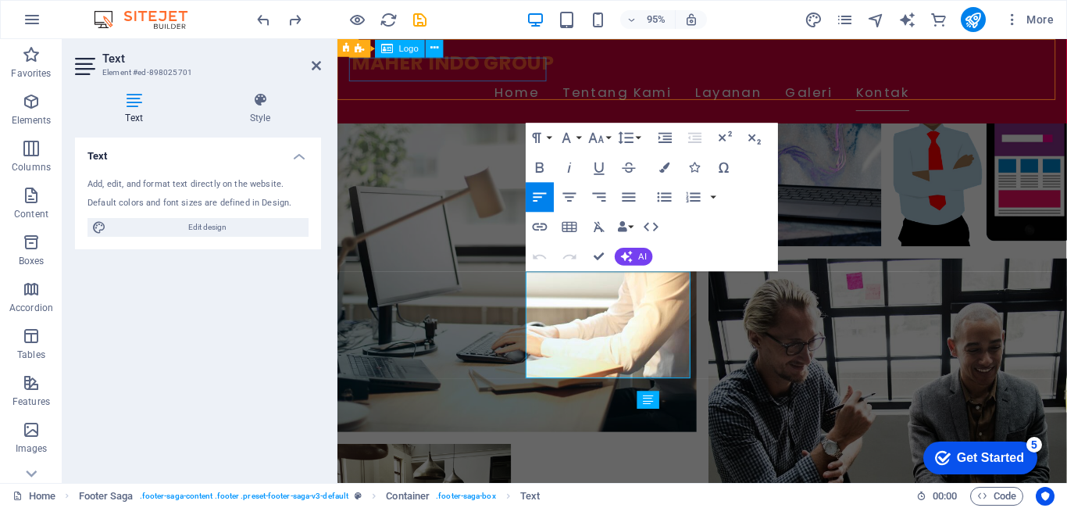
scroll to position [1857, 0]
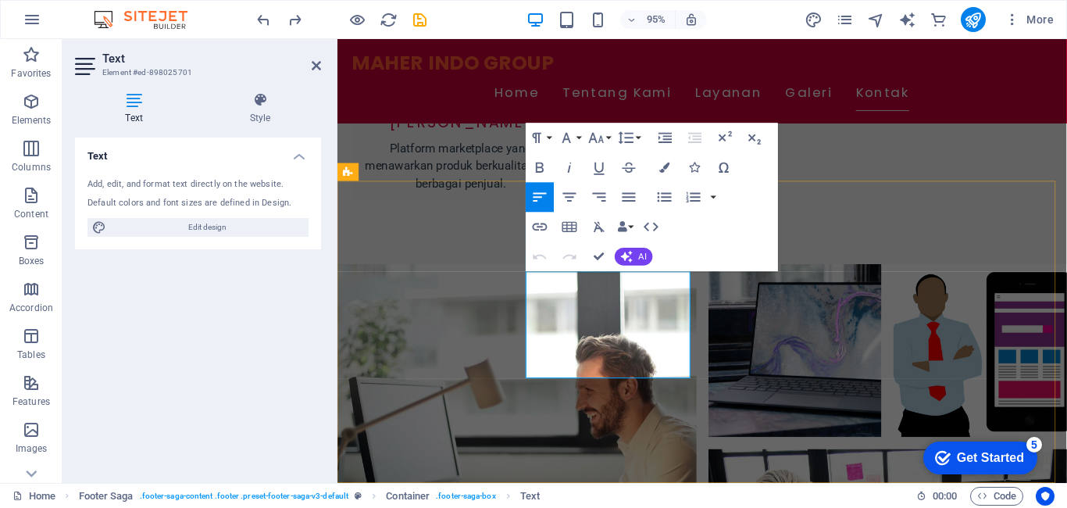
drag, startPoint x: 607, startPoint y: 332, endPoint x: 908, endPoint y: 651, distance: 439.1
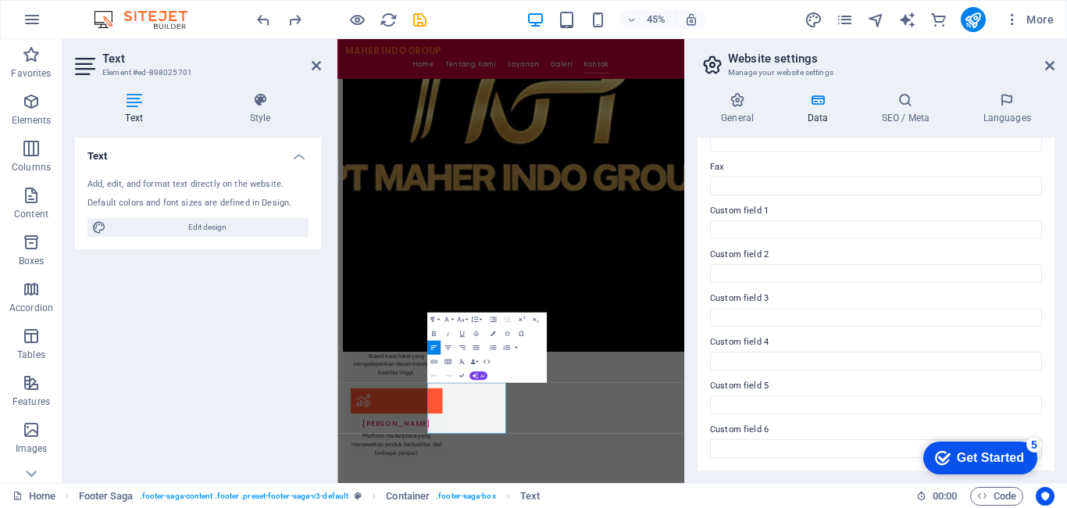
scroll to position [262, 0]
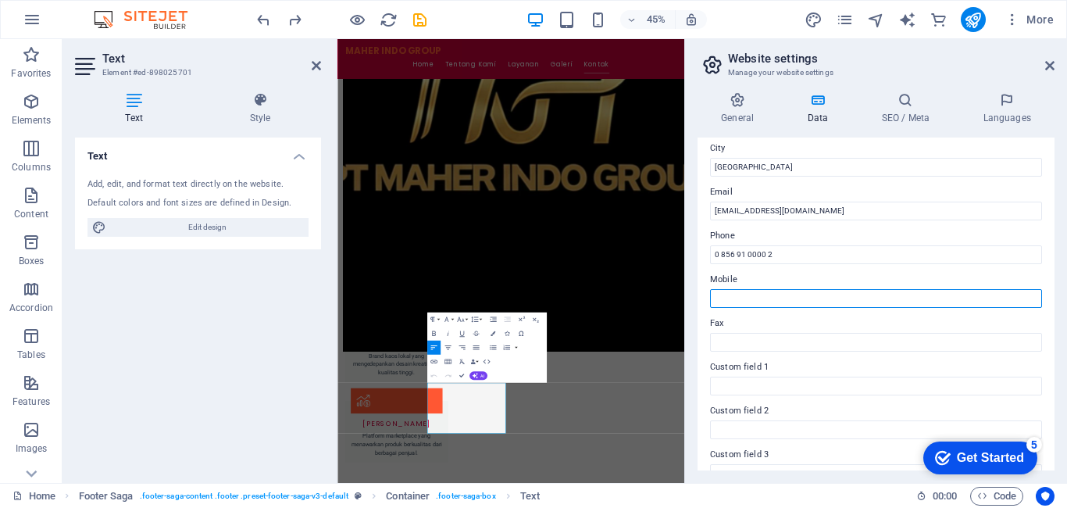
click at [787, 296] on input "Mobile" at bounding box center [876, 298] width 332 height 19
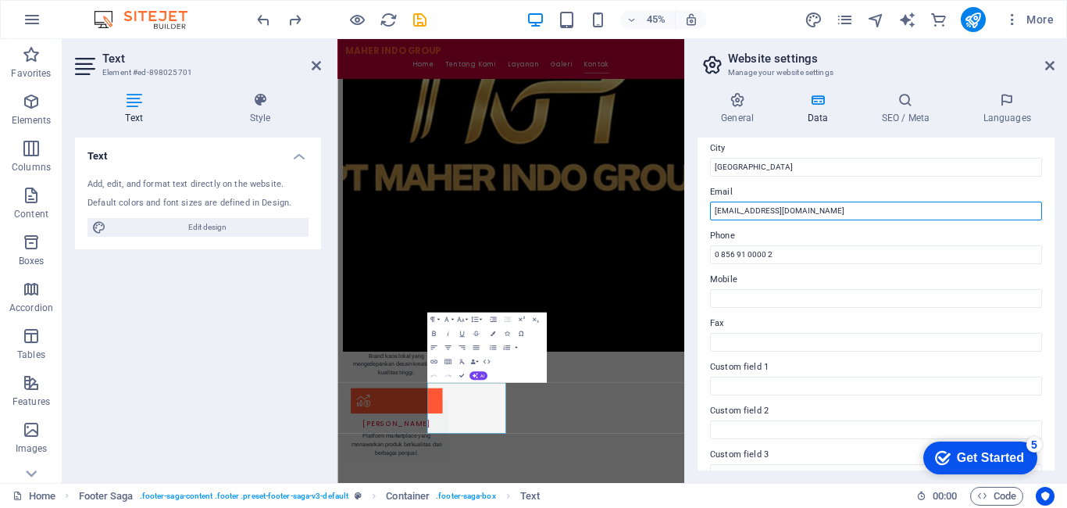
click at [776, 213] on input "[EMAIL_ADDRESS][DOMAIN_NAME]" at bounding box center [876, 210] width 332 height 19
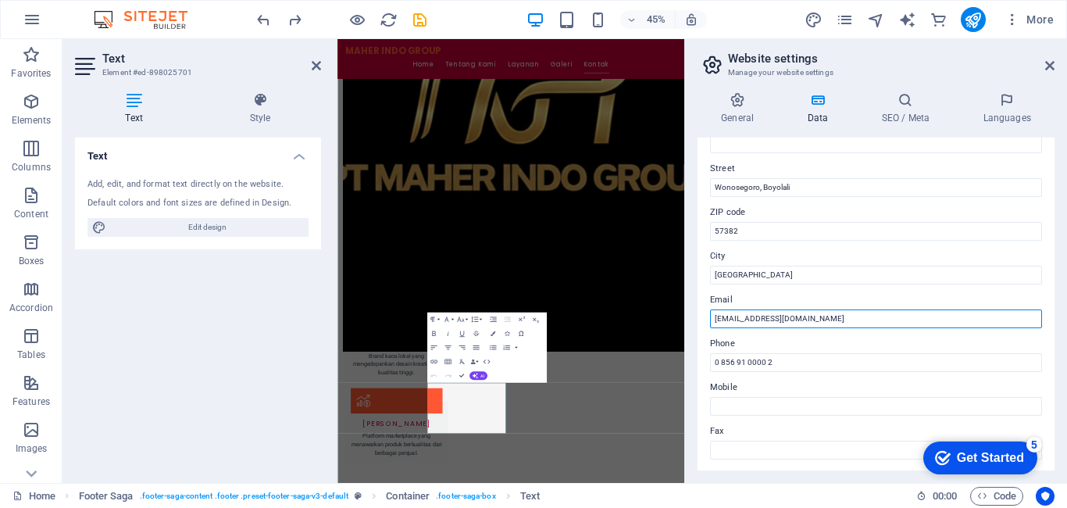
scroll to position [156, 0]
click at [1038, 11] on button "More" at bounding box center [1029, 19] width 62 height 25
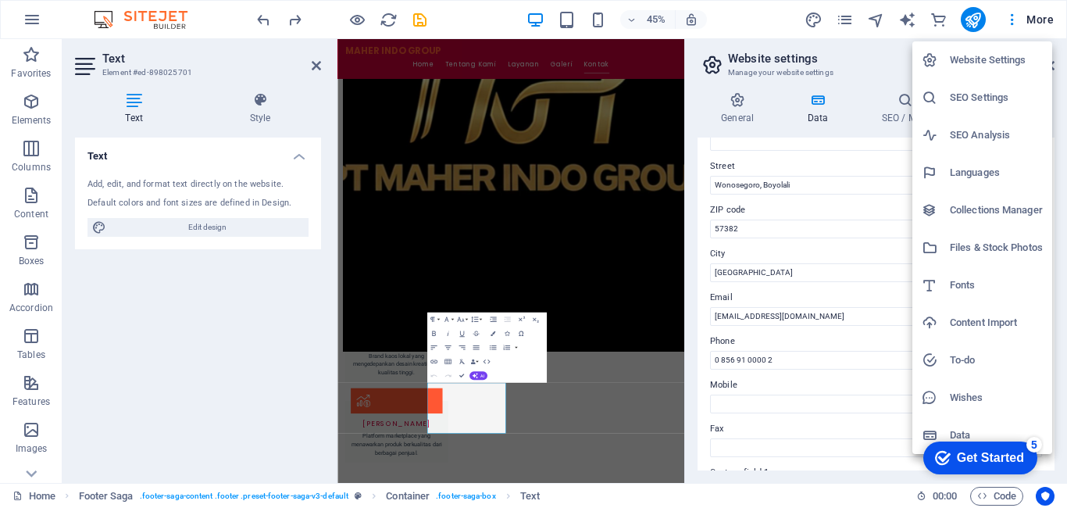
click at [839, 256] on div at bounding box center [533, 254] width 1067 height 508
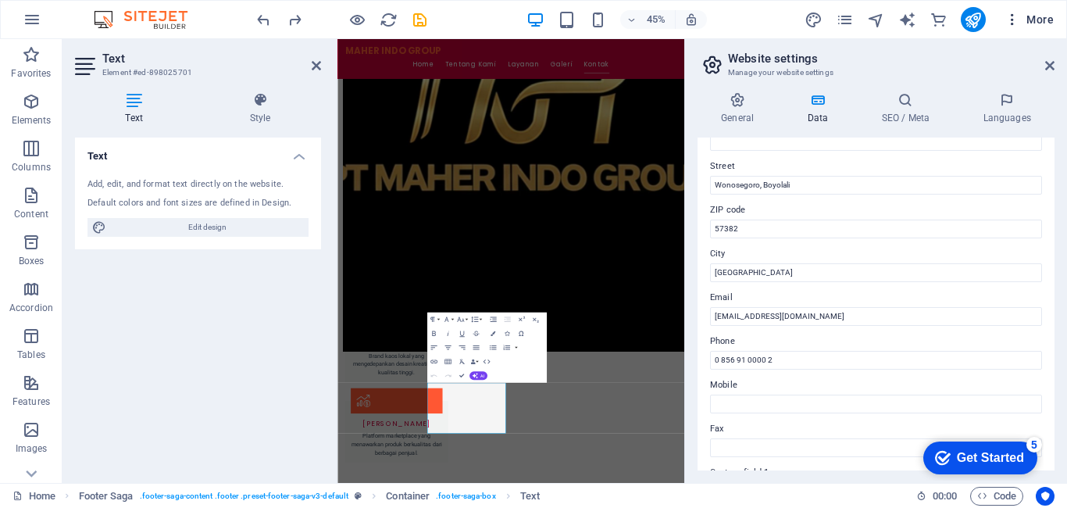
click at [1044, 11] on button "More" at bounding box center [1029, 19] width 62 height 25
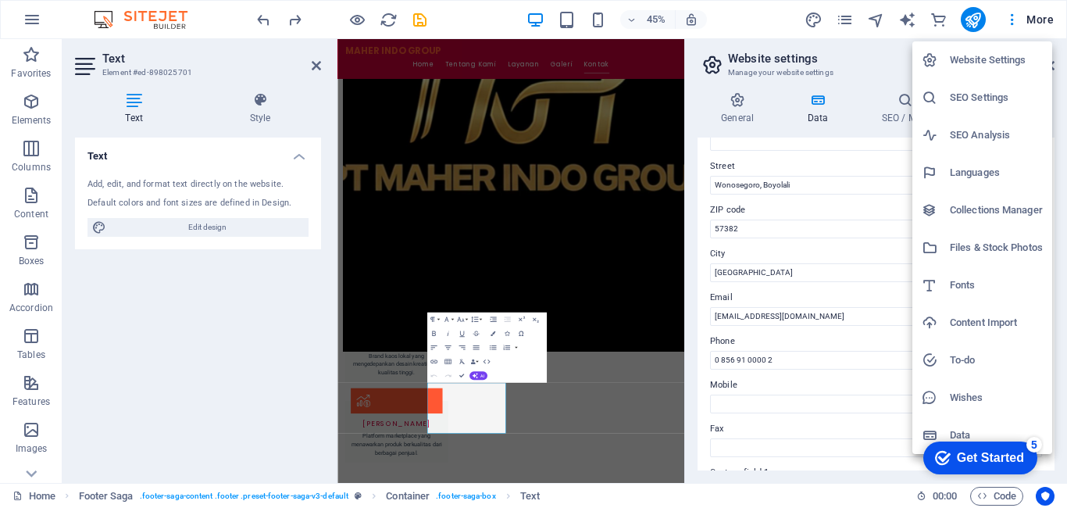
click at [846, 157] on div at bounding box center [533, 254] width 1067 height 508
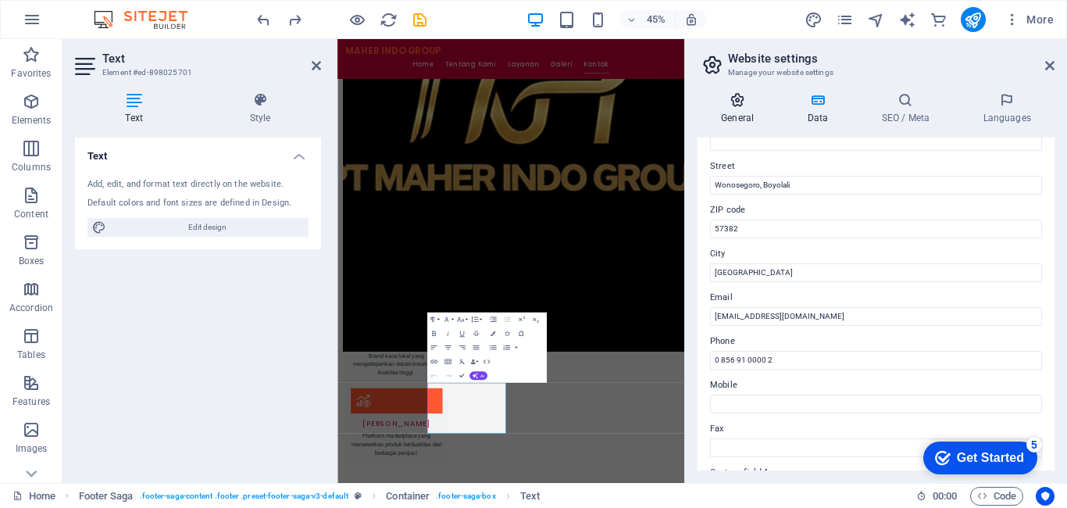
click at [724, 114] on h4 "General" at bounding box center [740, 108] width 86 height 33
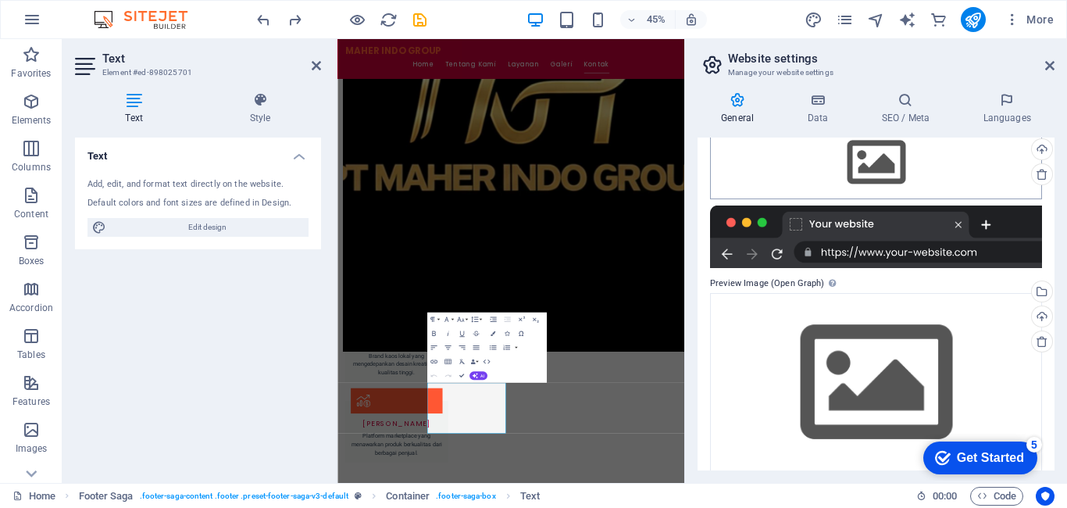
scroll to position [200, 0]
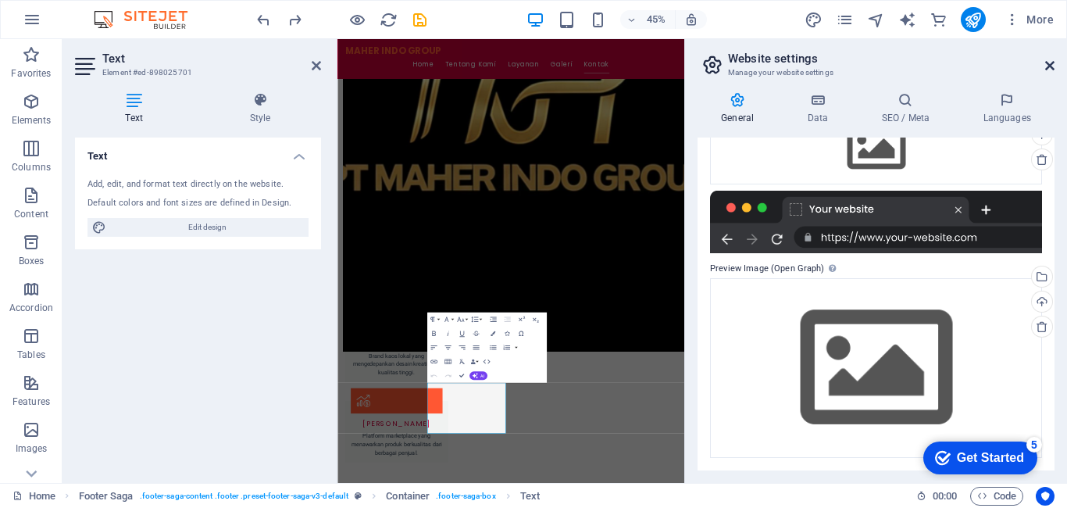
click at [1047, 65] on icon at bounding box center [1049, 65] width 9 height 12
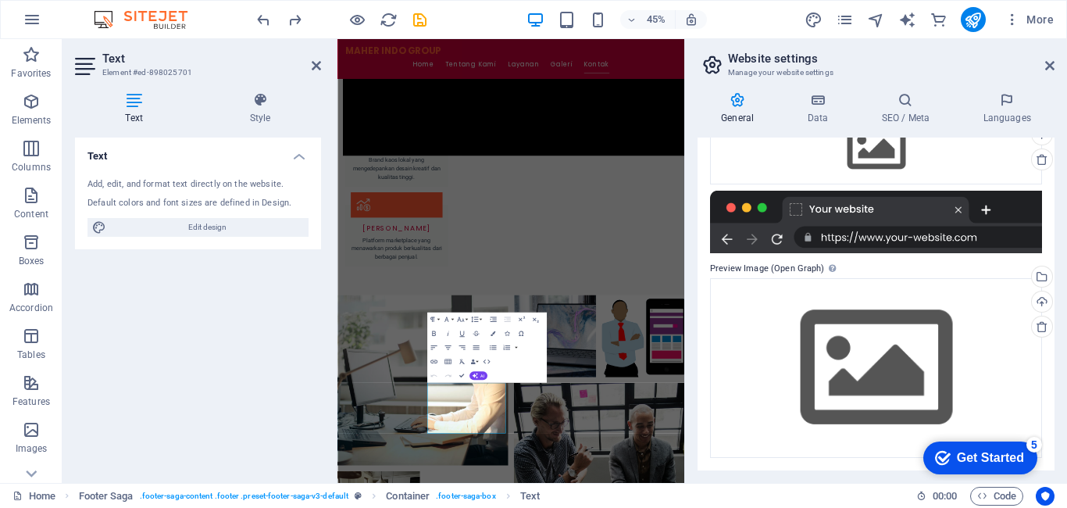
scroll to position [1857, 0]
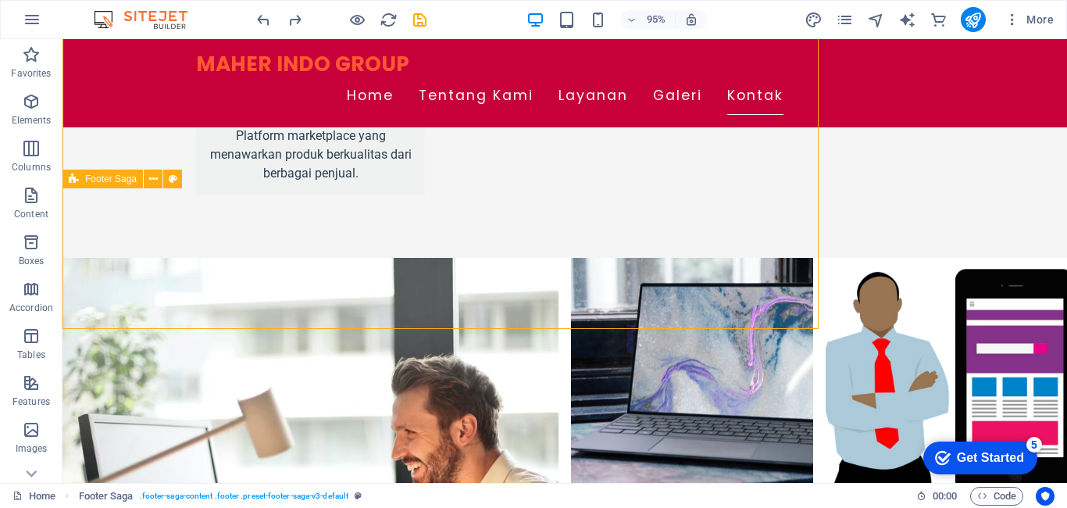
scroll to position [2034, 0]
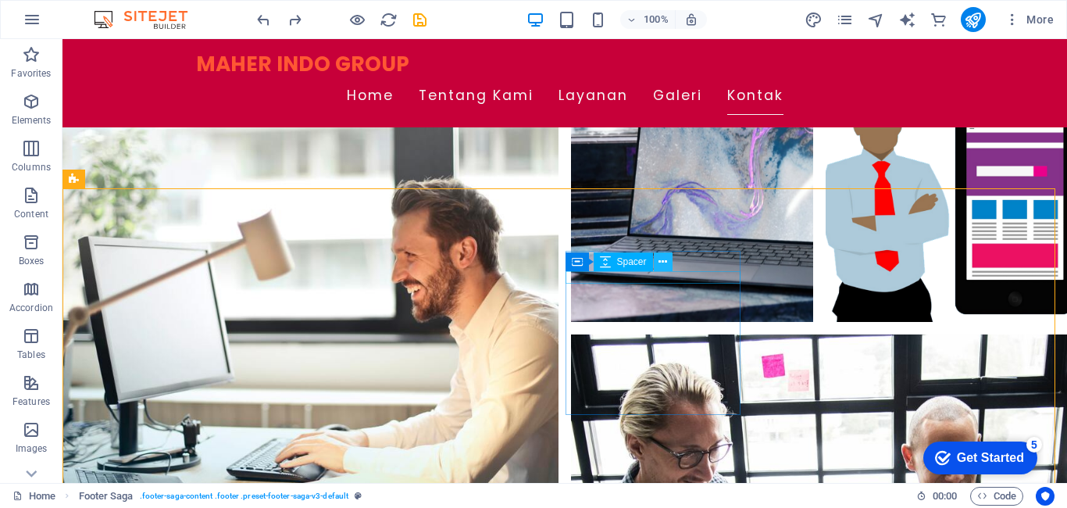
click at [664, 262] on icon at bounding box center [662, 262] width 9 height 16
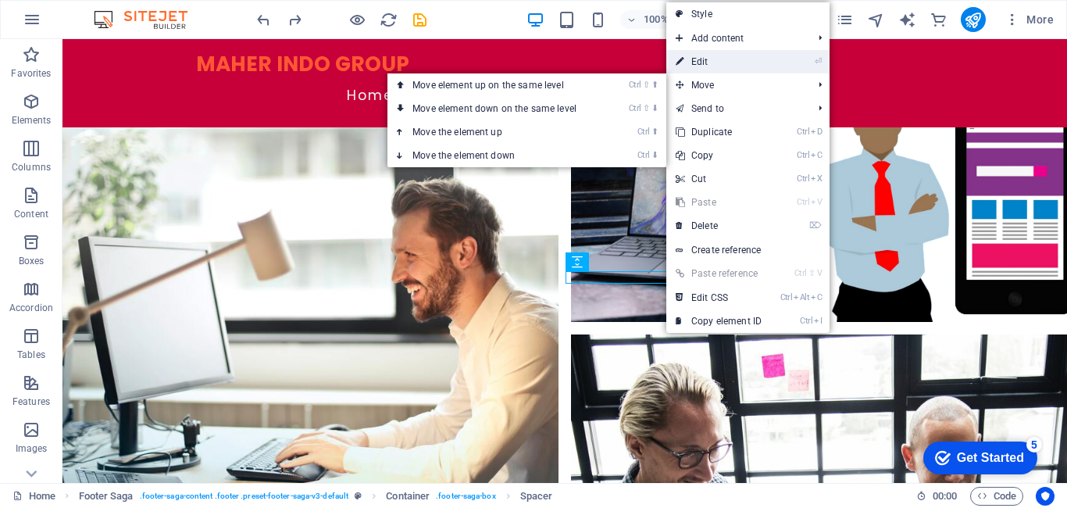
click at [746, 61] on link "⏎ Edit" at bounding box center [718, 61] width 105 height 23
select select "px"
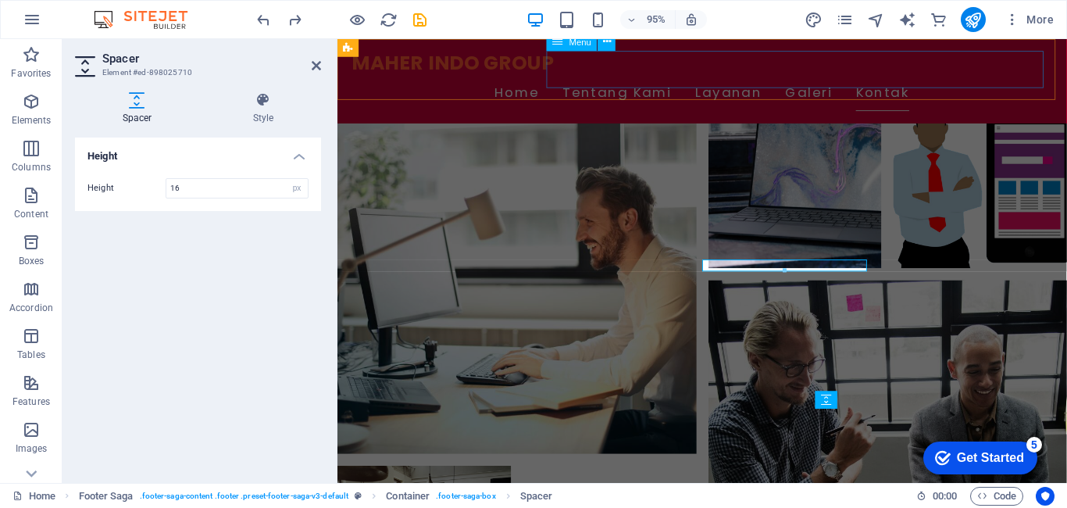
scroll to position [1857, 0]
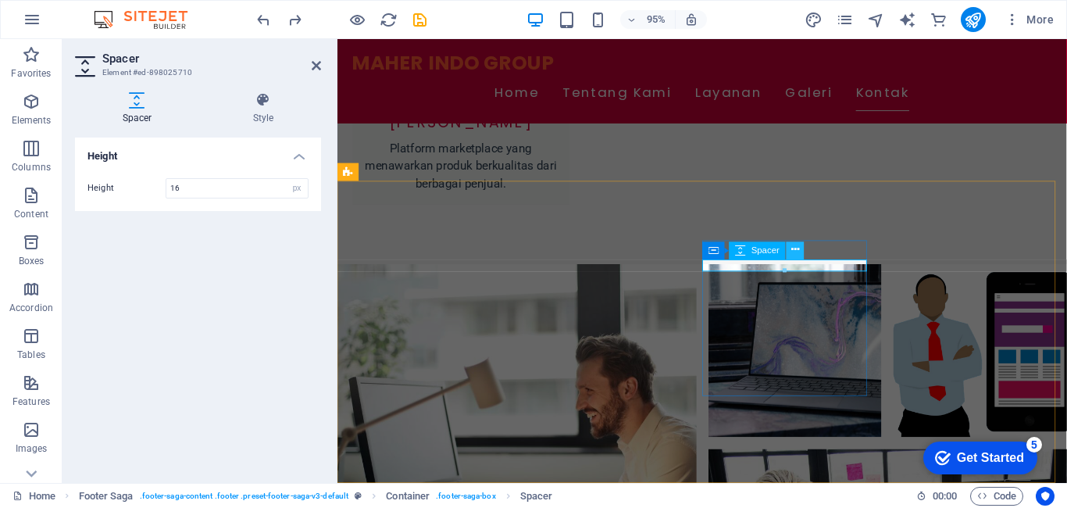
click at [795, 245] on icon at bounding box center [795, 251] width 8 height 16
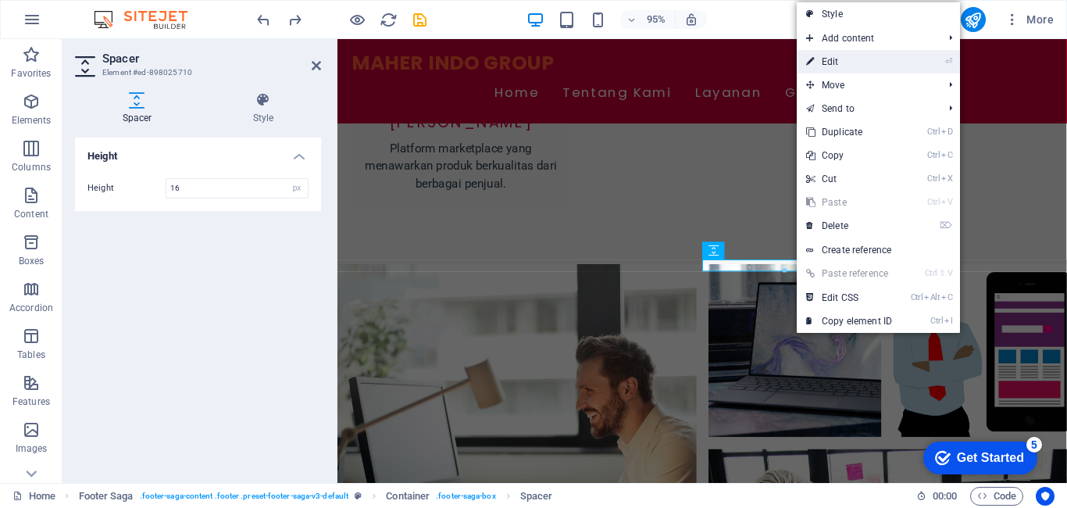
click at [823, 71] on link "⏎ Edit" at bounding box center [848, 61] width 105 height 23
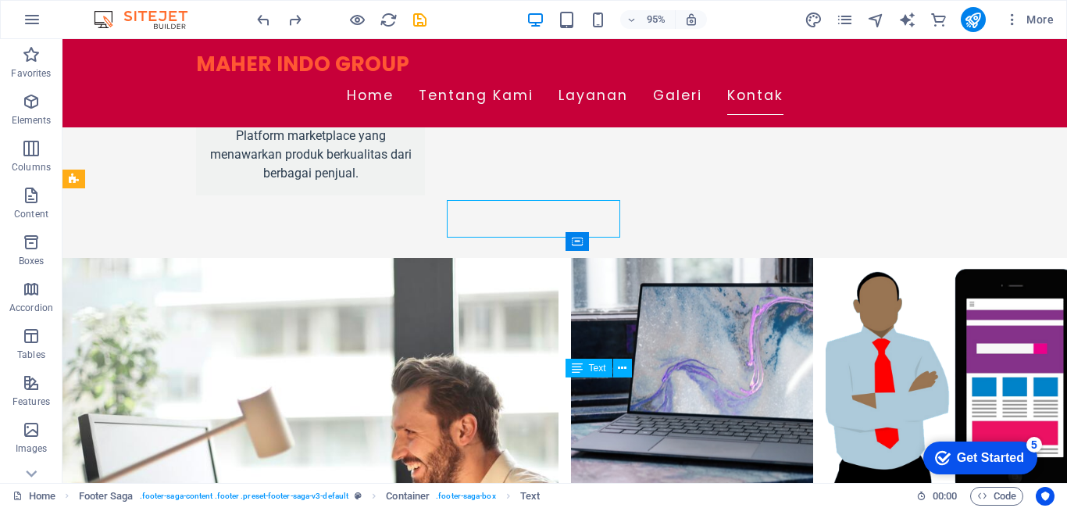
scroll to position [2034, 0]
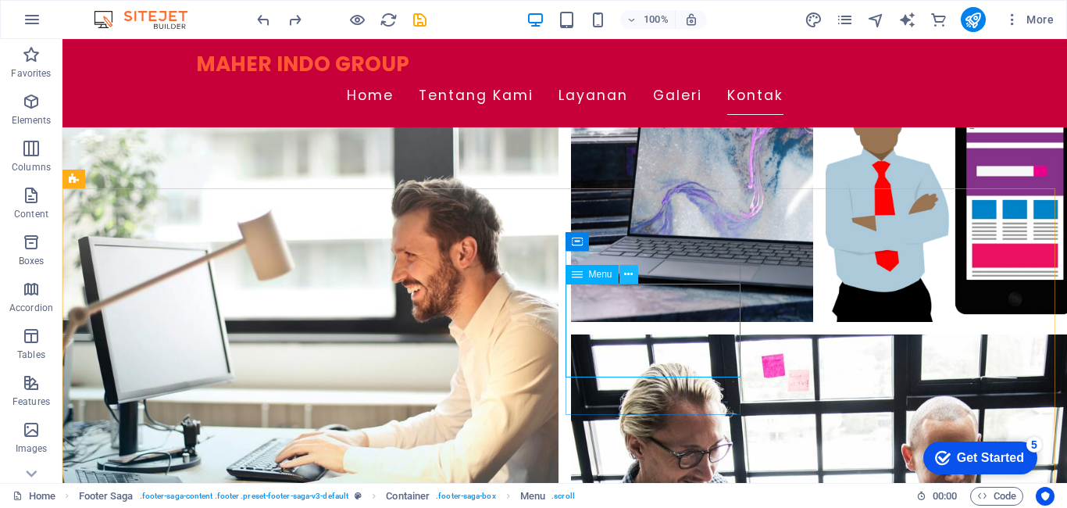
click at [623, 278] on button at bounding box center [628, 274] width 19 height 19
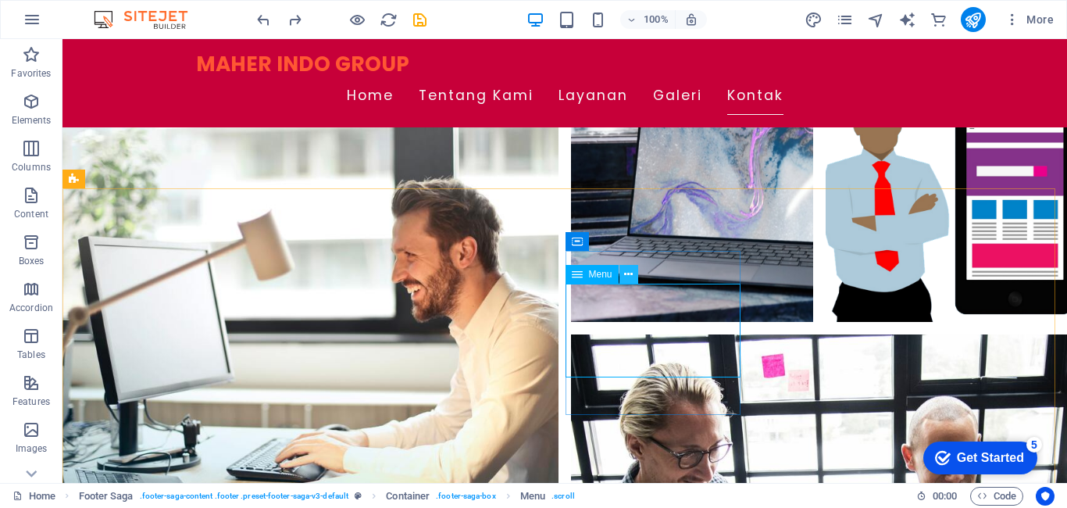
click at [626, 276] on icon at bounding box center [628, 274] width 9 height 16
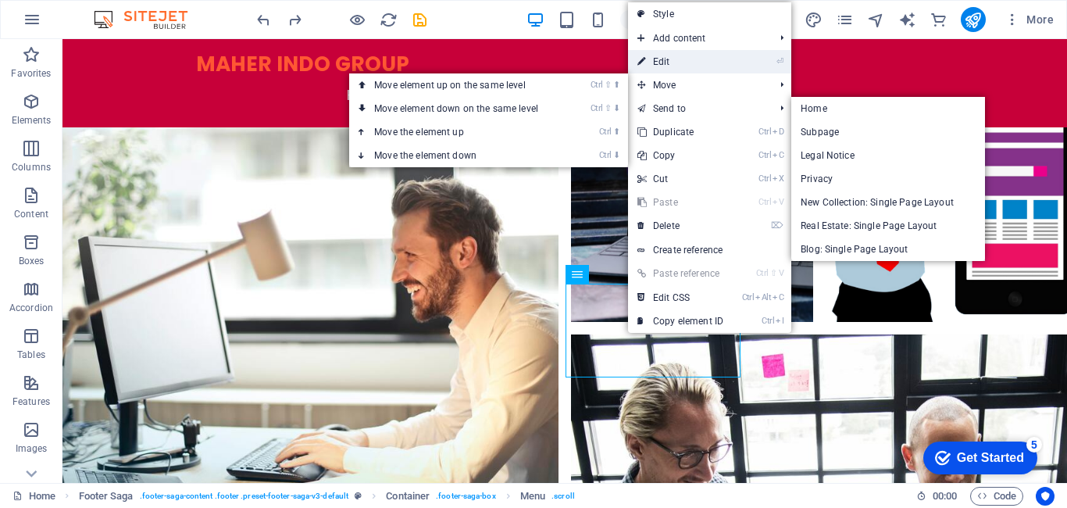
click at [682, 61] on link "⏎ Edit" at bounding box center [680, 61] width 105 height 23
select select
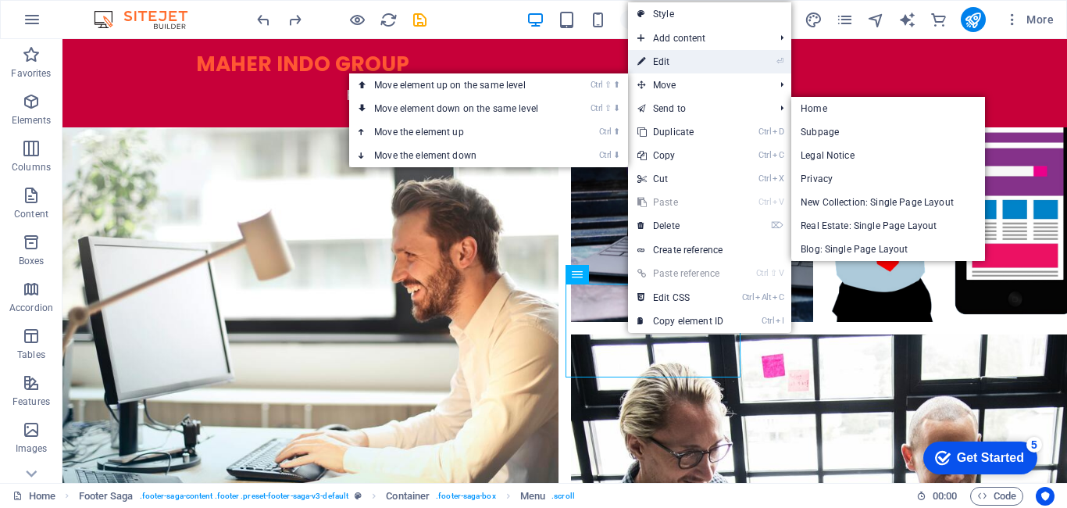
select select
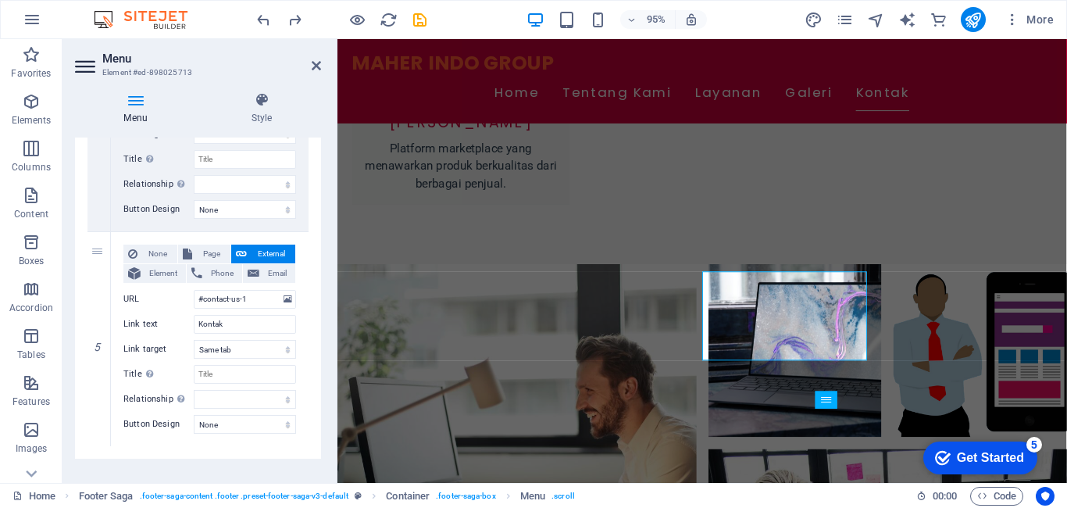
scroll to position [932, 0]
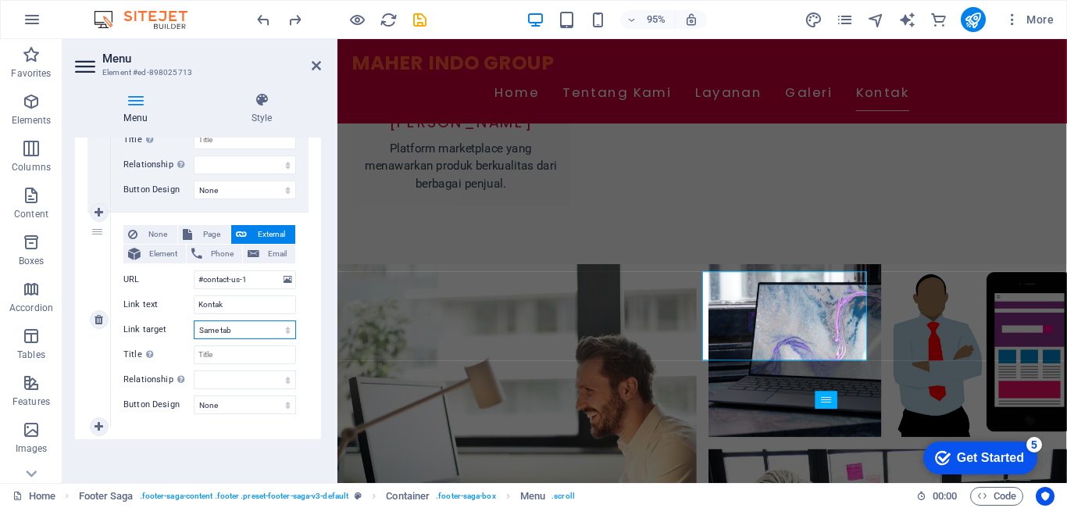
click at [270, 328] on select "New tab Same tab Overlay" at bounding box center [245, 329] width 102 height 19
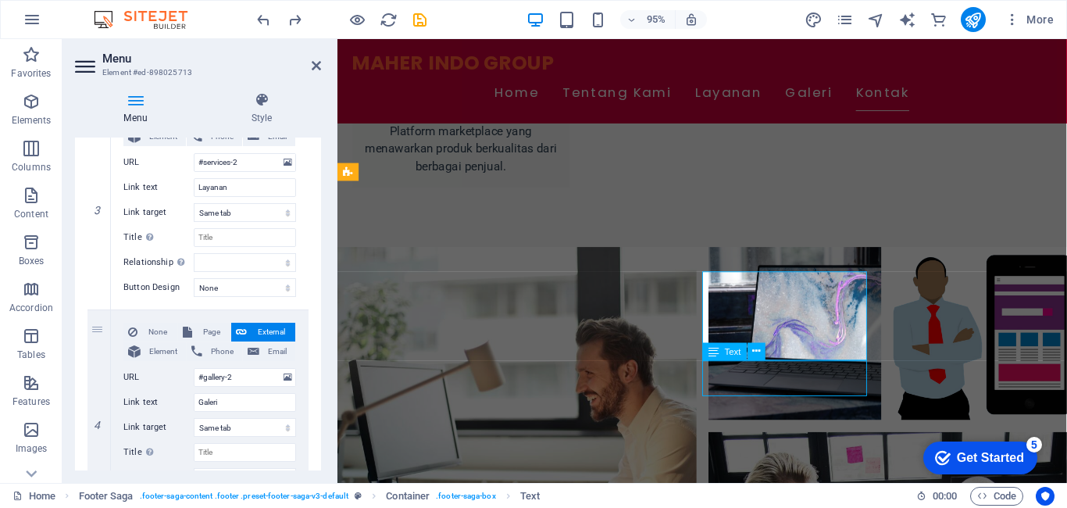
scroll to position [2034, 0]
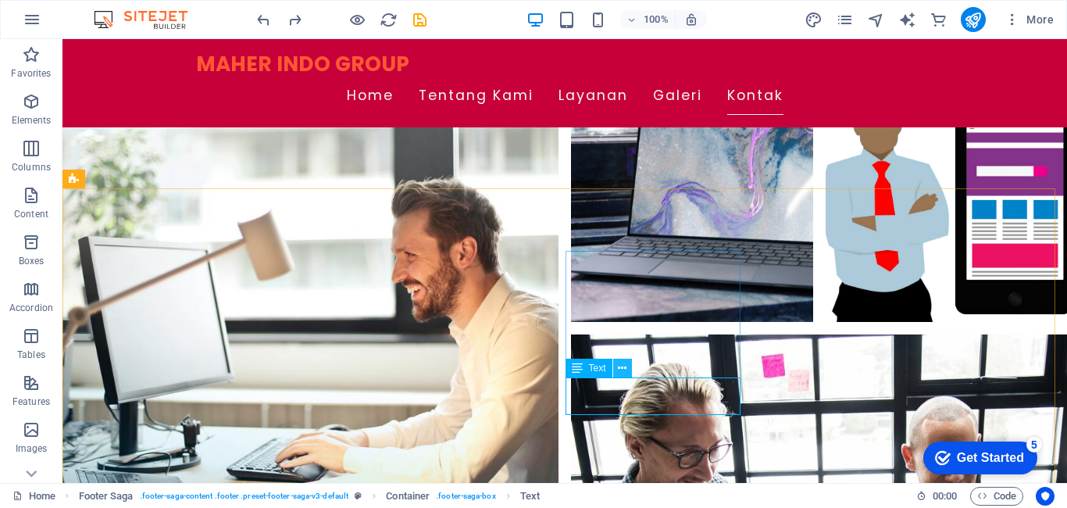
click at [625, 364] on icon at bounding box center [622, 368] width 9 height 16
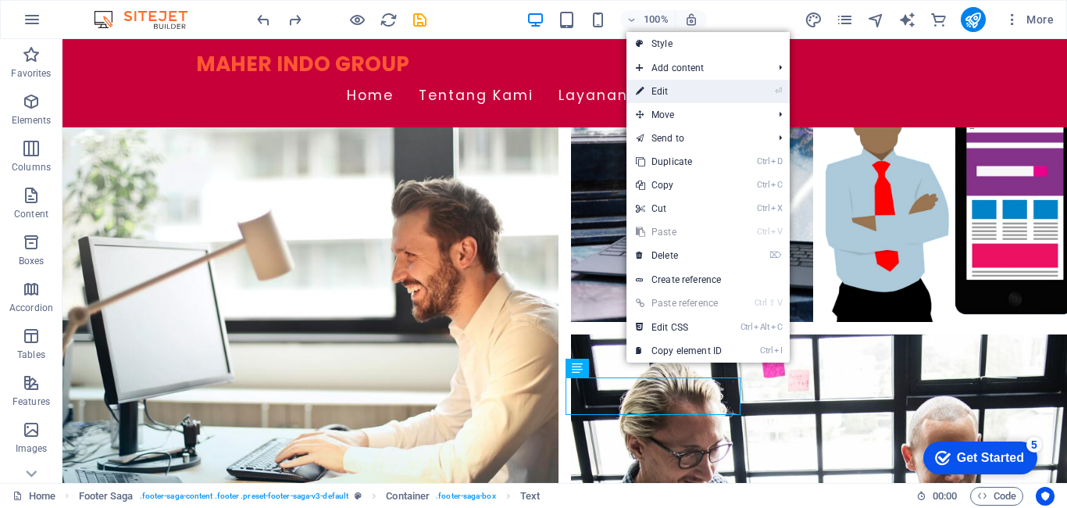
click at [651, 92] on link "⏎ Edit" at bounding box center [678, 91] width 105 height 23
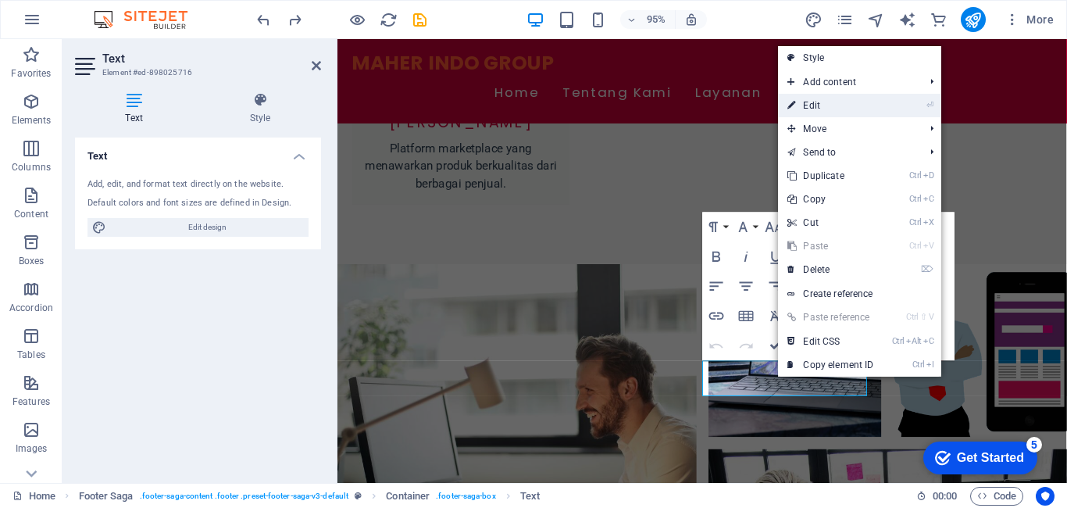
click at [825, 110] on link "⏎ Edit" at bounding box center [830, 105] width 105 height 23
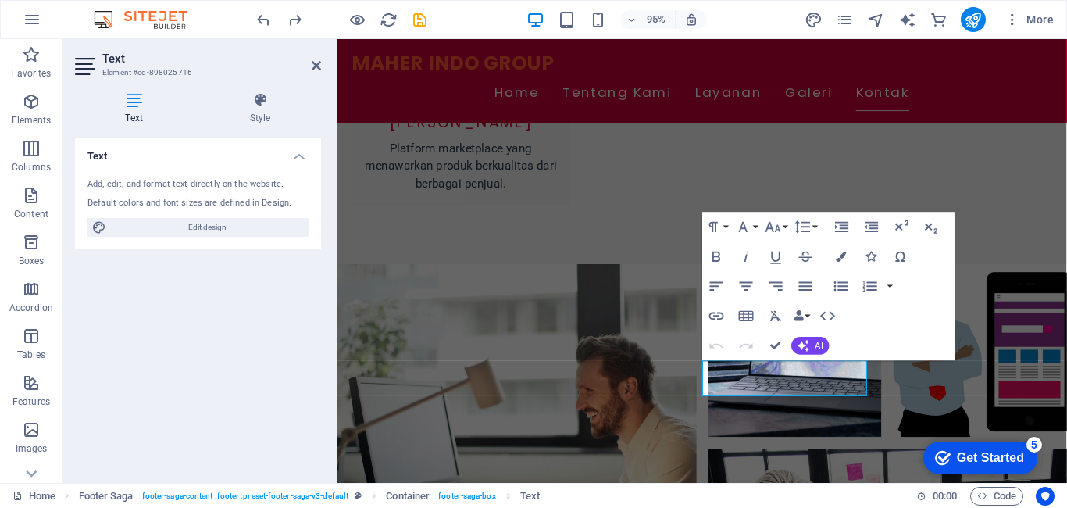
click at [304, 158] on h4 "Text" at bounding box center [198, 151] width 246 height 28
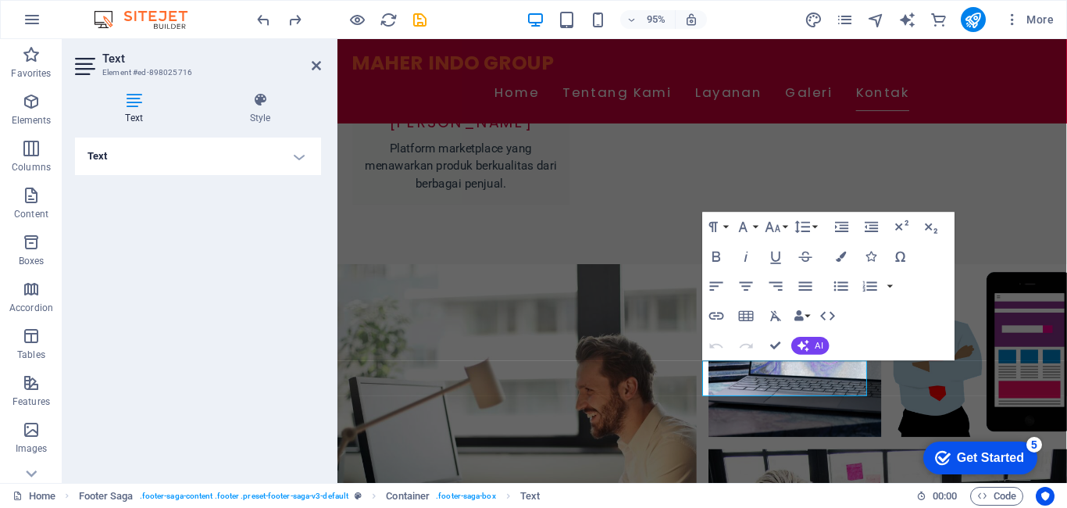
click at [304, 158] on h4 "Text" at bounding box center [198, 155] width 246 height 37
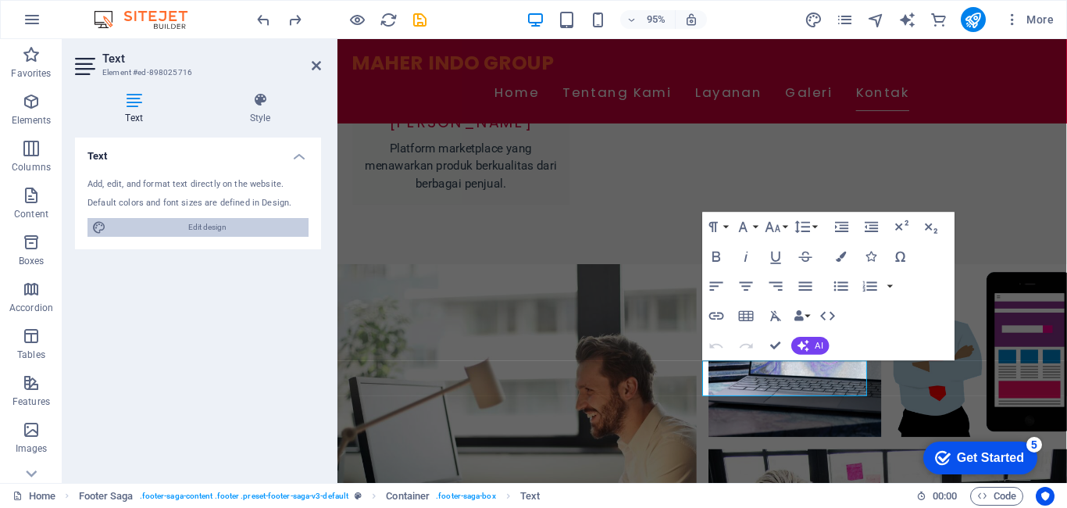
click at [208, 232] on span "Edit design" at bounding box center [207, 227] width 193 height 19
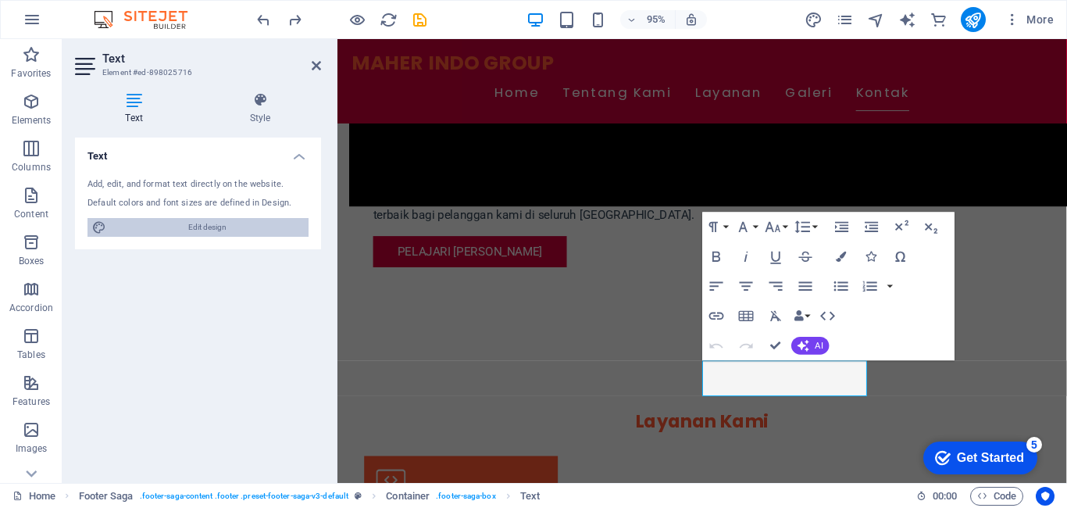
select select "px"
select select "200"
select select "px"
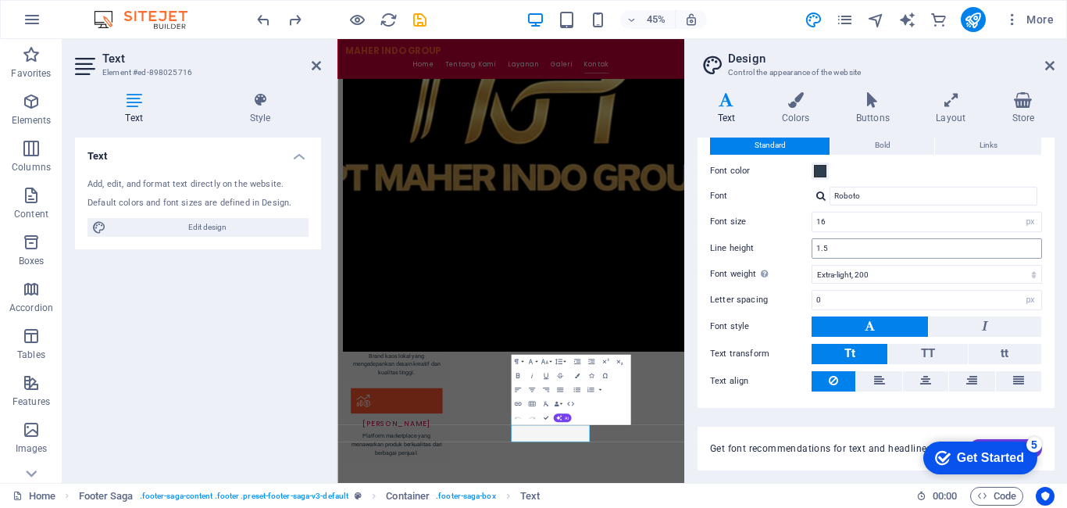
scroll to position [86, 0]
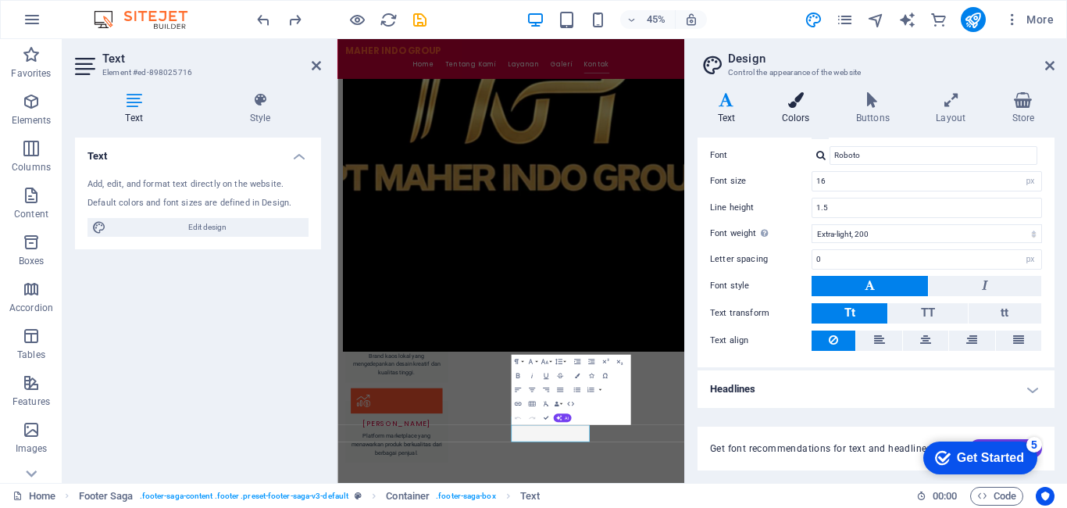
click at [796, 115] on h4 "Colors" at bounding box center [798, 108] width 74 height 33
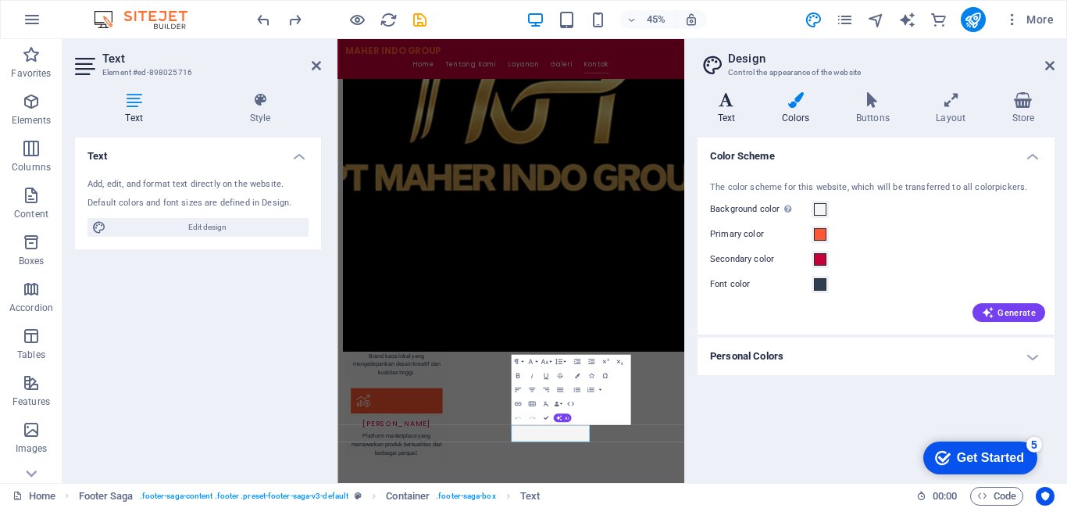
click at [702, 115] on h4 "Text" at bounding box center [729, 108] width 64 height 33
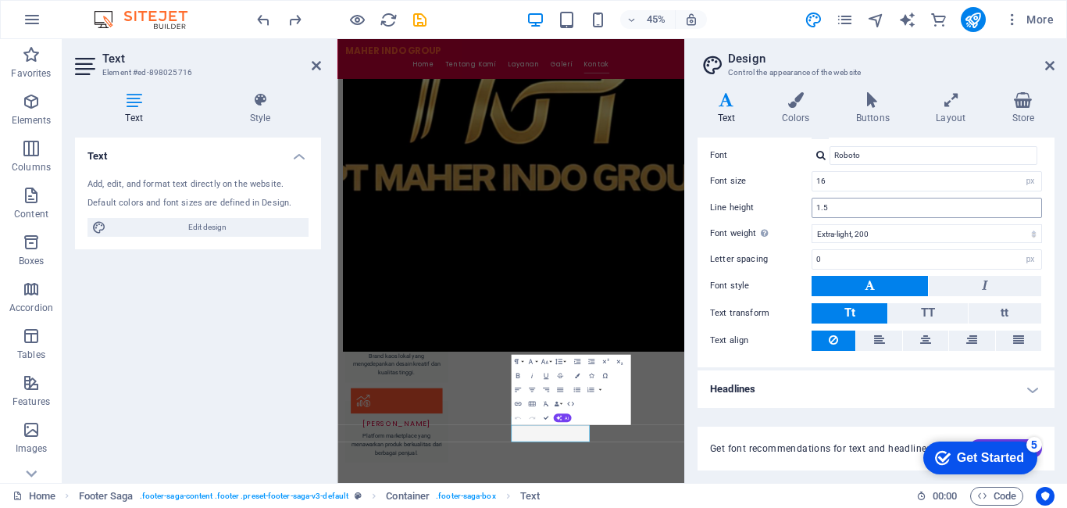
scroll to position [0, 0]
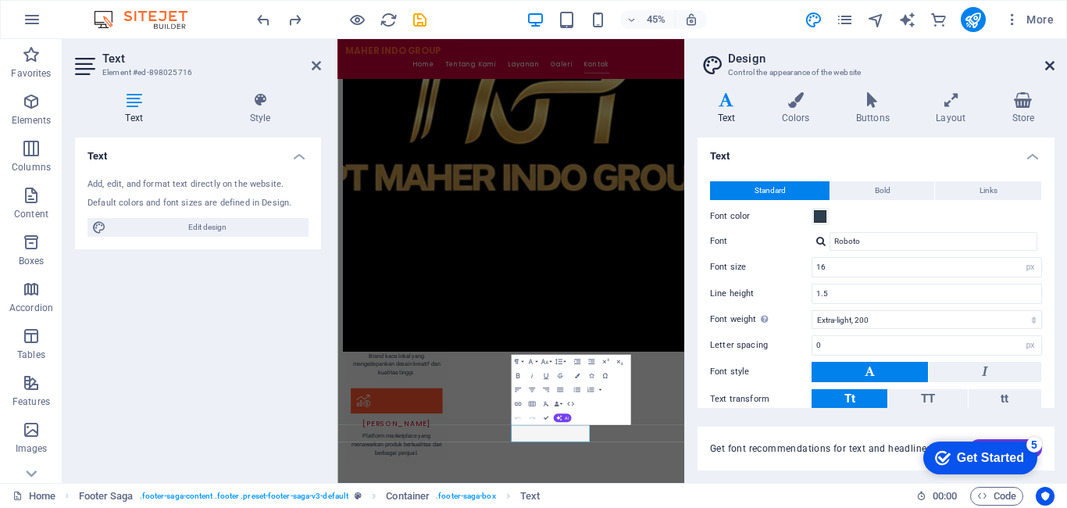
drag, startPoint x: 1048, startPoint y: 60, endPoint x: 732, endPoint y: 43, distance: 316.7
click at [1048, 60] on icon at bounding box center [1049, 65] width 9 height 12
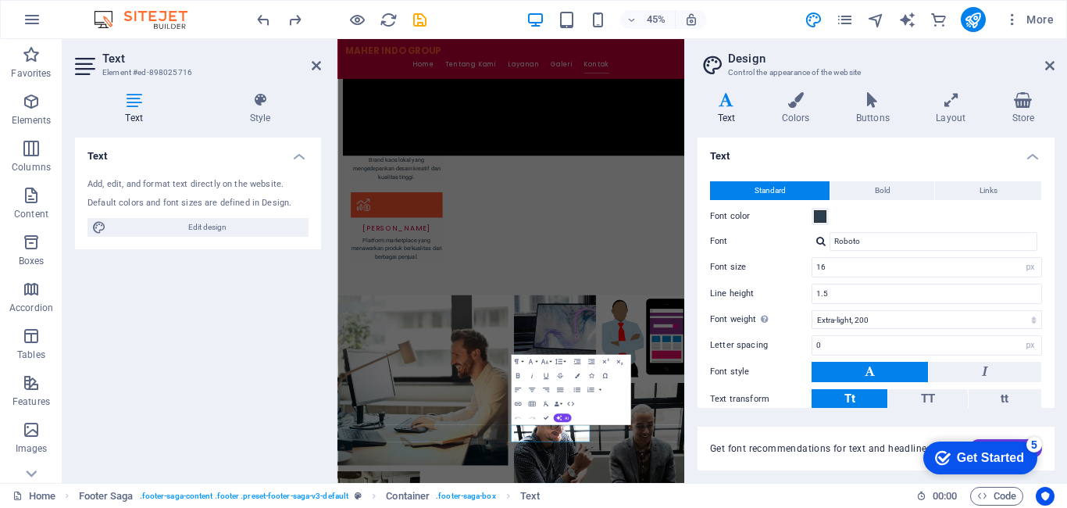
scroll to position [1857, 0]
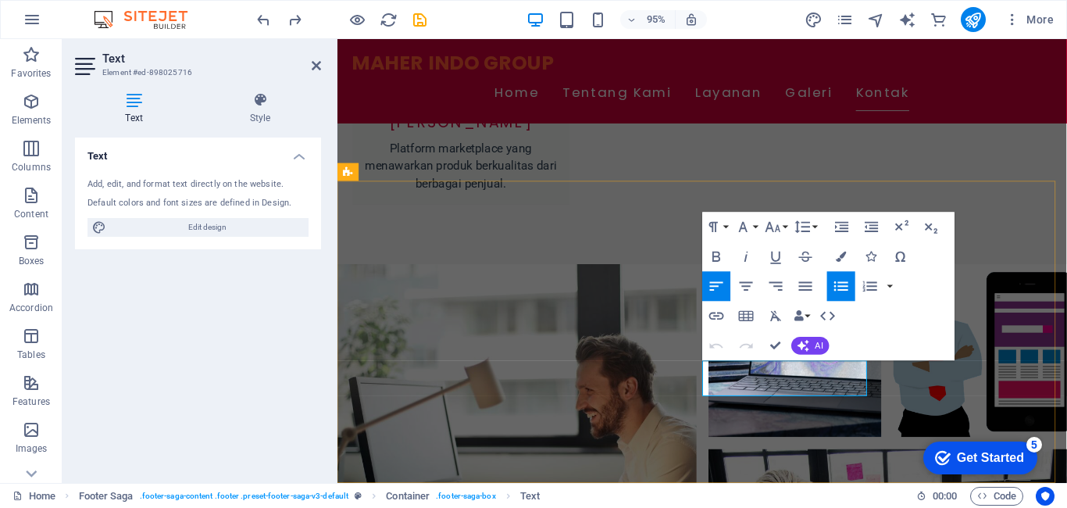
drag, startPoint x: 817, startPoint y: 401, endPoint x: 758, endPoint y: 409, distance: 59.8
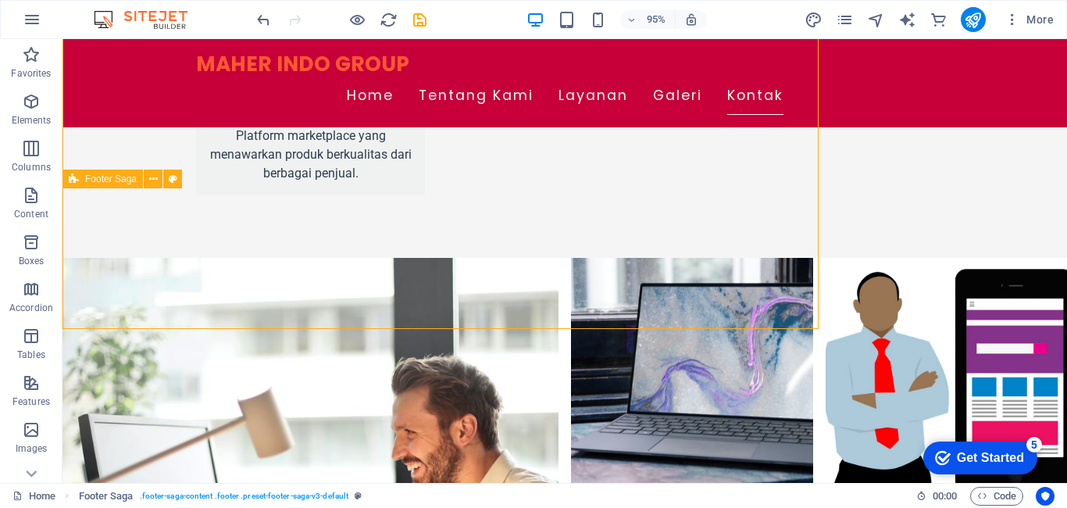
scroll to position [2034, 0]
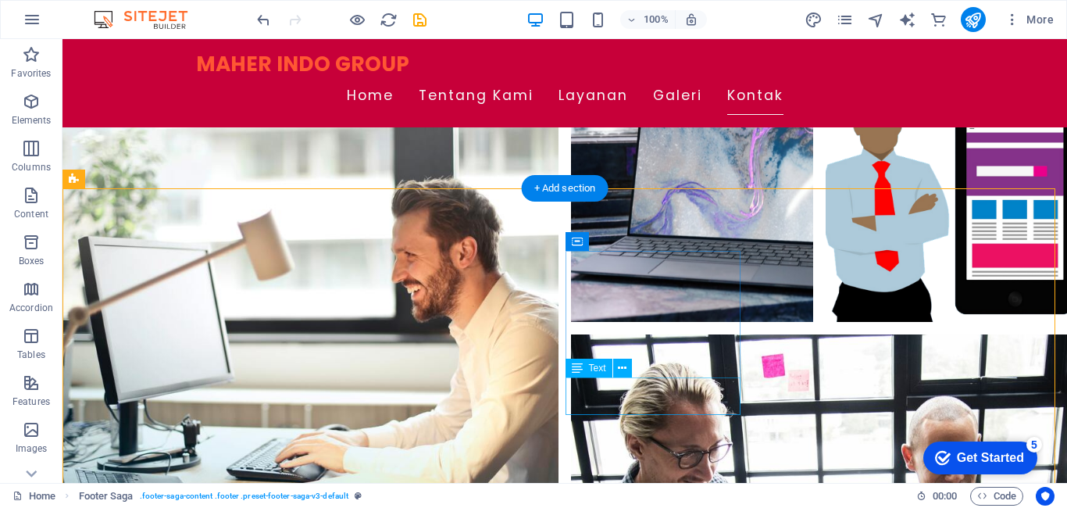
click at [586, 372] on div "Text" at bounding box center [588, 367] width 47 height 19
click at [597, 376] on div "Text" at bounding box center [588, 367] width 47 height 19
click at [630, 369] on button at bounding box center [622, 367] width 19 height 19
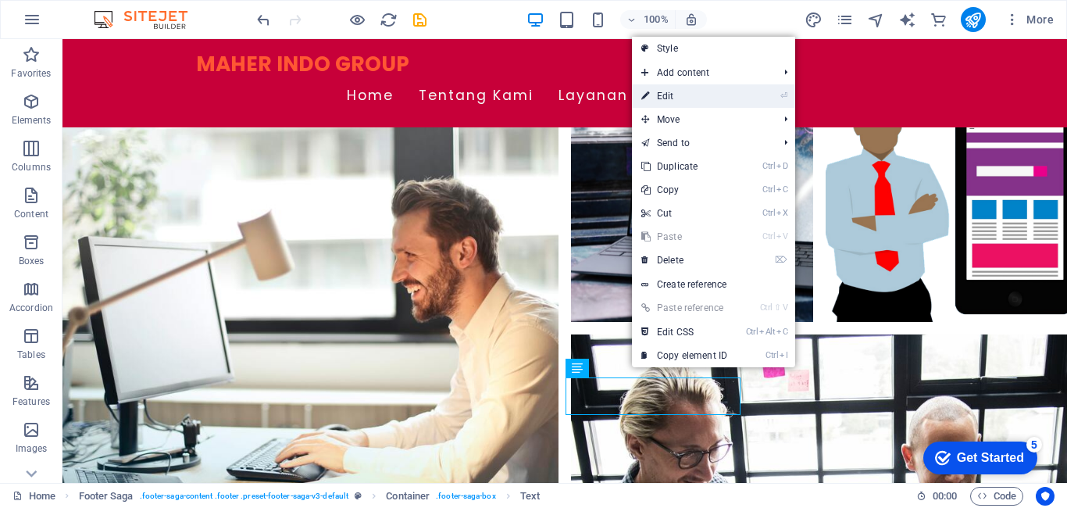
click at [711, 102] on link "⏎ Edit" at bounding box center [684, 95] width 105 height 23
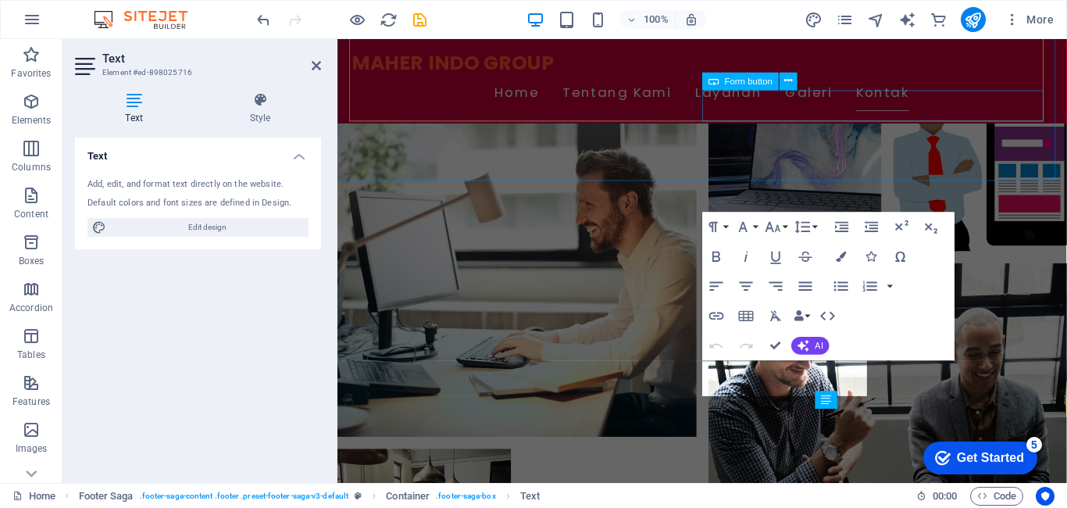
scroll to position [1857, 0]
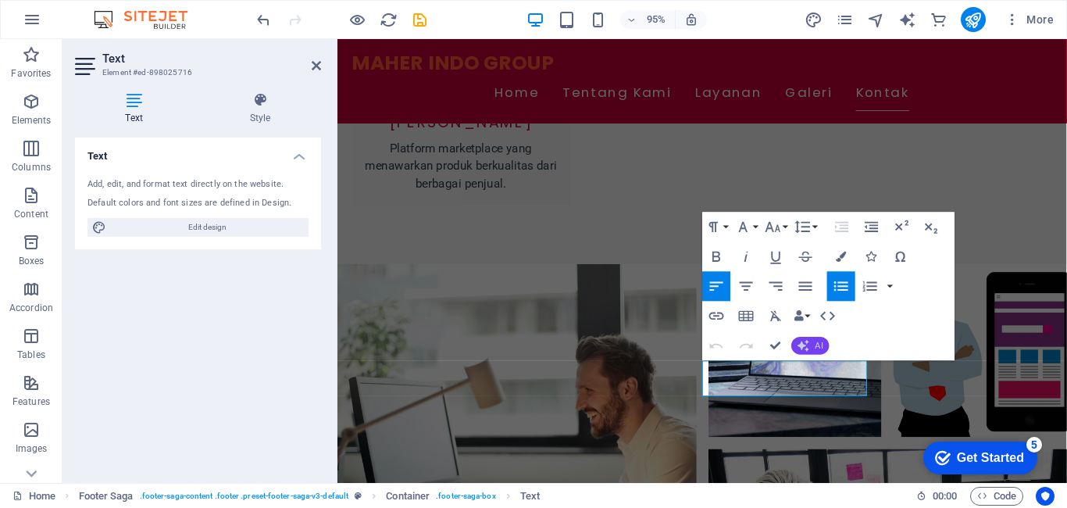
click at [810, 344] on button "AI" at bounding box center [809, 346] width 37 height 18
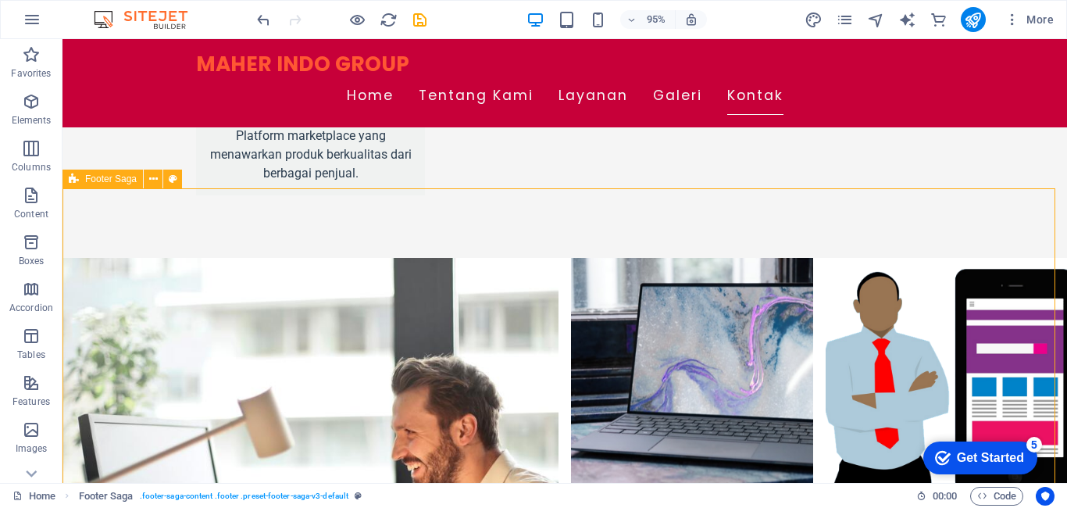
scroll to position [2034, 0]
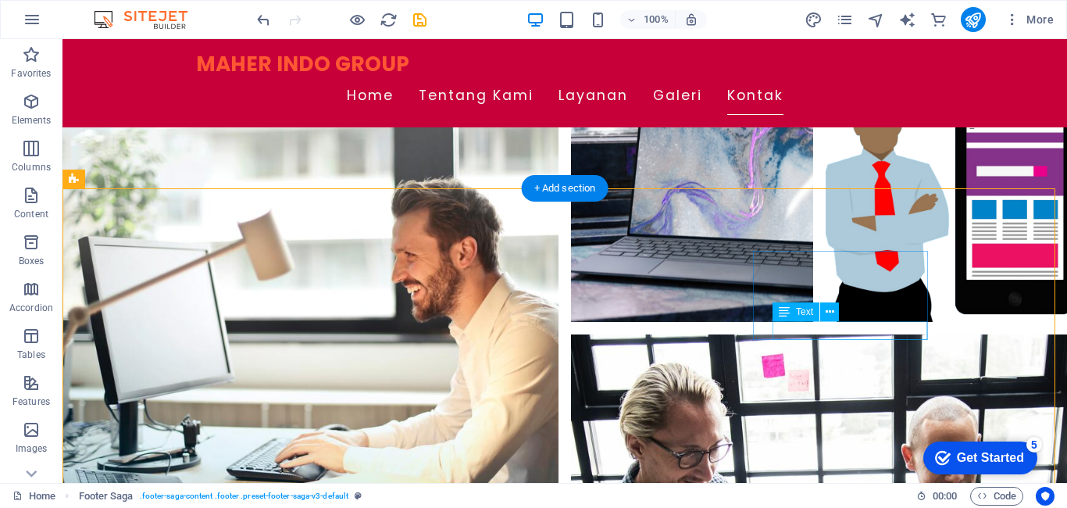
click at [827, 311] on icon at bounding box center [829, 312] width 9 height 16
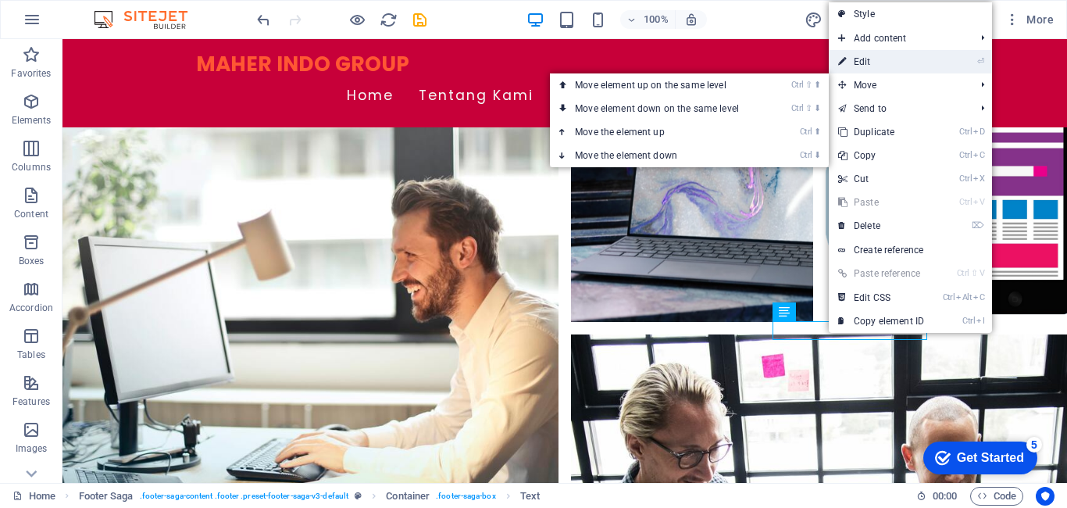
click at [933, 67] on link "⏎ Edit" at bounding box center [880, 61] width 105 height 23
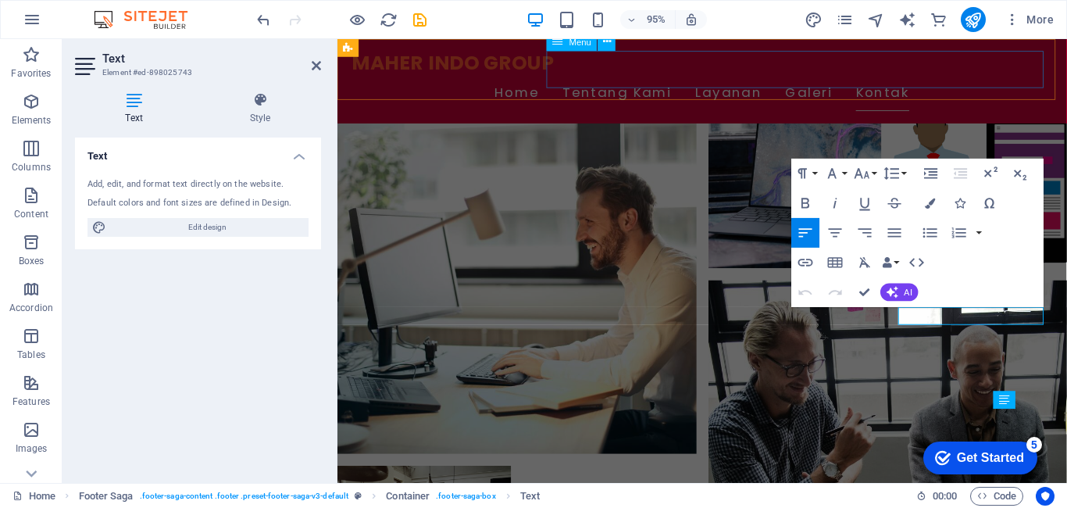
scroll to position [1857, 0]
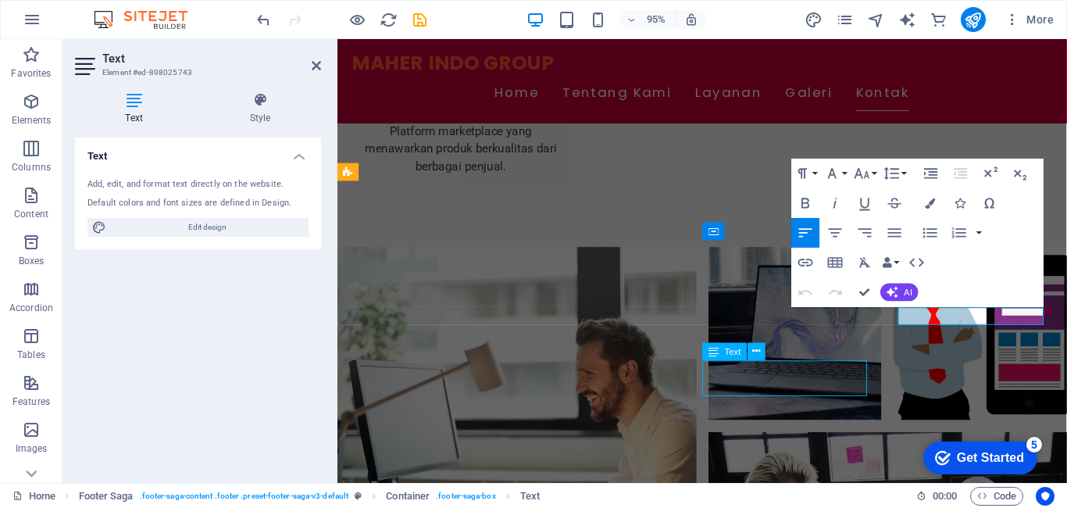
scroll to position [2034, 0]
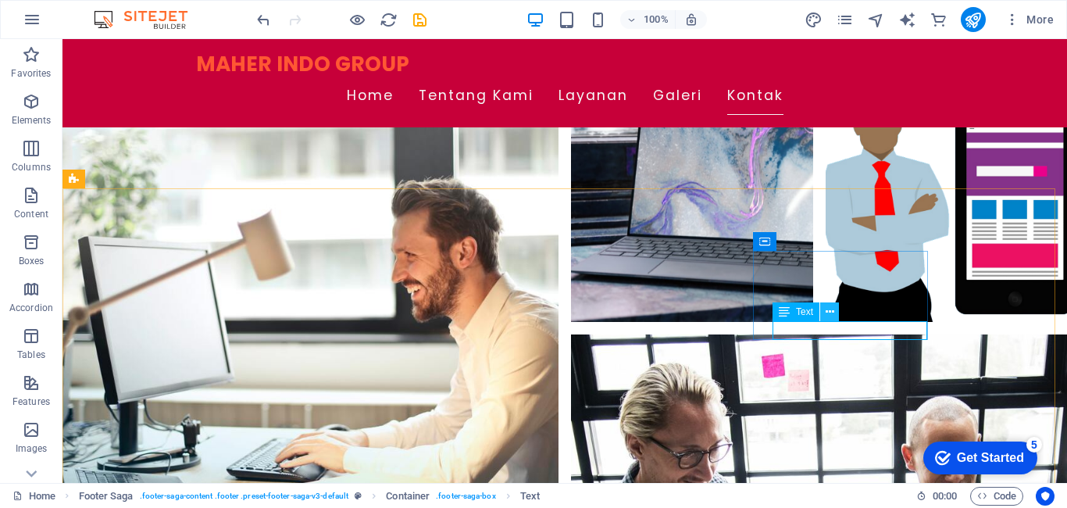
click at [825, 311] on icon at bounding box center [829, 312] width 9 height 16
click at [775, 267] on div "Text" at bounding box center [795, 274] width 47 height 19
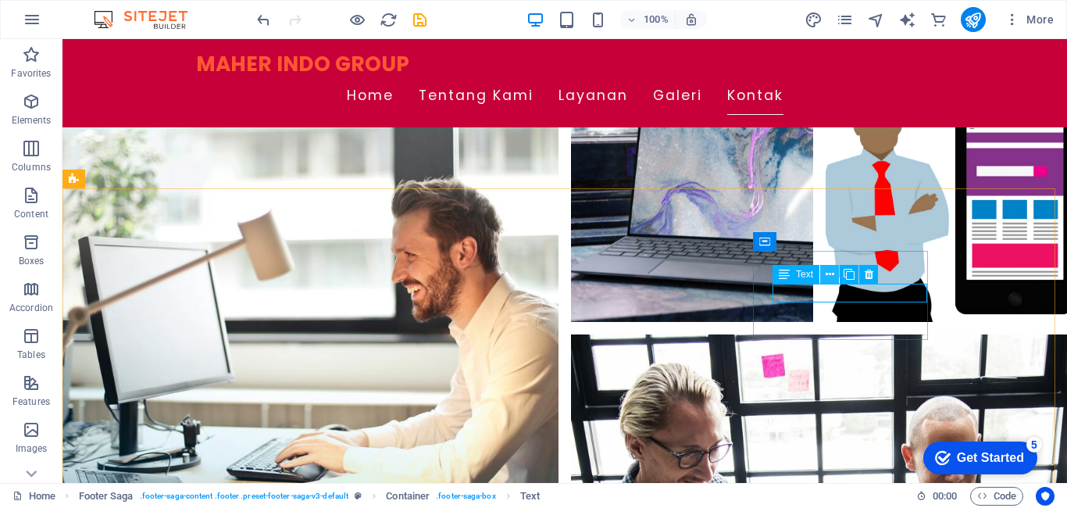
click at [824, 269] on button at bounding box center [829, 274] width 19 height 19
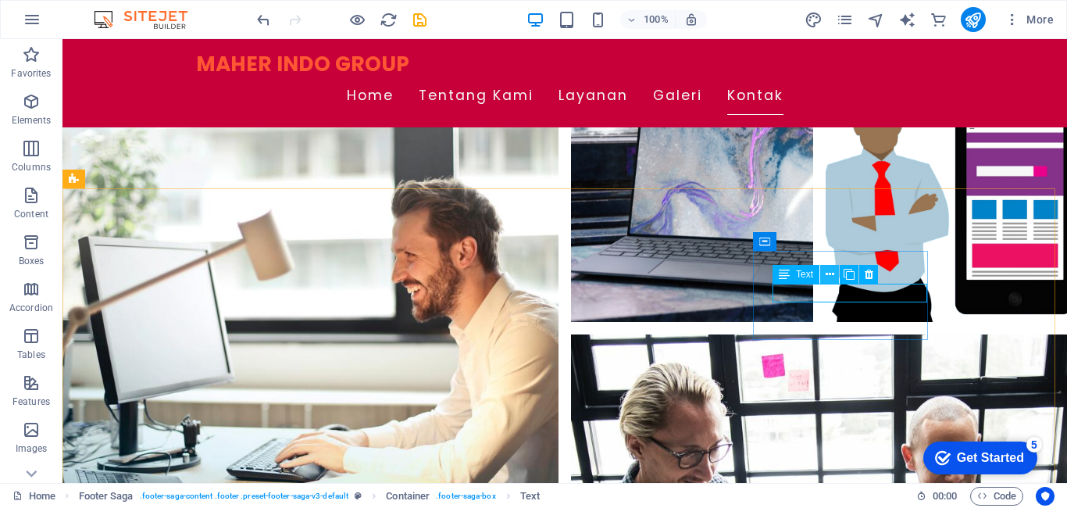
click at [825, 277] on icon at bounding box center [829, 274] width 9 height 16
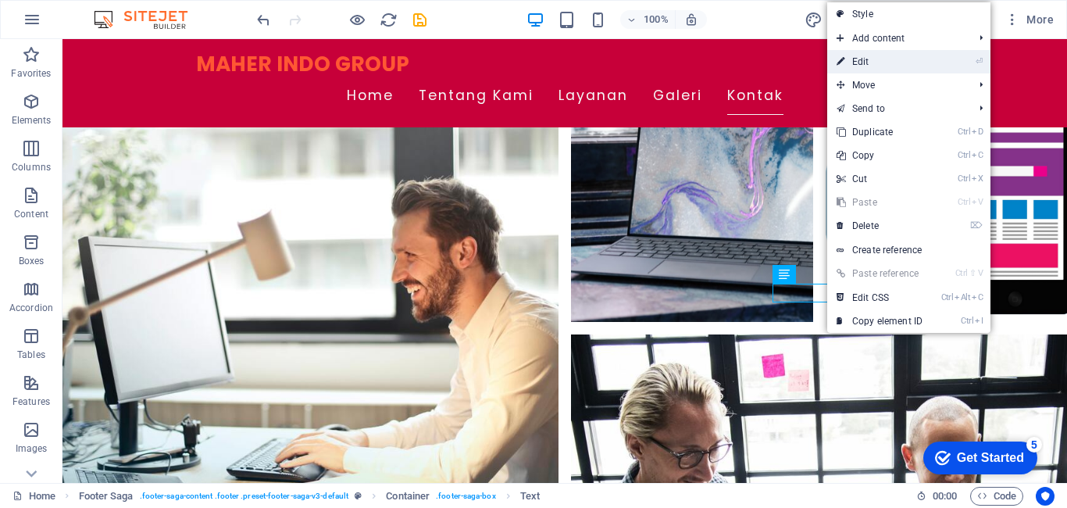
click at [867, 56] on link "⏎ Edit" at bounding box center [879, 61] width 105 height 23
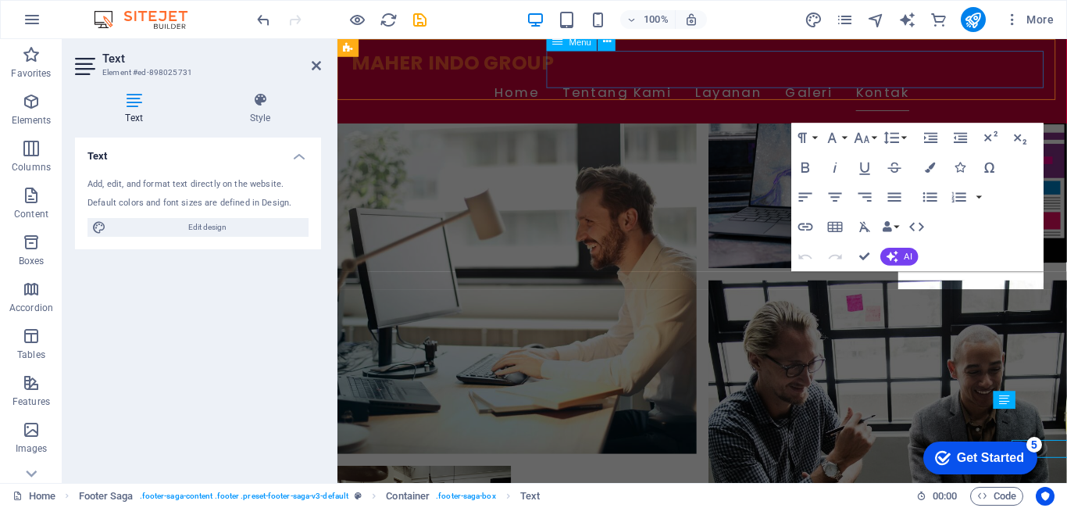
scroll to position [1857, 0]
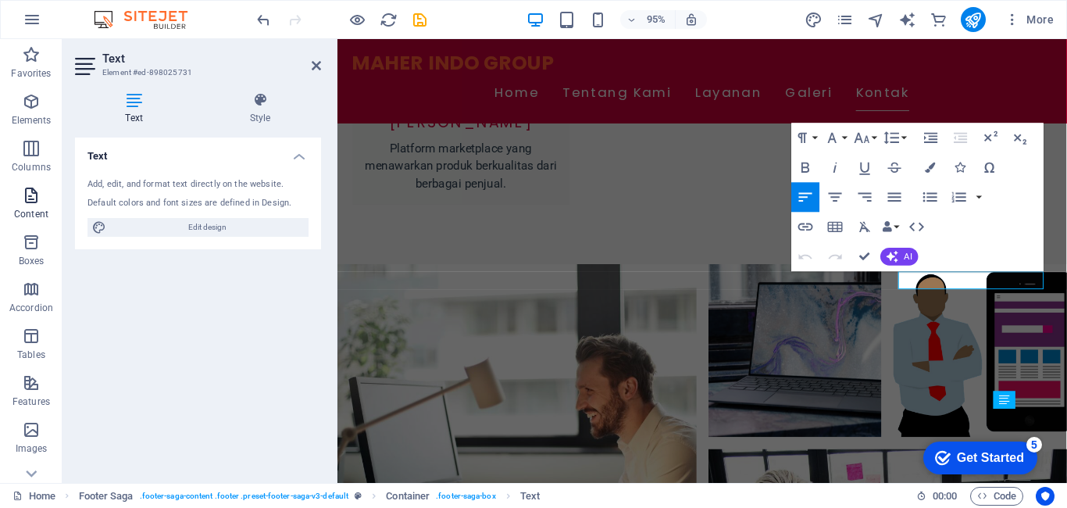
click at [30, 191] on icon "button" at bounding box center [31, 195] width 19 height 19
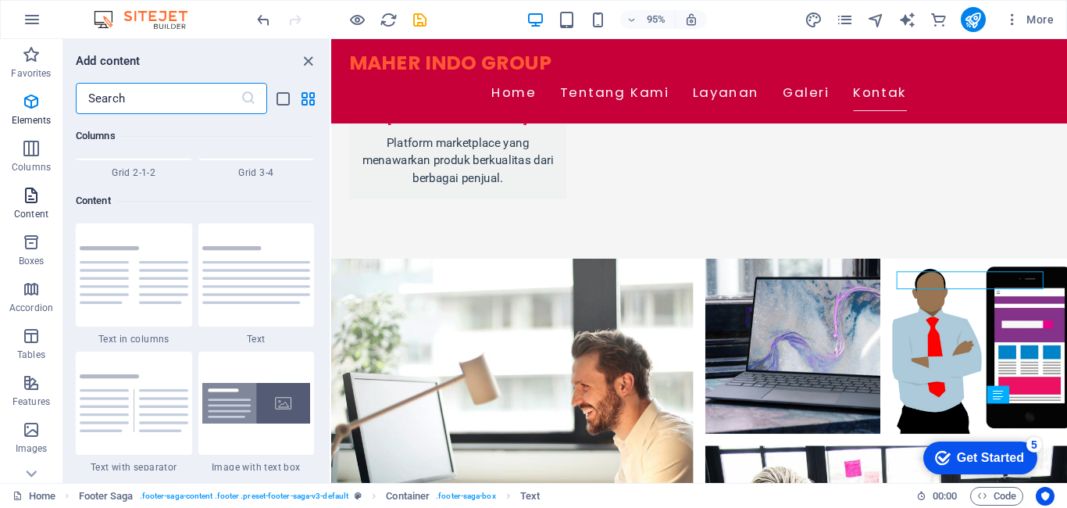
scroll to position [2732, 0]
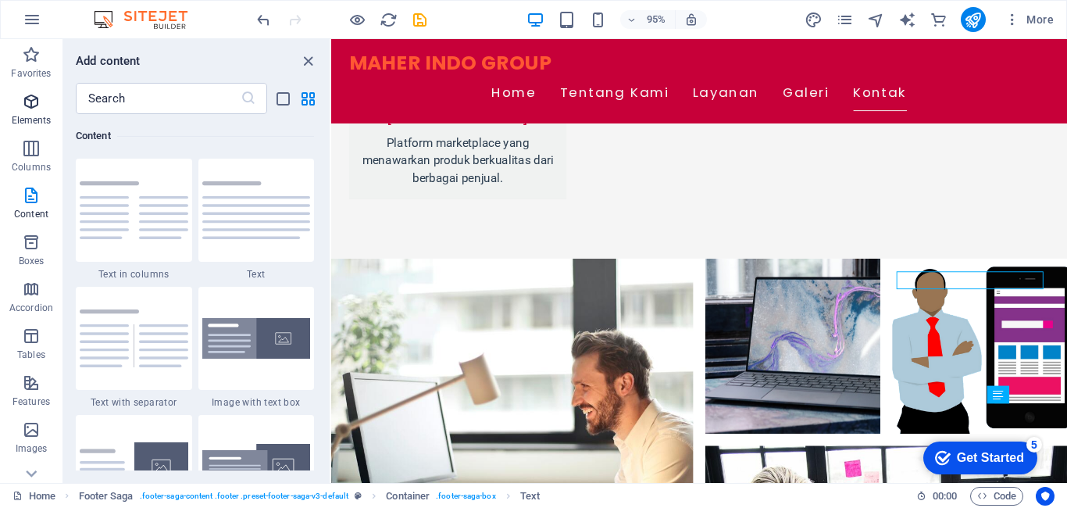
click at [30, 102] on icon "button" at bounding box center [31, 101] width 19 height 19
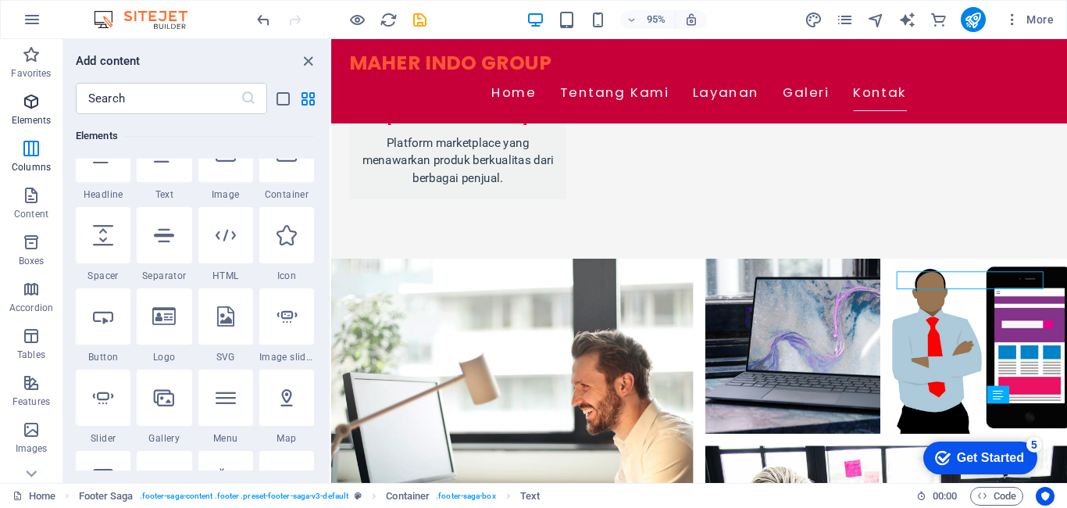
scroll to position [166, 0]
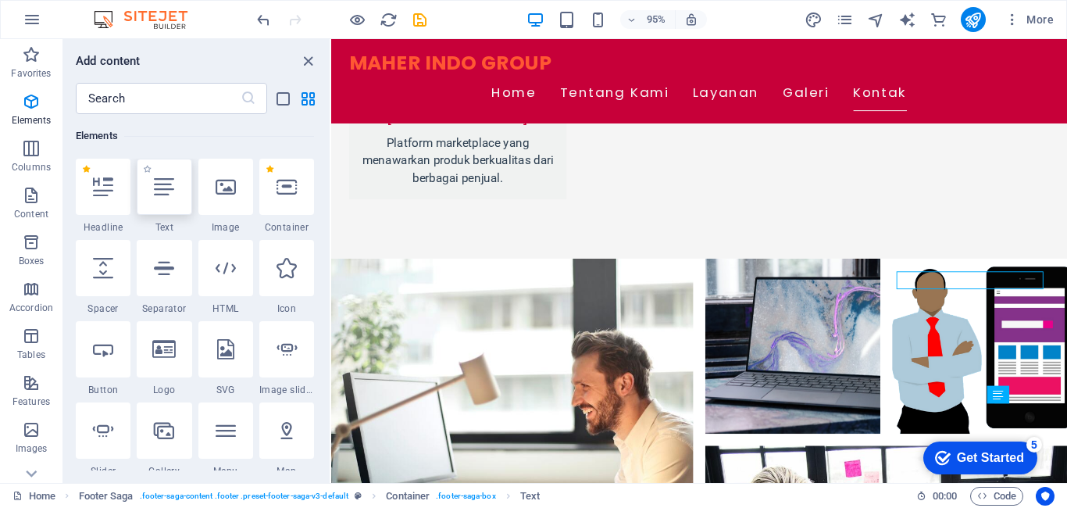
click at [162, 198] on div at bounding box center [164, 186] width 55 height 56
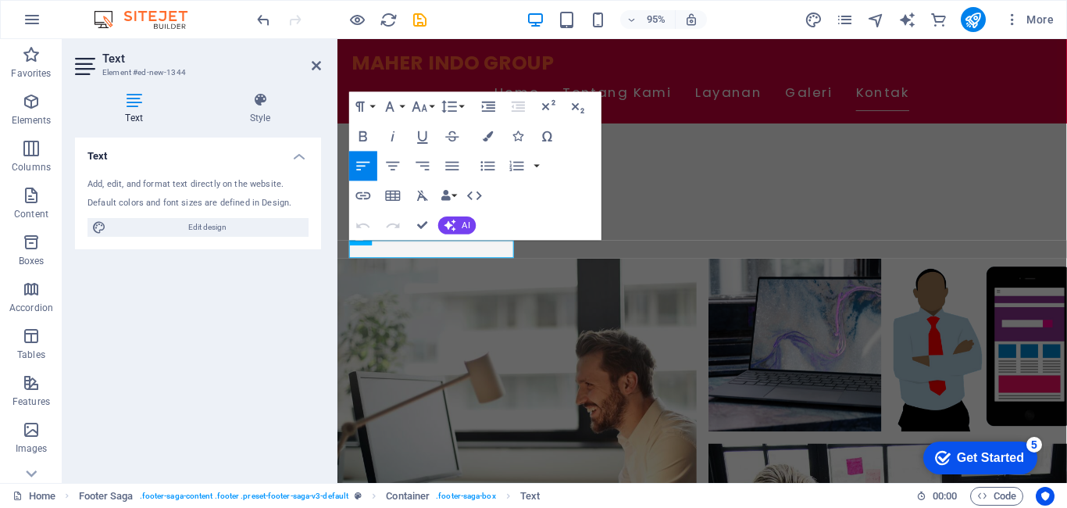
scroll to position [1857, 0]
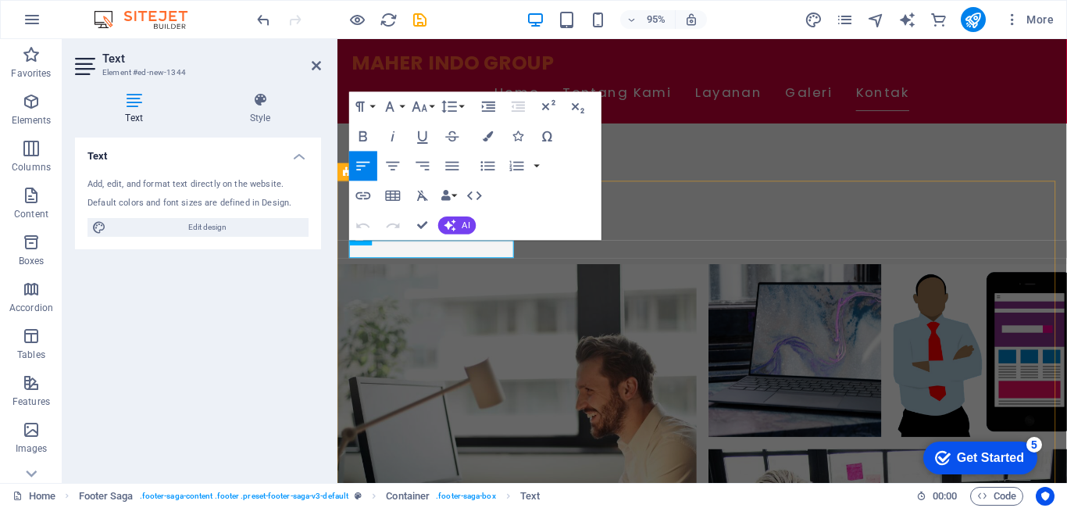
drag, startPoint x: 695, startPoint y: 429, endPoint x: 948, endPoint y: 401, distance: 254.5
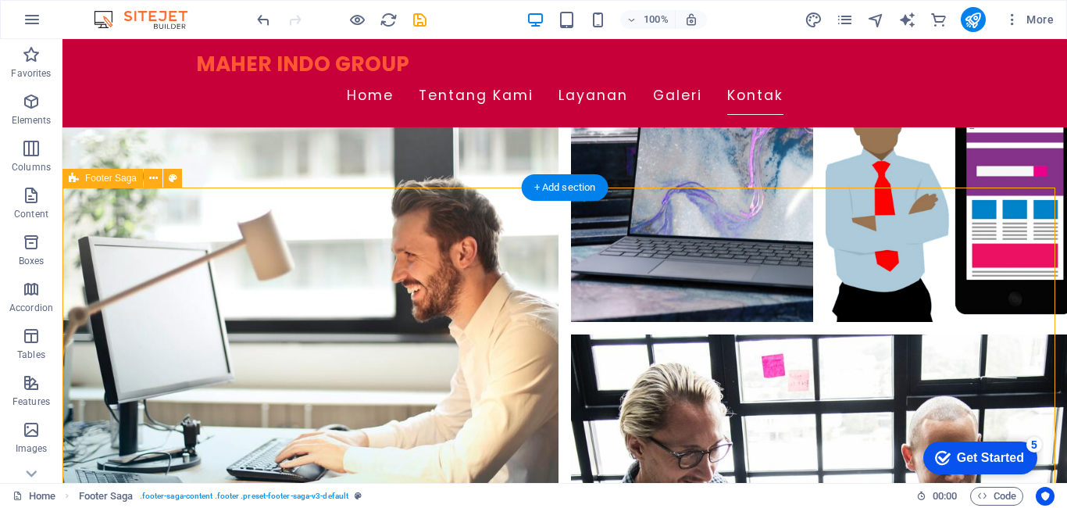
scroll to position [2076, 0]
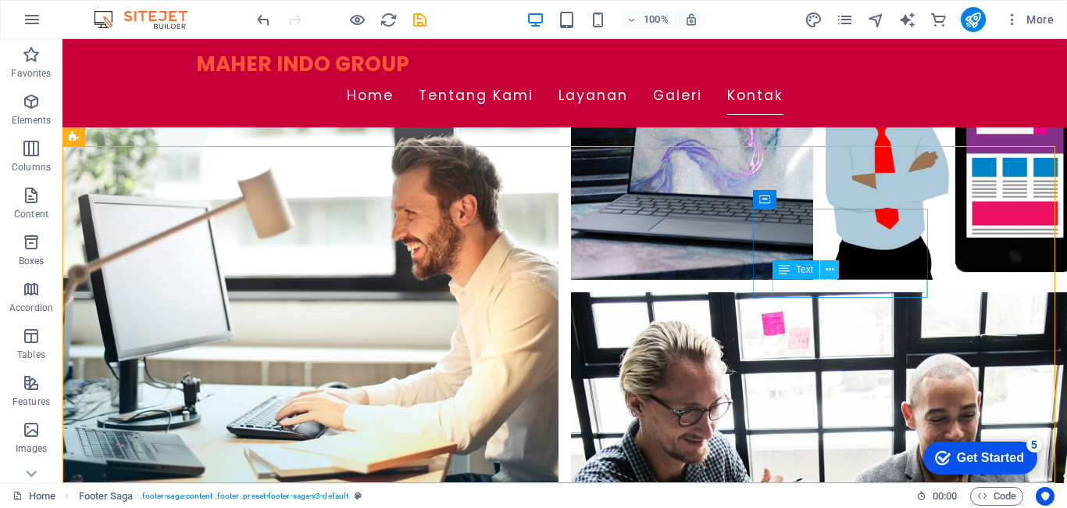
click at [828, 273] on icon at bounding box center [829, 270] width 9 height 16
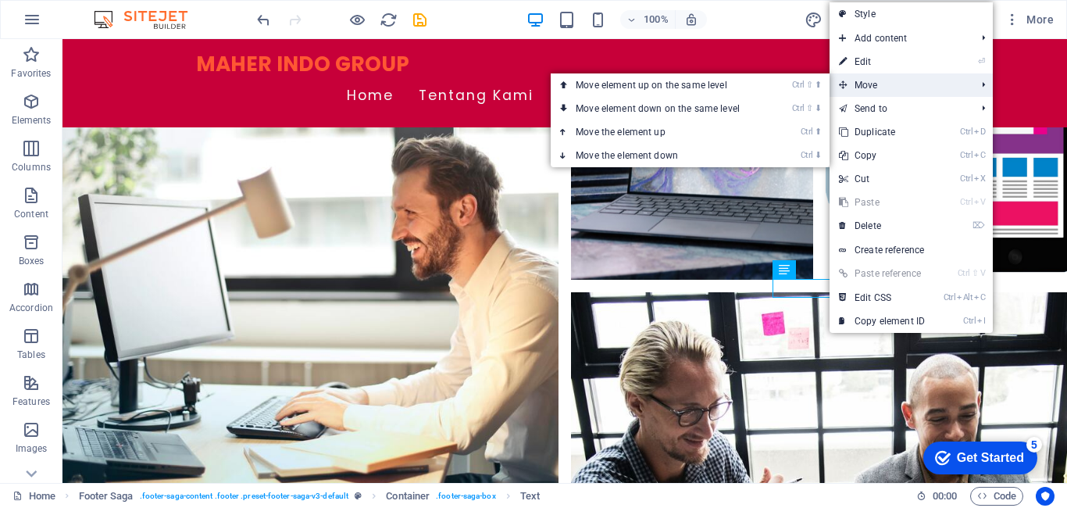
click at [883, 89] on span "Move" at bounding box center [899, 84] width 140 height 23
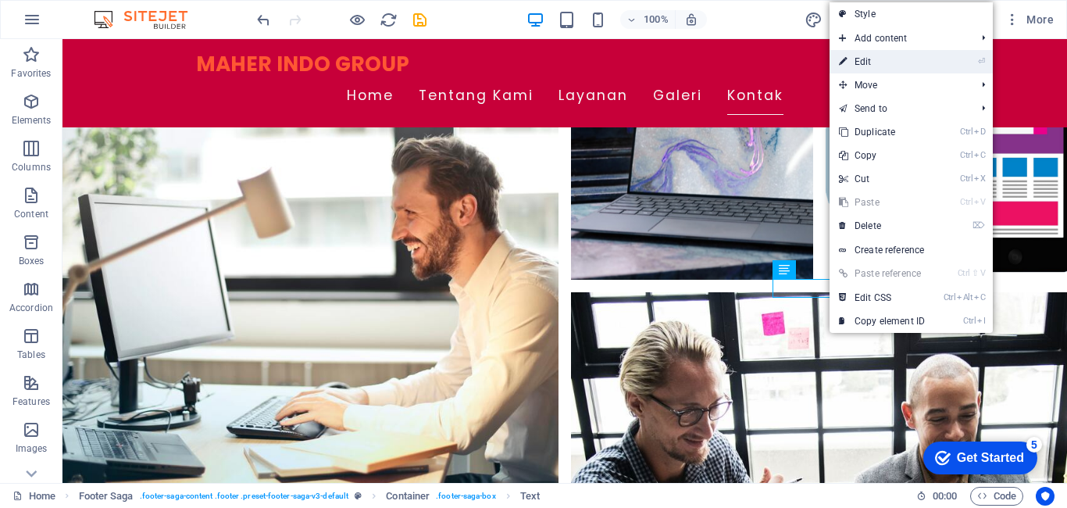
click at [878, 68] on link "⏎ Edit" at bounding box center [881, 61] width 105 height 23
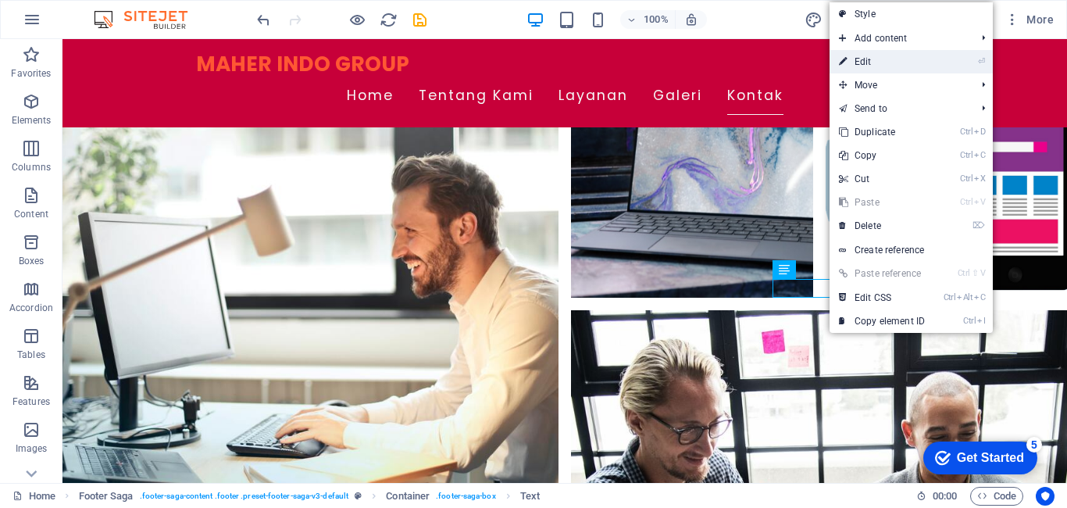
scroll to position [1875, 0]
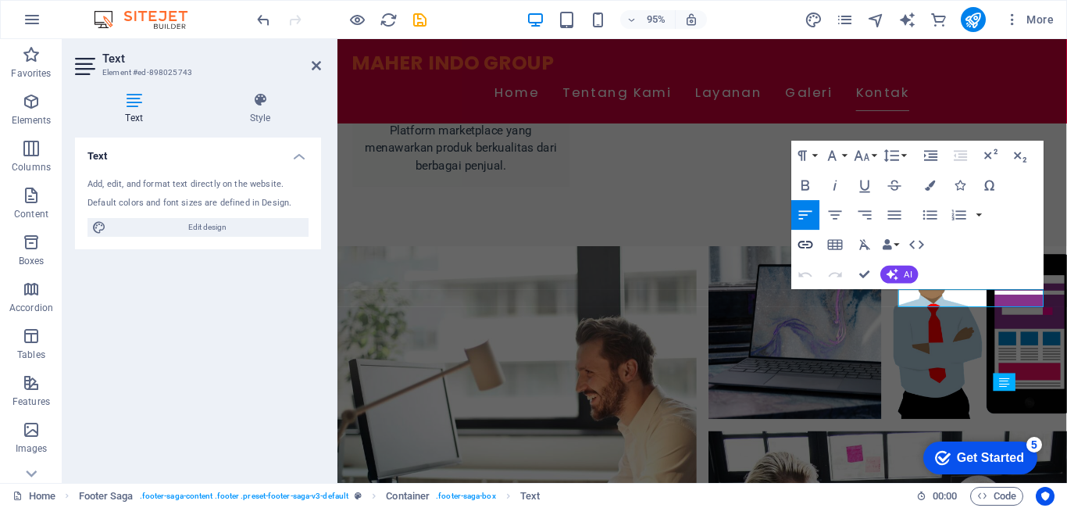
click at [807, 247] on icon "button" at bounding box center [805, 244] width 15 height 8
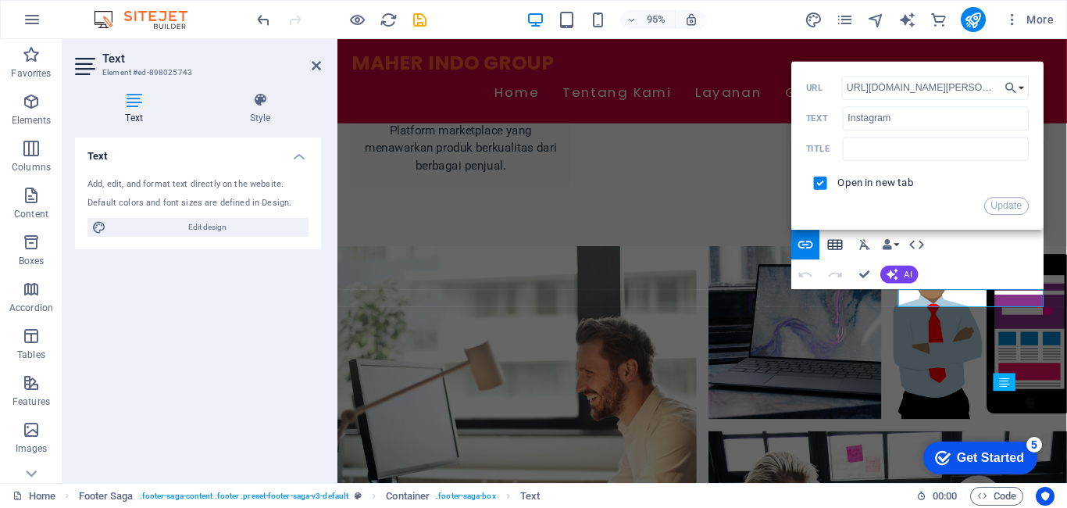
scroll to position [0, 0]
type input "[URL][DOMAIN_NAME][DOMAIN_NAME]"
click at [1012, 201] on button "Update" at bounding box center [1006, 206] width 45 height 18
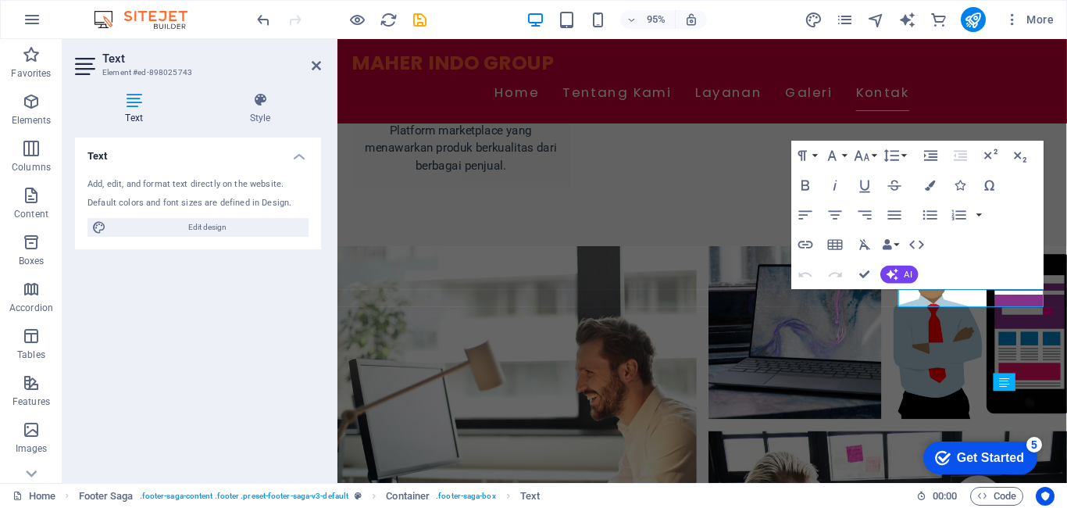
scroll to position [0, 0]
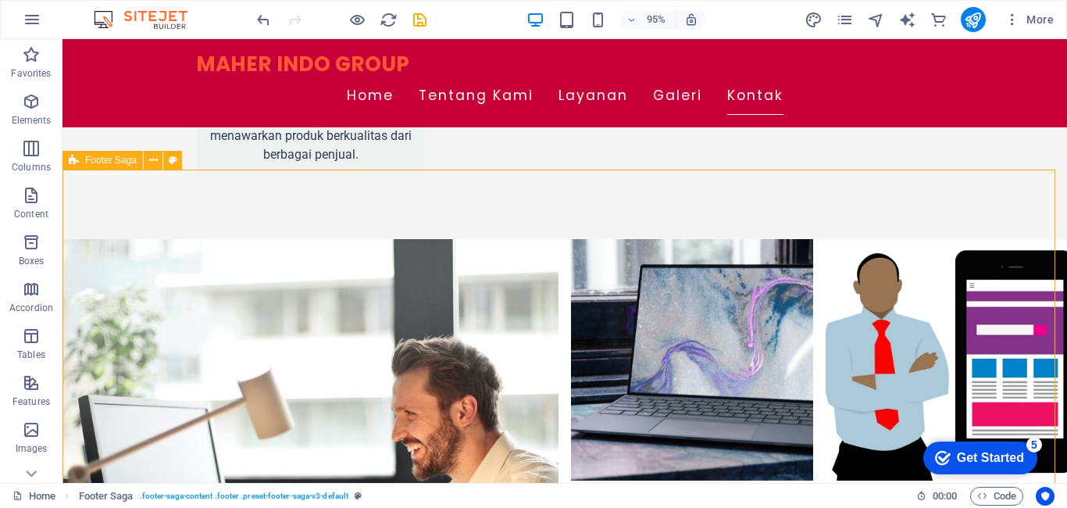
scroll to position [2053, 0]
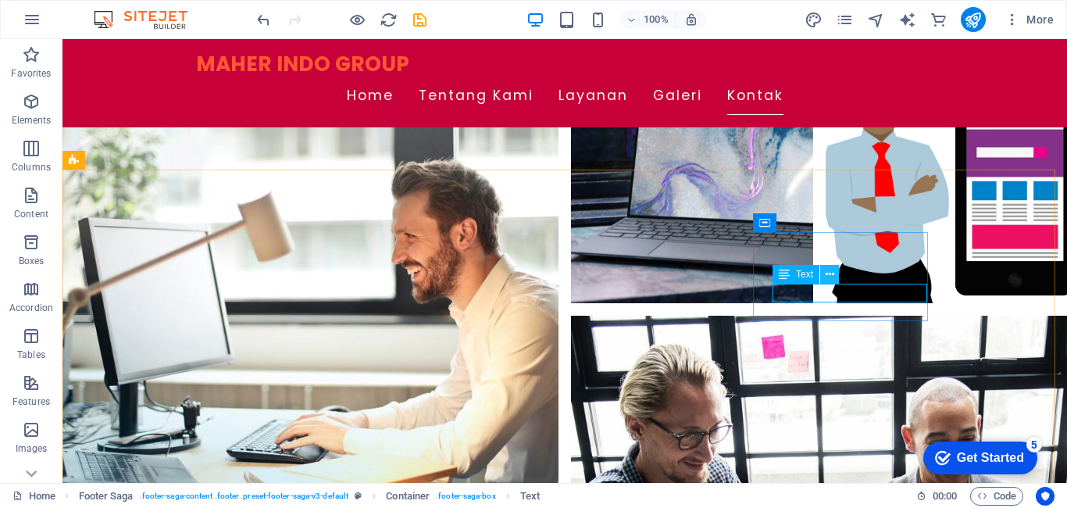
click at [832, 271] on icon at bounding box center [829, 274] width 9 height 16
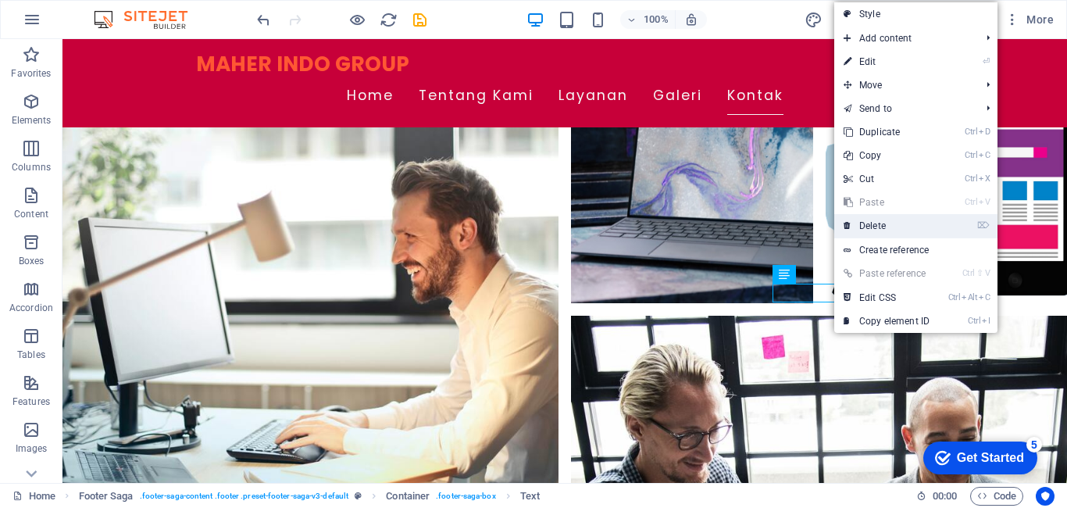
click at [875, 226] on link "⌦ Delete" at bounding box center [886, 225] width 105 height 23
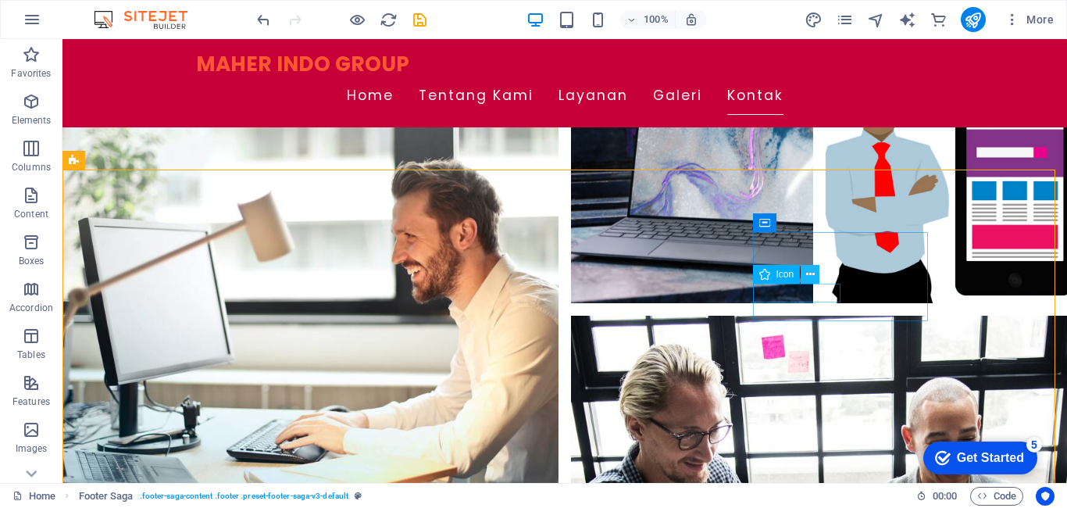
click at [813, 277] on icon at bounding box center [810, 274] width 9 height 16
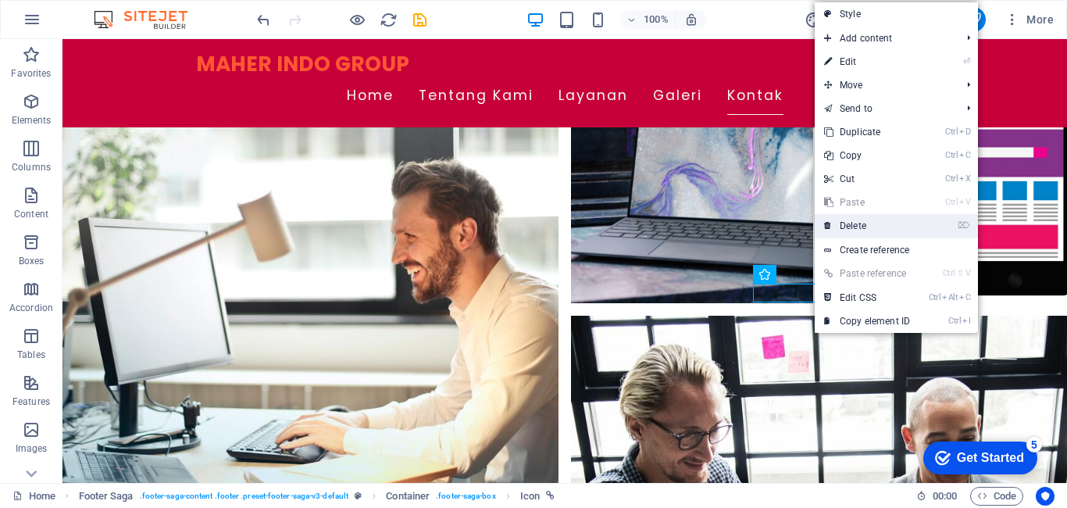
click at [843, 230] on link "⌦ Delete" at bounding box center [866, 225] width 105 height 23
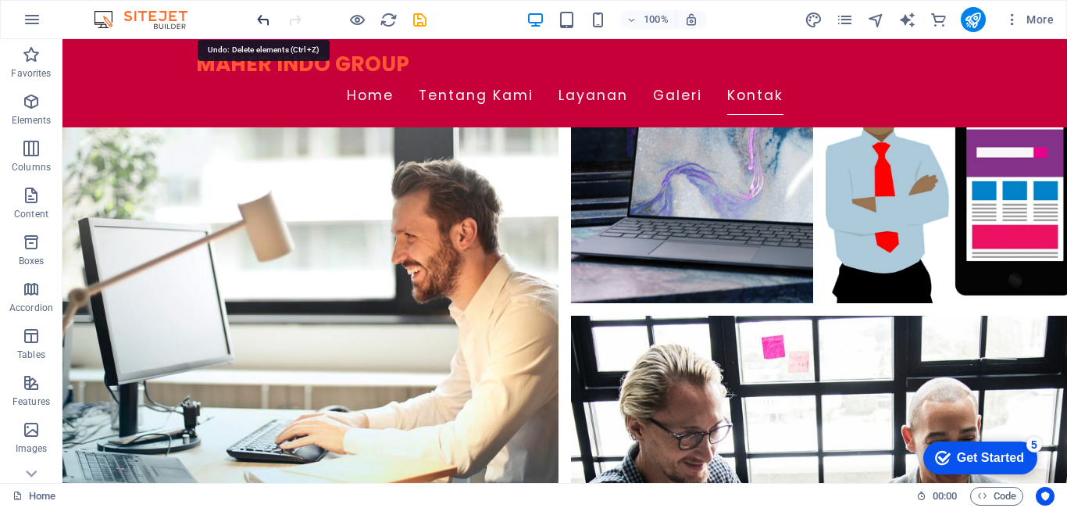
click at [258, 20] on icon "undo" at bounding box center [264, 20] width 18 height 18
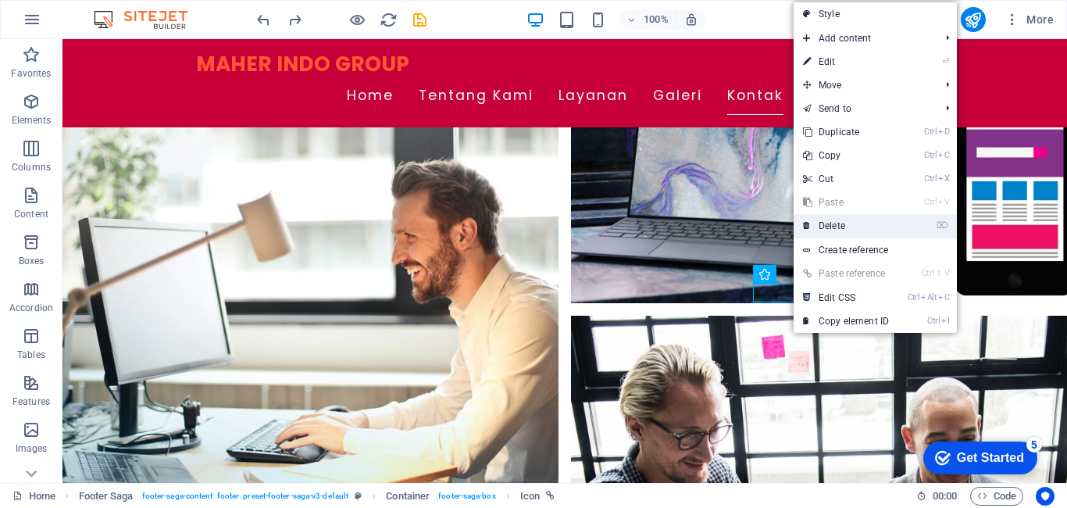
click at [844, 227] on link "⌦ Delete" at bounding box center [845, 225] width 105 height 23
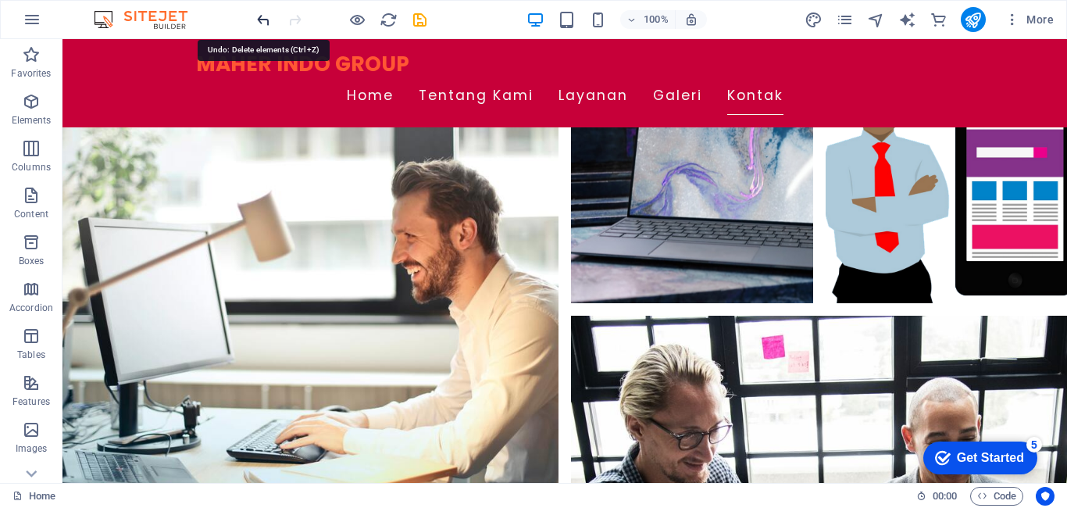
click at [269, 21] on icon "undo" at bounding box center [264, 20] width 18 height 18
click at [260, 20] on icon "undo" at bounding box center [264, 20] width 18 height 18
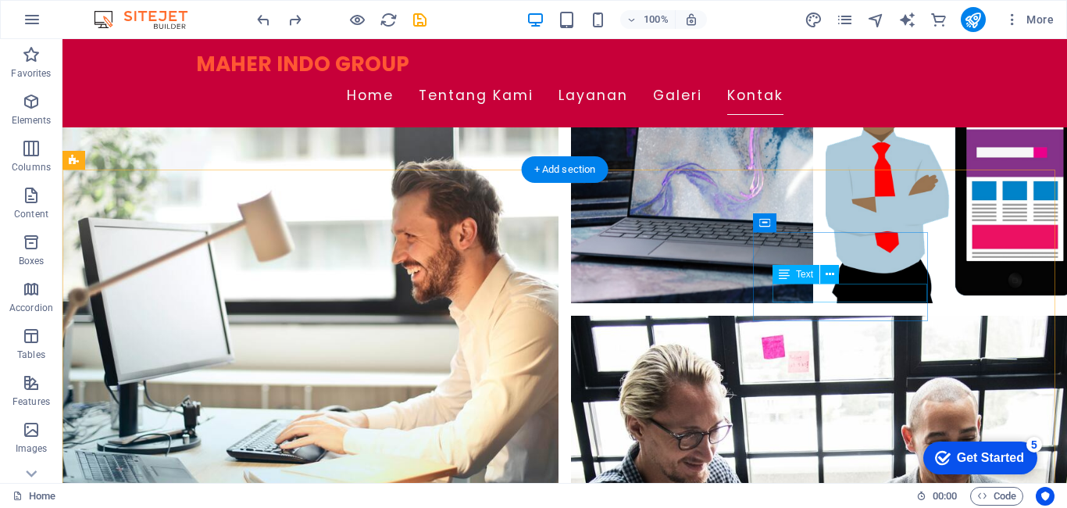
drag, startPoint x: 775, startPoint y: 287, endPoint x: 780, endPoint y: 297, distance: 12.2
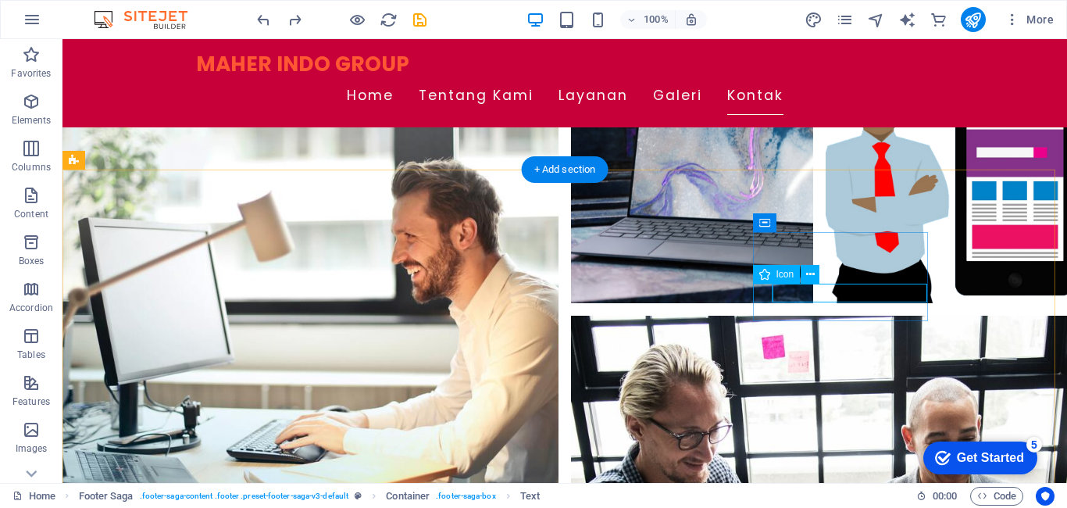
click at [808, 272] on icon at bounding box center [810, 274] width 9 height 16
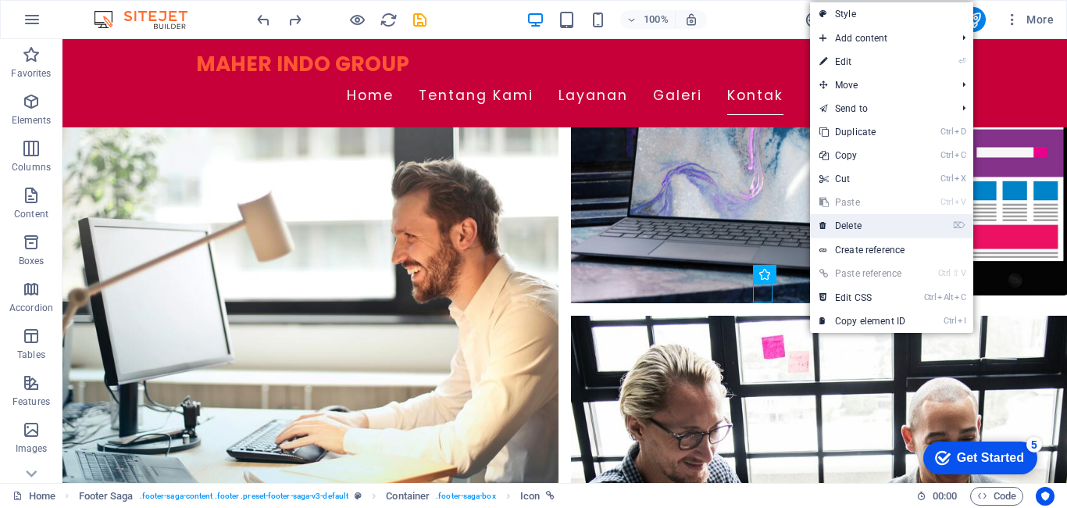
click at [853, 233] on link "⌦ Delete" at bounding box center [862, 225] width 105 height 23
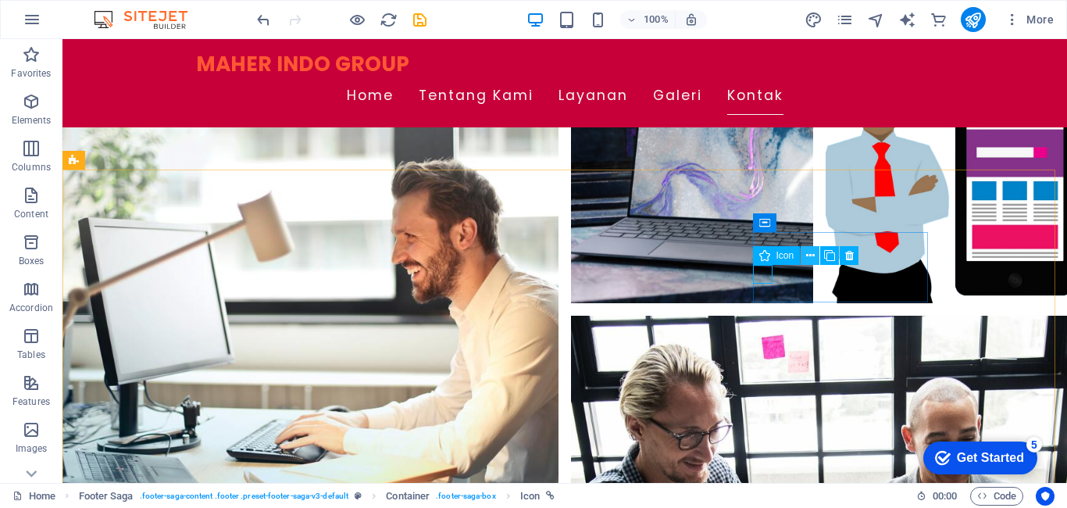
click at [802, 255] on button at bounding box center [809, 255] width 19 height 19
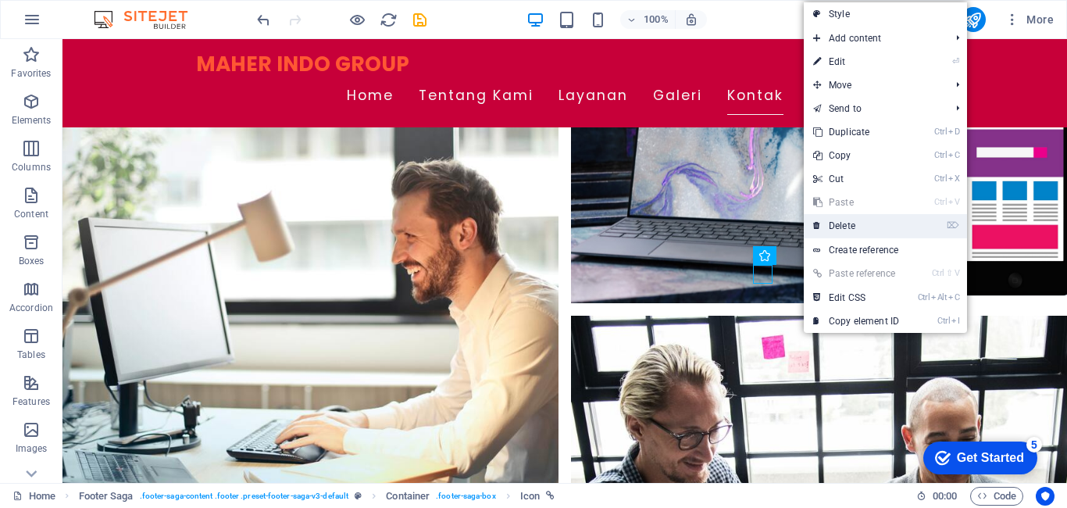
click at [832, 234] on link "⌦ Delete" at bounding box center [855, 225] width 105 height 23
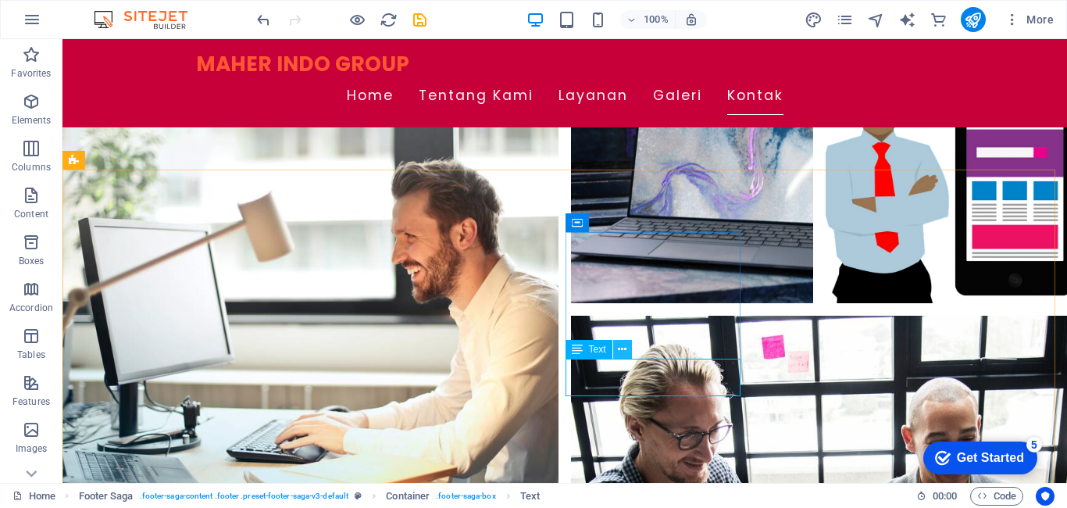
click at [621, 350] on icon at bounding box center [622, 349] width 9 height 16
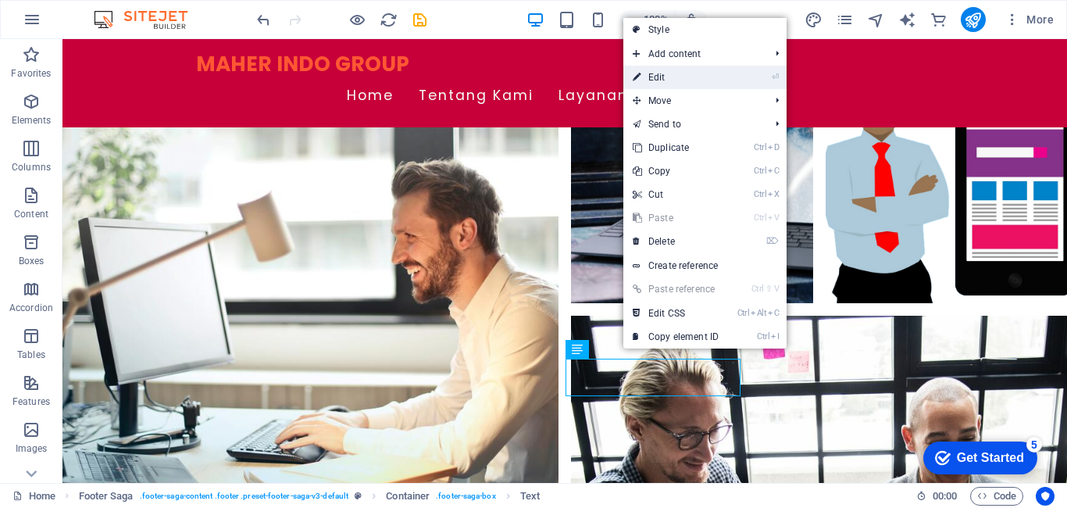
click at [675, 70] on link "⏎ Edit" at bounding box center [675, 77] width 105 height 23
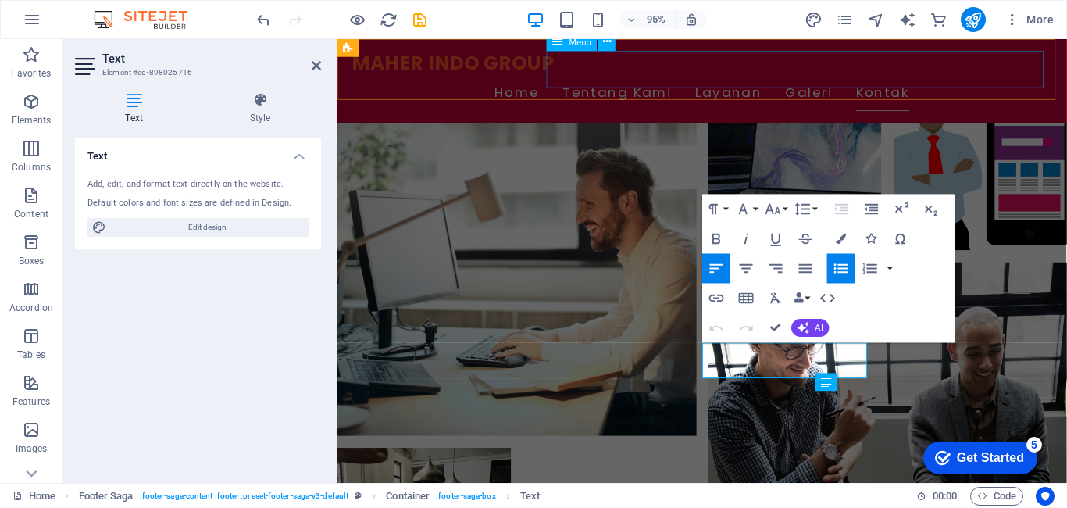
scroll to position [1875, 0]
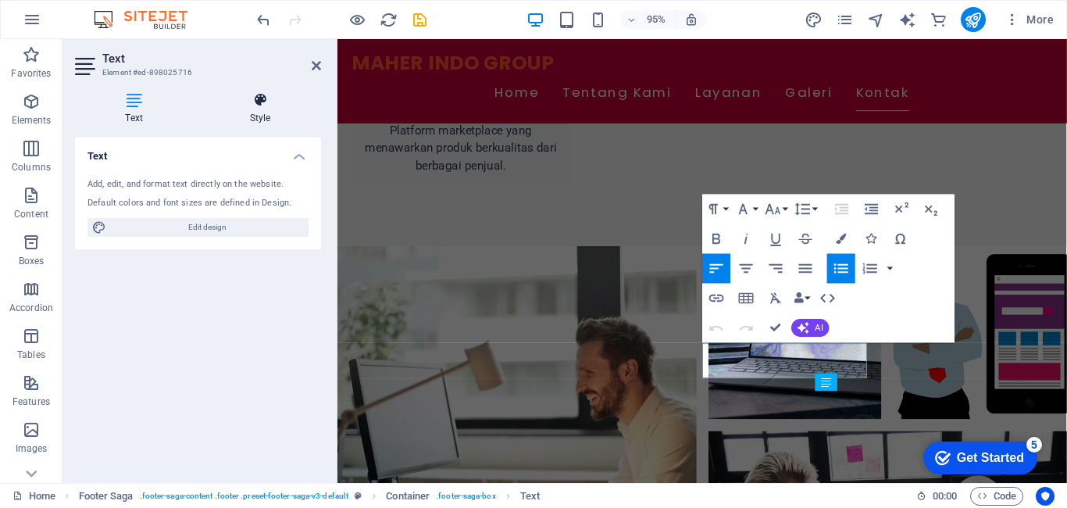
click at [263, 111] on h4 "Style" at bounding box center [260, 108] width 122 height 33
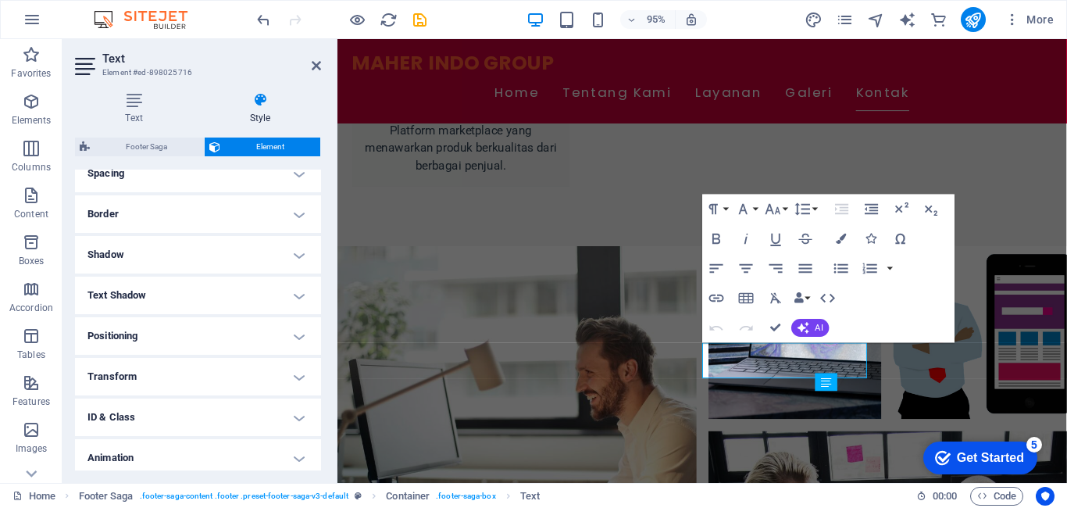
scroll to position [359, 0]
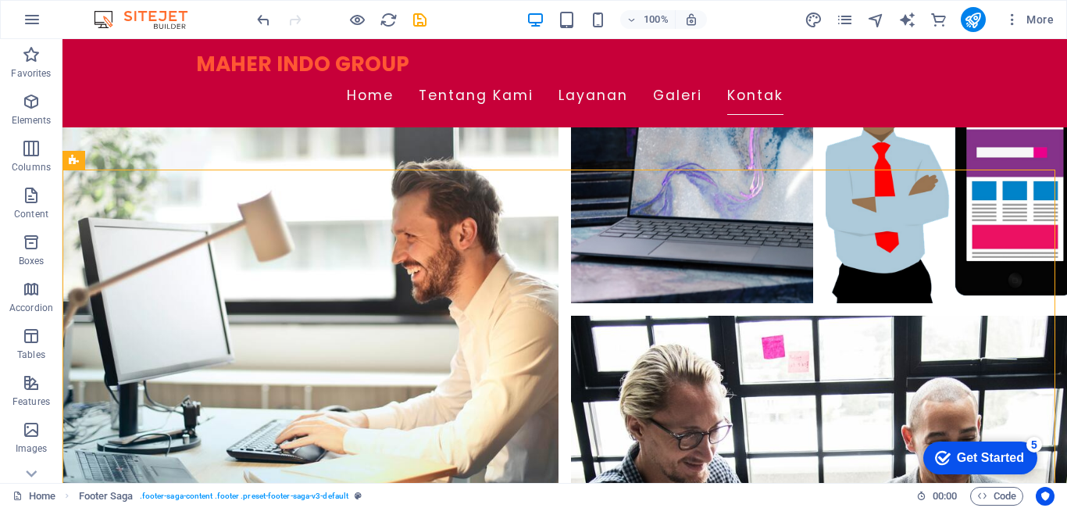
click at [1010, 459] on div "Get Started" at bounding box center [989, 458] width 67 height 14
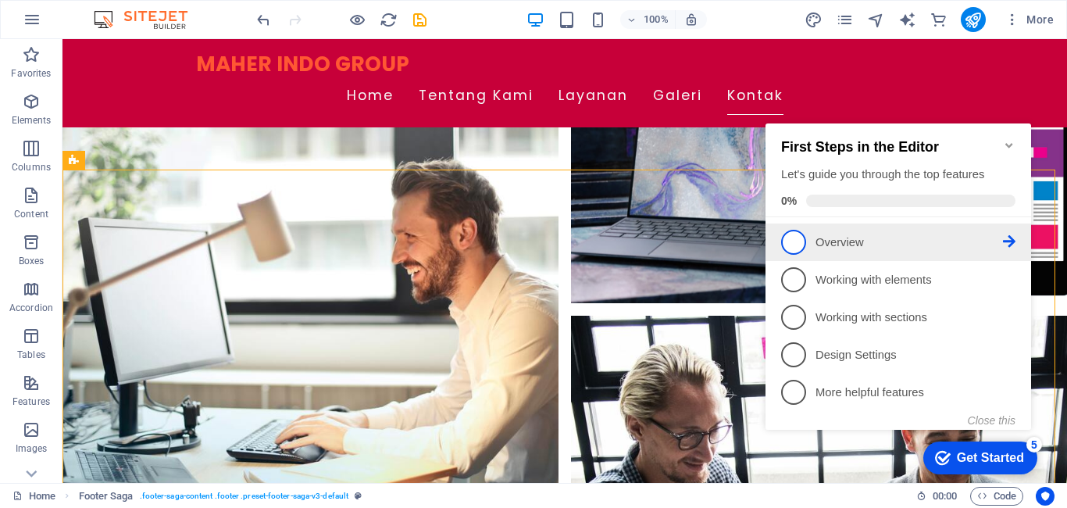
click at [845, 246] on p "Overview - incomplete" at bounding box center [908, 242] width 187 height 16
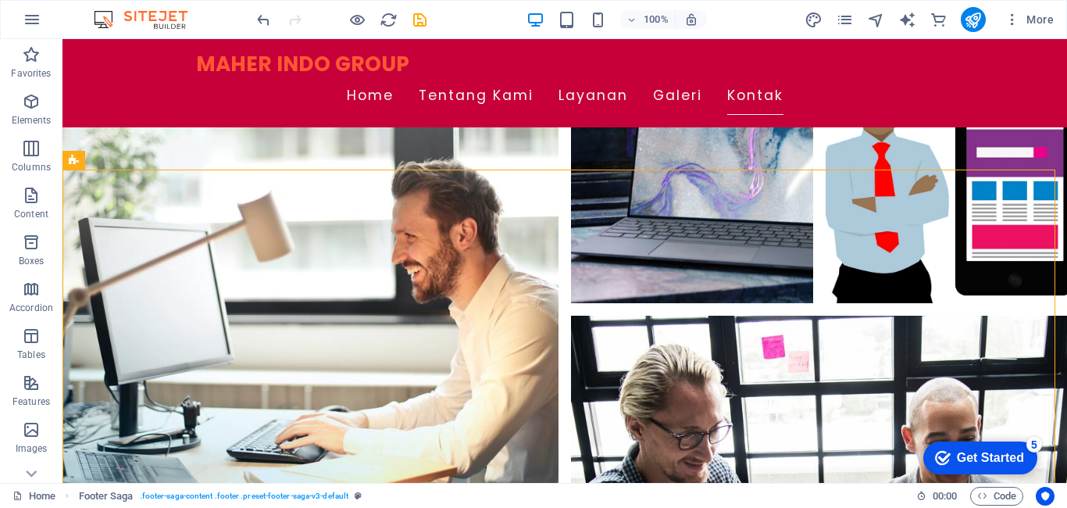
scroll to position [0, 0]
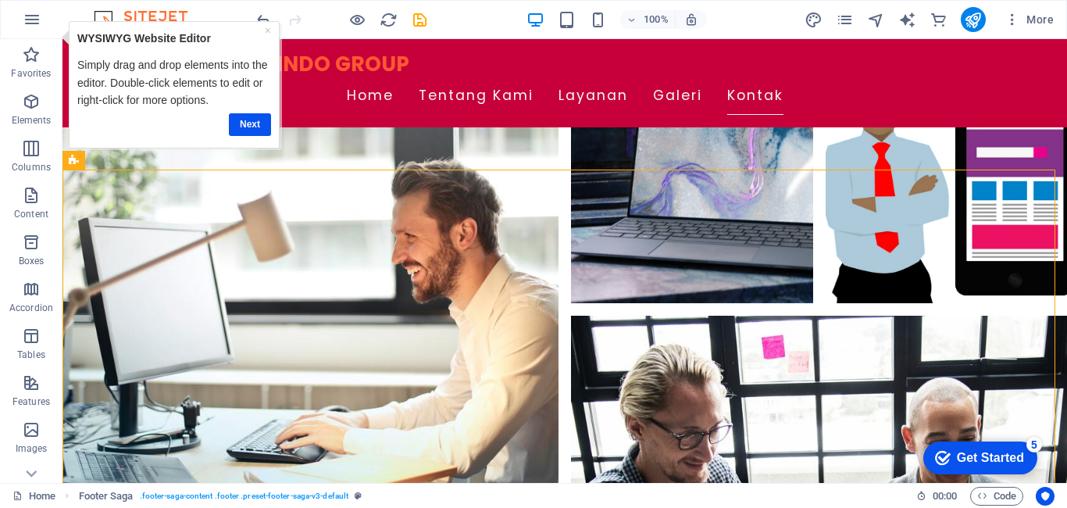
drag, startPoint x: 985, startPoint y: 448, endPoint x: 1135, endPoint y: 780, distance: 364.1
click at [985, 451] on div "Get Started" at bounding box center [989, 458] width 67 height 14
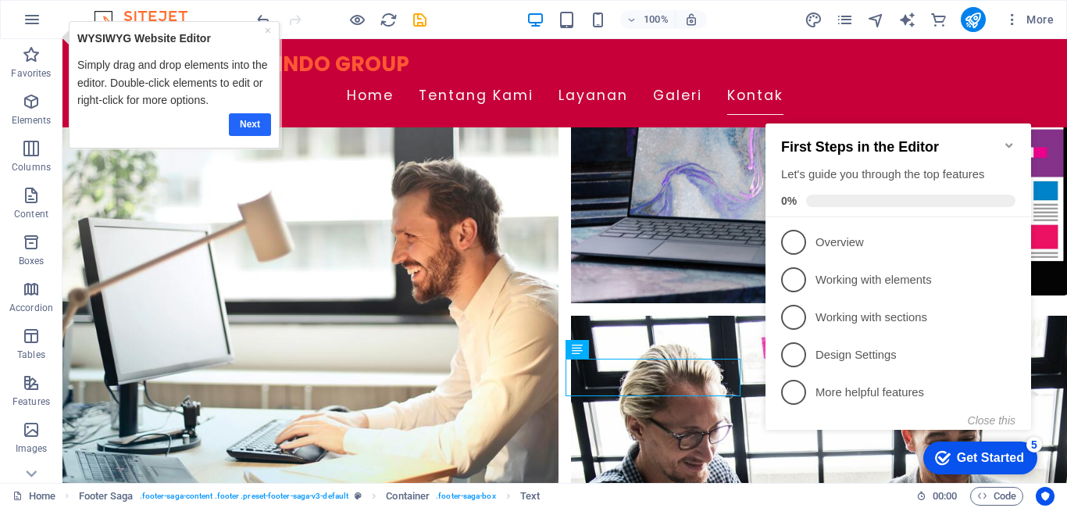
click at [247, 123] on link "Next" at bounding box center [249, 124] width 42 height 23
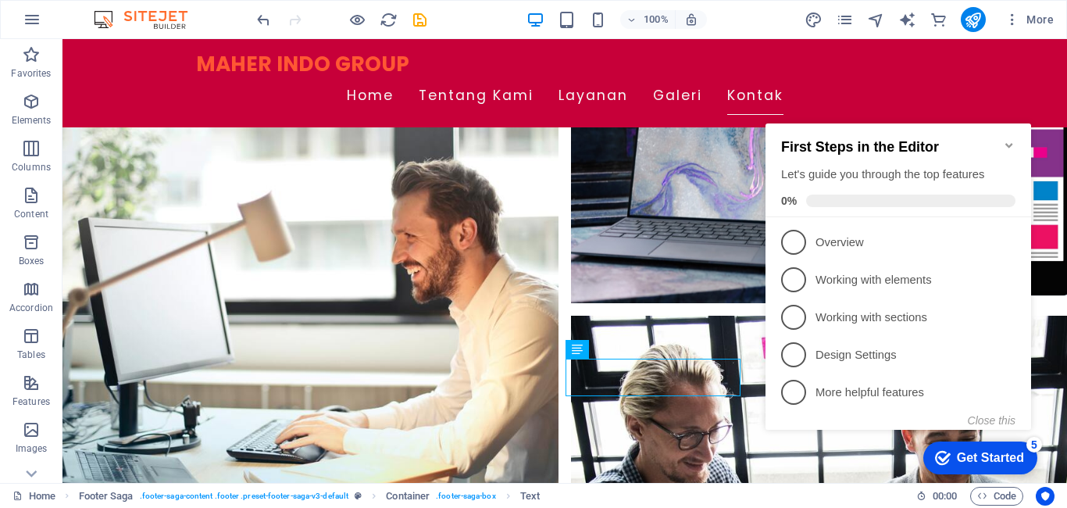
click at [1010, 140] on icon "Minimize checklist" at bounding box center [1009, 145] width 12 height 12
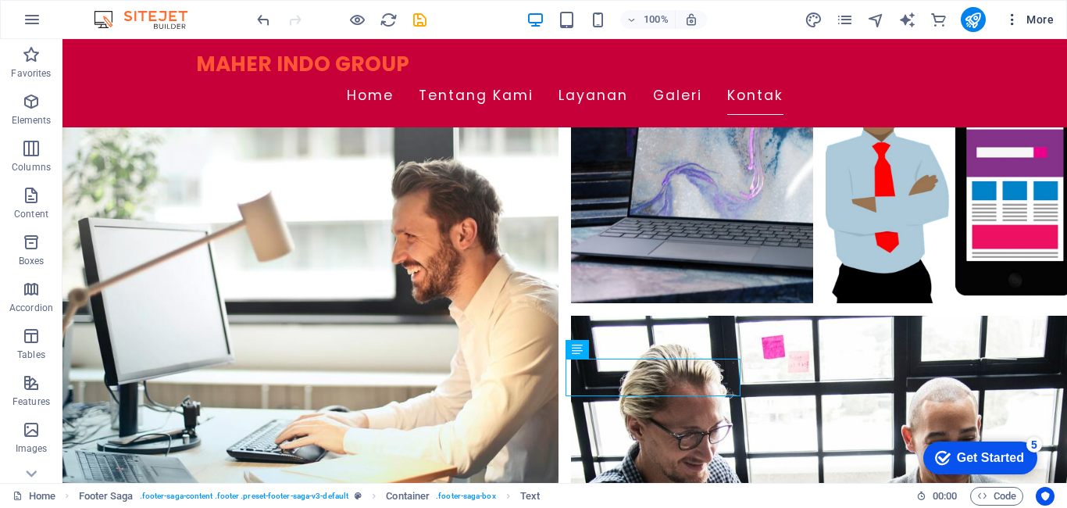
click at [1042, 21] on span "More" at bounding box center [1028, 20] width 49 height 16
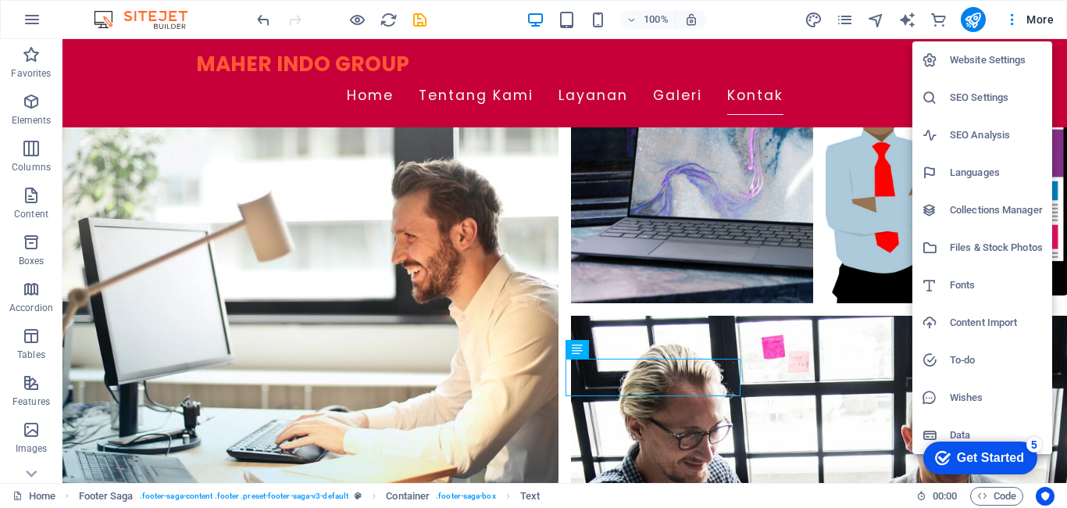
click at [850, 187] on div at bounding box center [533, 254] width 1067 height 508
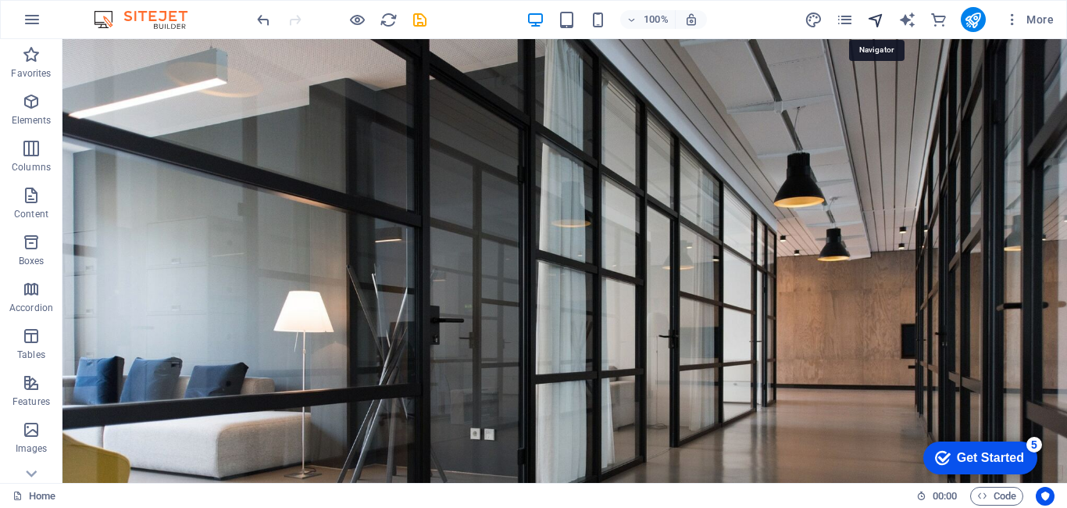
click at [880, 16] on icon "navigator" at bounding box center [876, 20] width 18 height 18
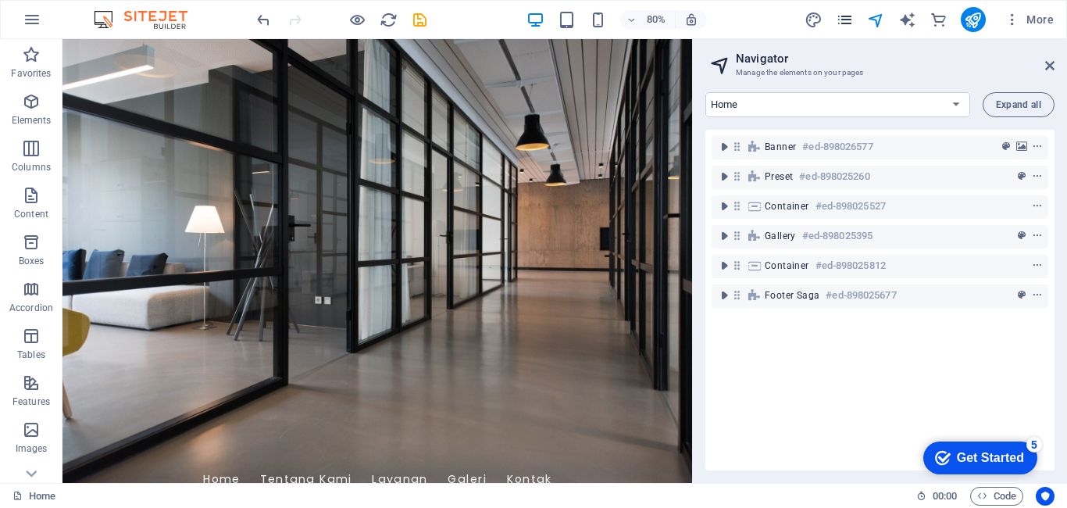
click at [846, 13] on icon "pages" at bounding box center [844, 20] width 18 height 18
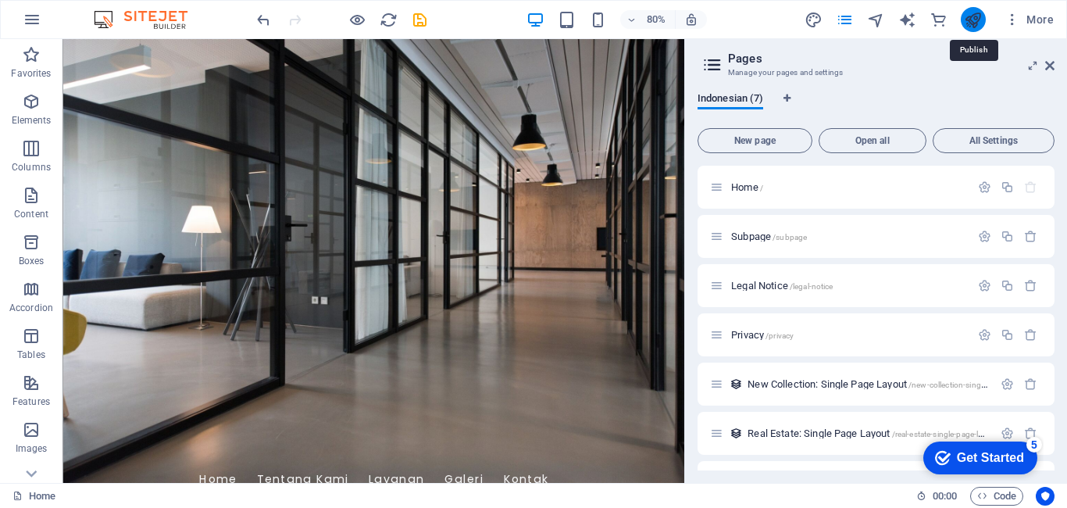
click at [970, 23] on icon "publish" at bounding box center [972, 20] width 18 height 18
